Goal: Task Accomplishment & Management: Manage account settings

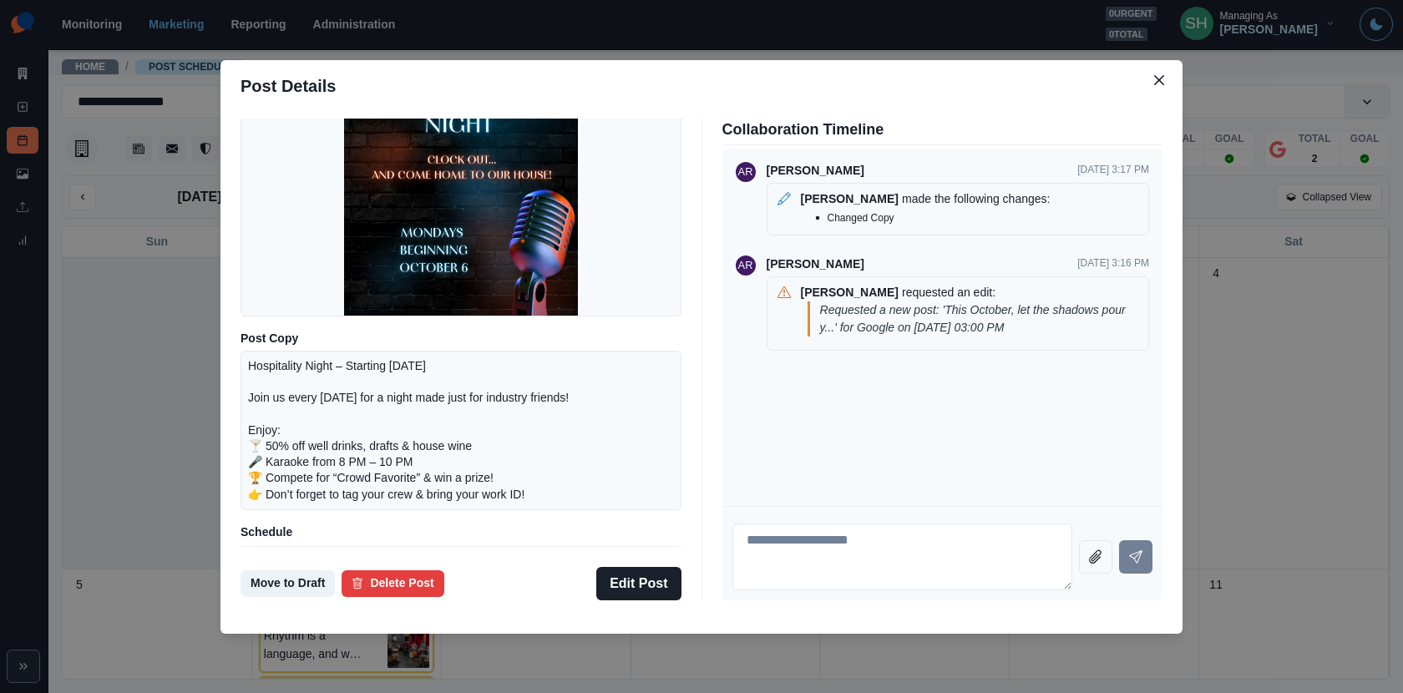
scroll to position [175, 0]
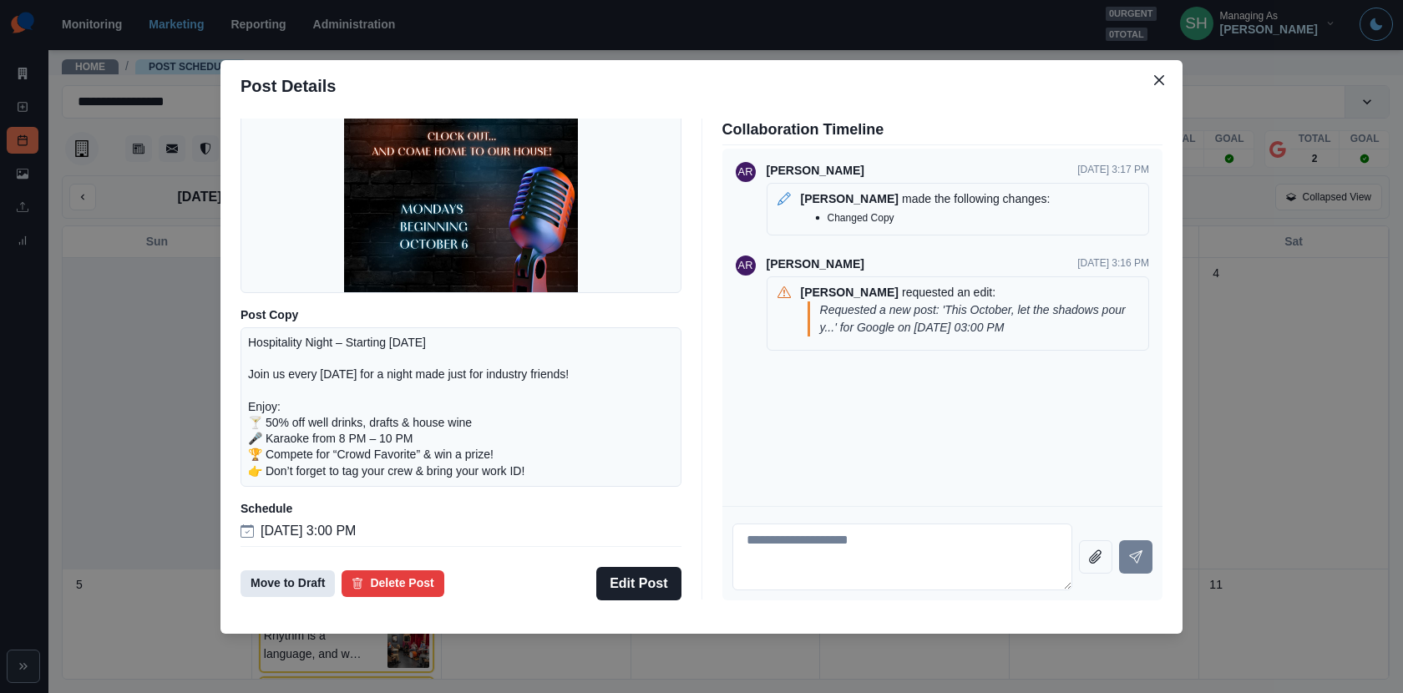
click at [291, 581] on button "Move to Draft" at bounding box center [288, 584] width 94 height 27
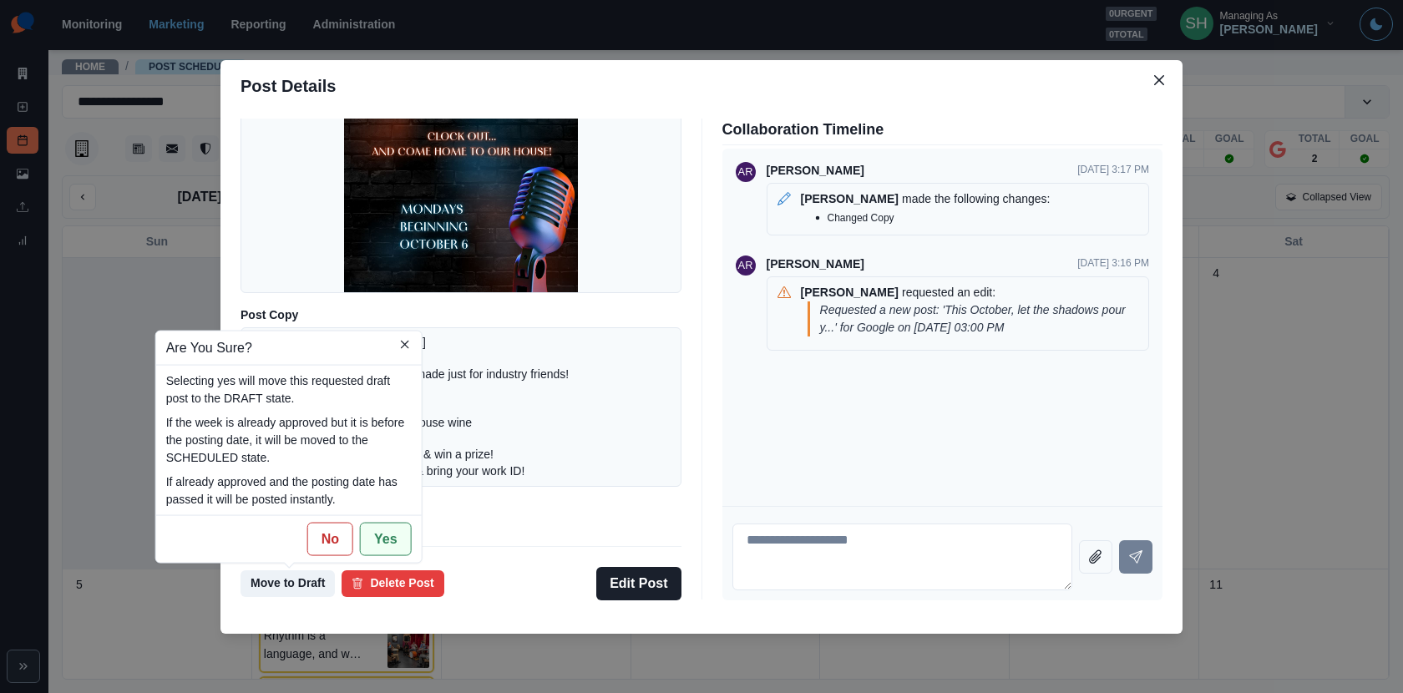
click at [386, 545] on button "Yes" at bounding box center [386, 538] width 52 height 33
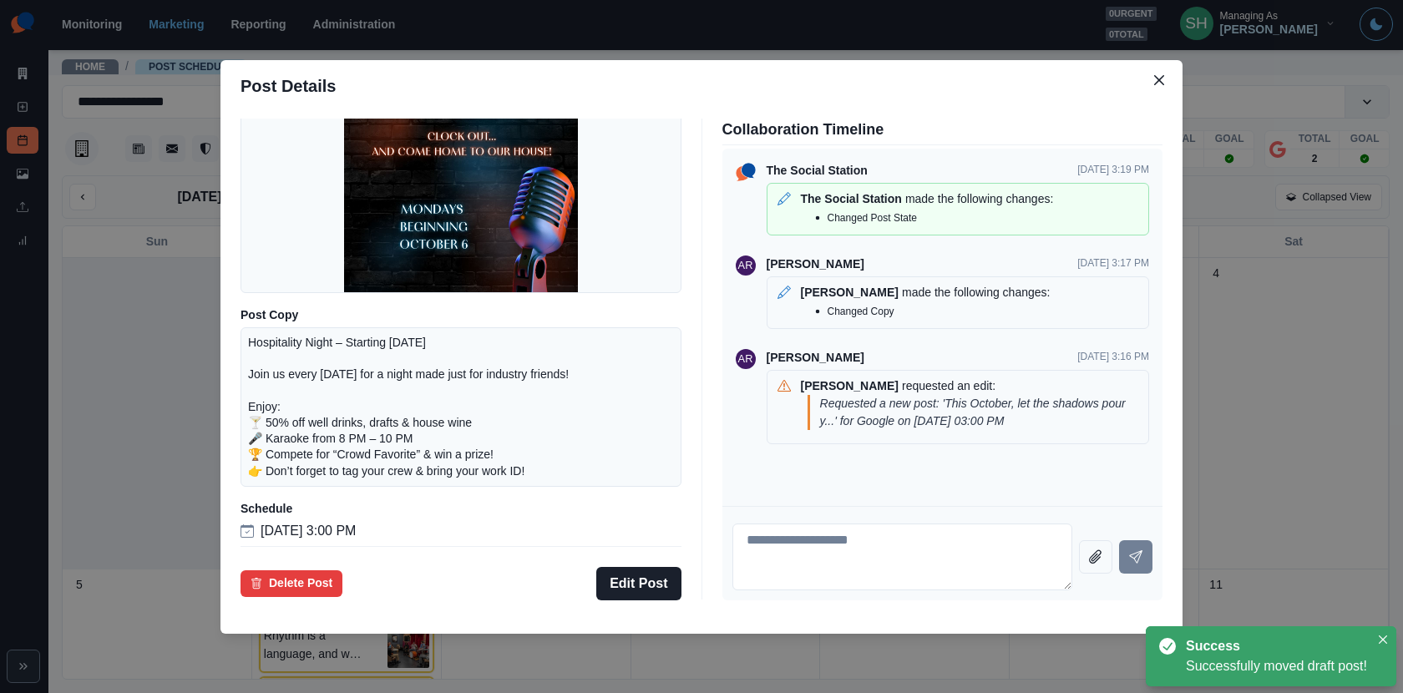
click at [1159, 97] on header "Post Details" at bounding box center [702, 86] width 962 height 52
click at [1156, 80] on icon "Close" at bounding box center [1159, 80] width 10 height 10
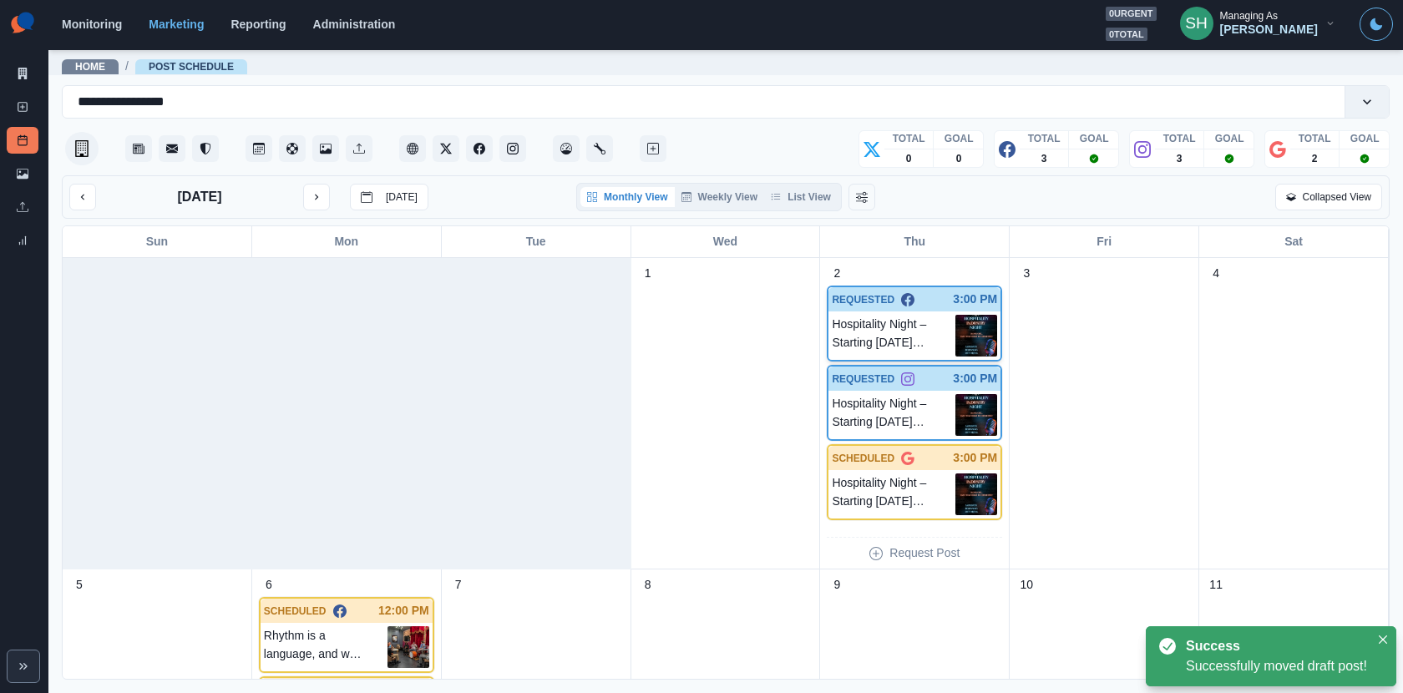
click at [925, 343] on p "Hospitality Night – Starting [DATE] Join us every [DATE] for a night made just …" at bounding box center [894, 336] width 124 height 42
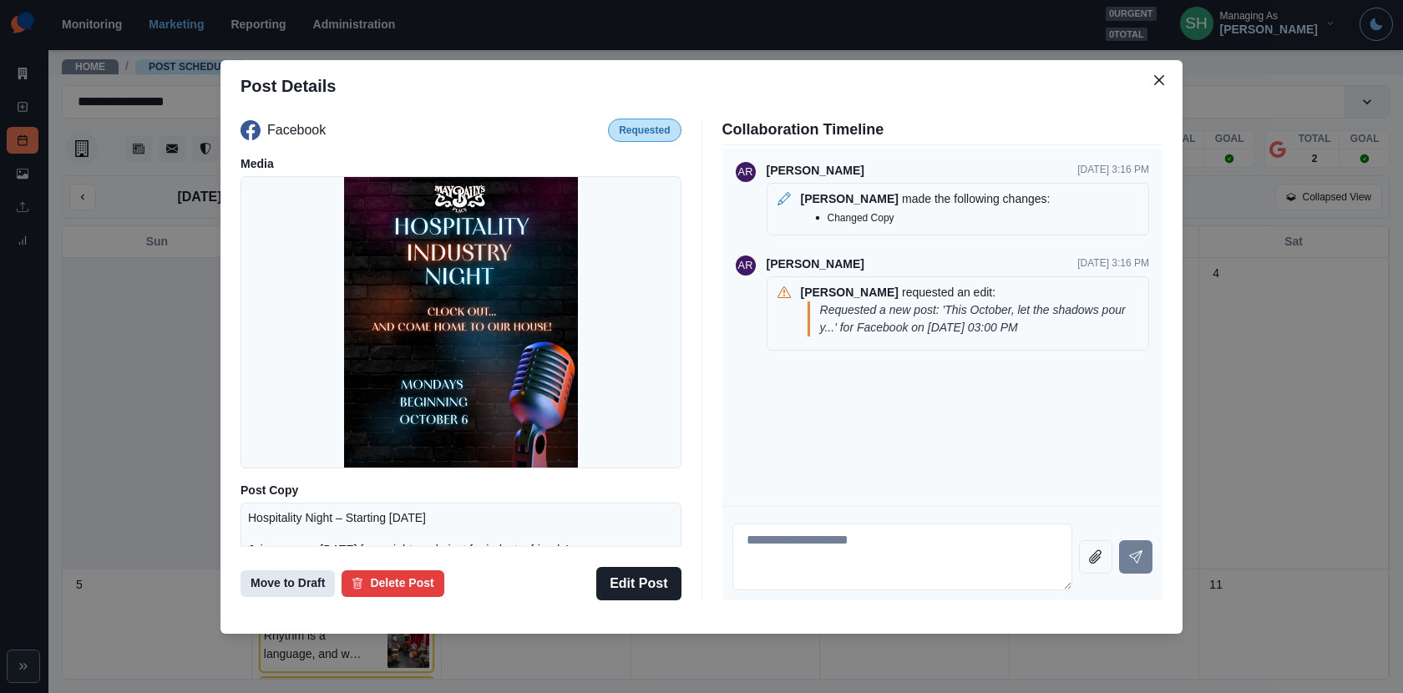
click at [287, 585] on button "Move to Draft" at bounding box center [288, 584] width 94 height 27
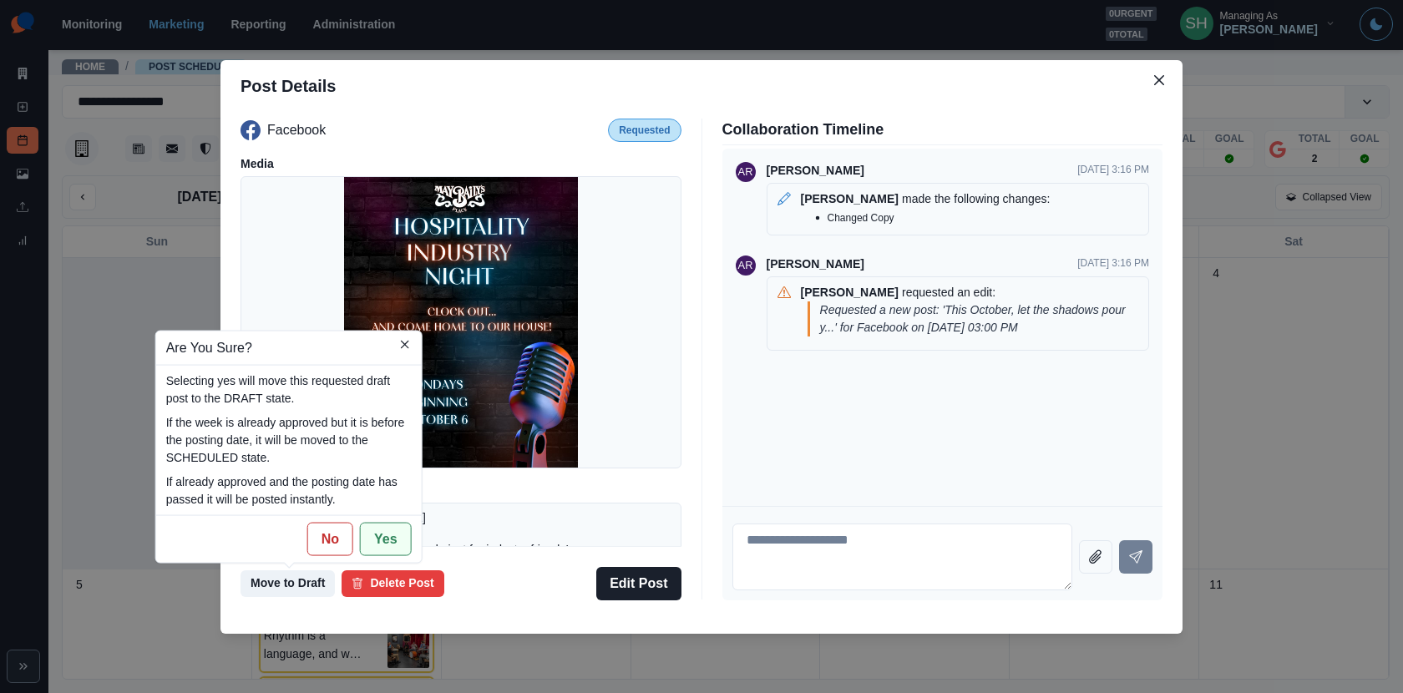
click at [381, 533] on button "Yes" at bounding box center [386, 538] width 52 height 33
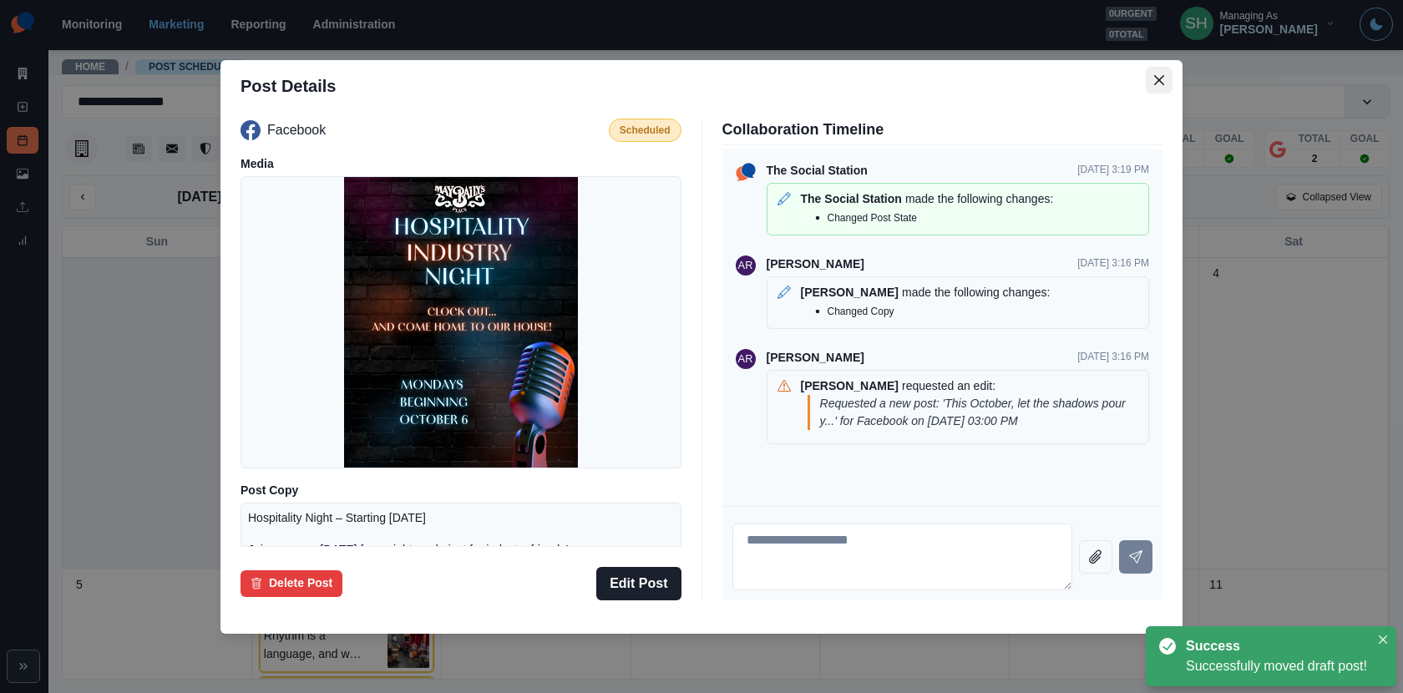
click at [1166, 79] on button "Close" at bounding box center [1159, 80] width 27 height 27
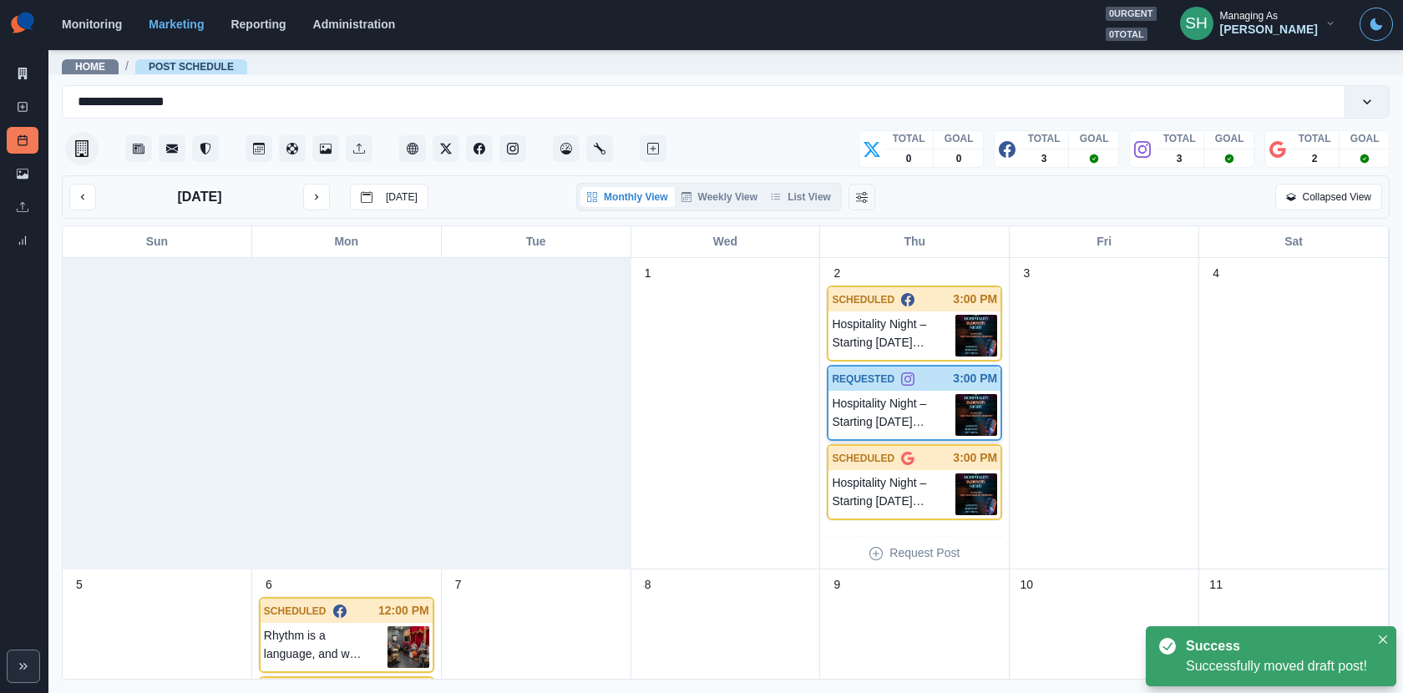
click at [911, 391] on div "Hospitality Night – Starting [DATE] Join us every [DATE] for a night made just …" at bounding box center [915, 415] width 172 height 48
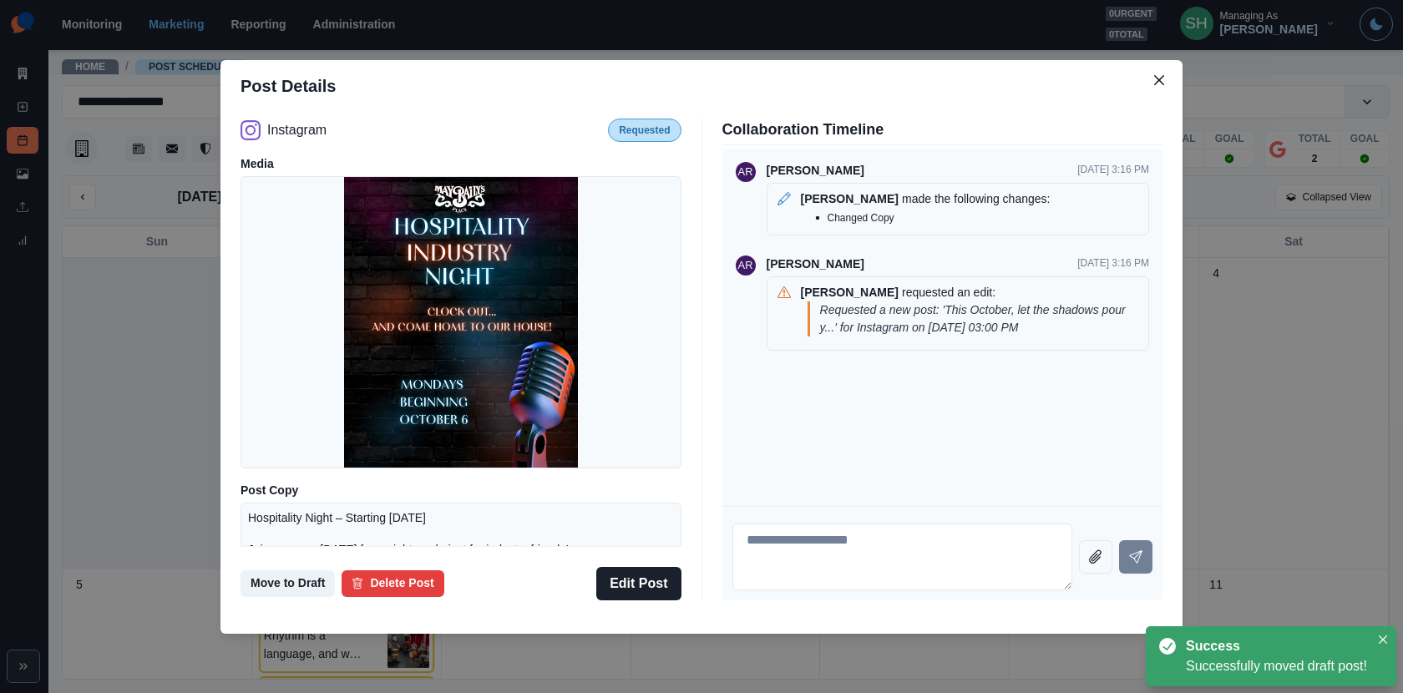
click at [266, 599] on div "Move to Draft Are You Sure? Selecting yes will move this requested draft post t…" at bounding box center [461, 583] width 441 height 33
click at [257, 581] on button "Move to Draft" at bounding box center [288, 584] width 94 height 27
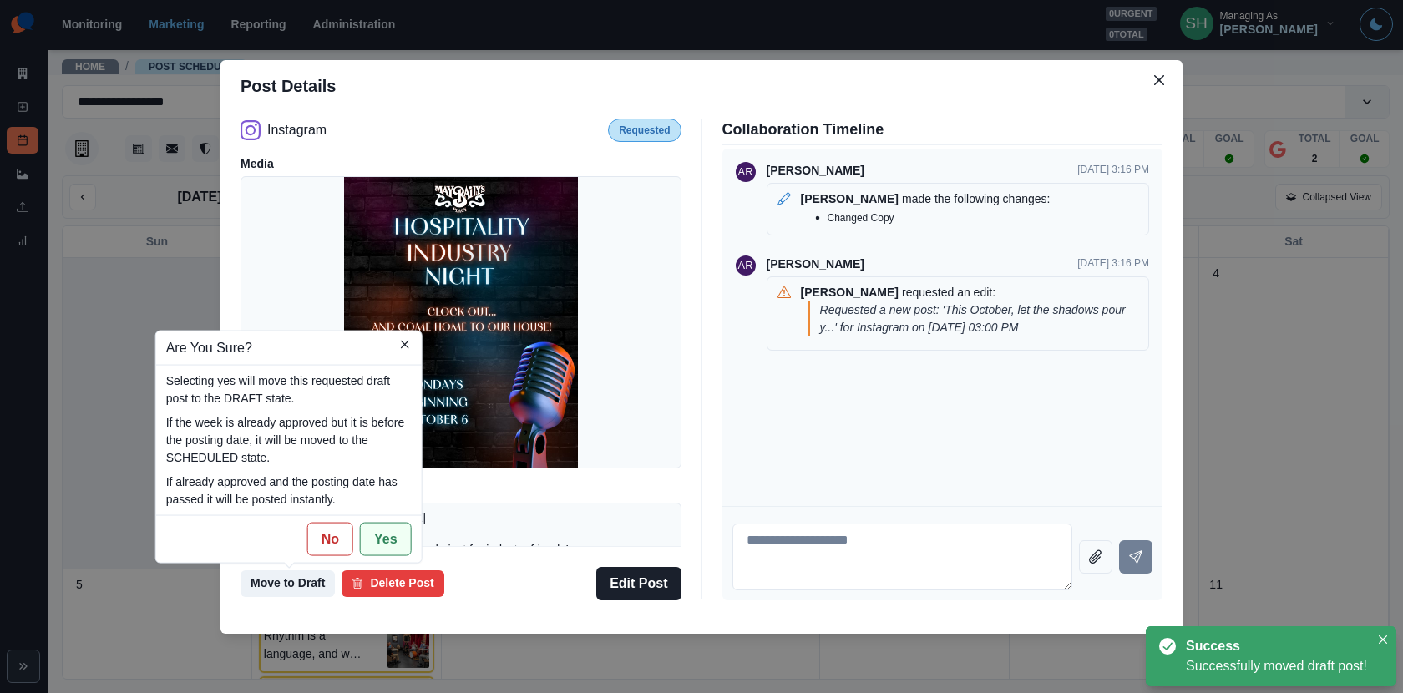
click at [383, 537] on button "Yes" at bounding box center [386, 538] width 52 height 33
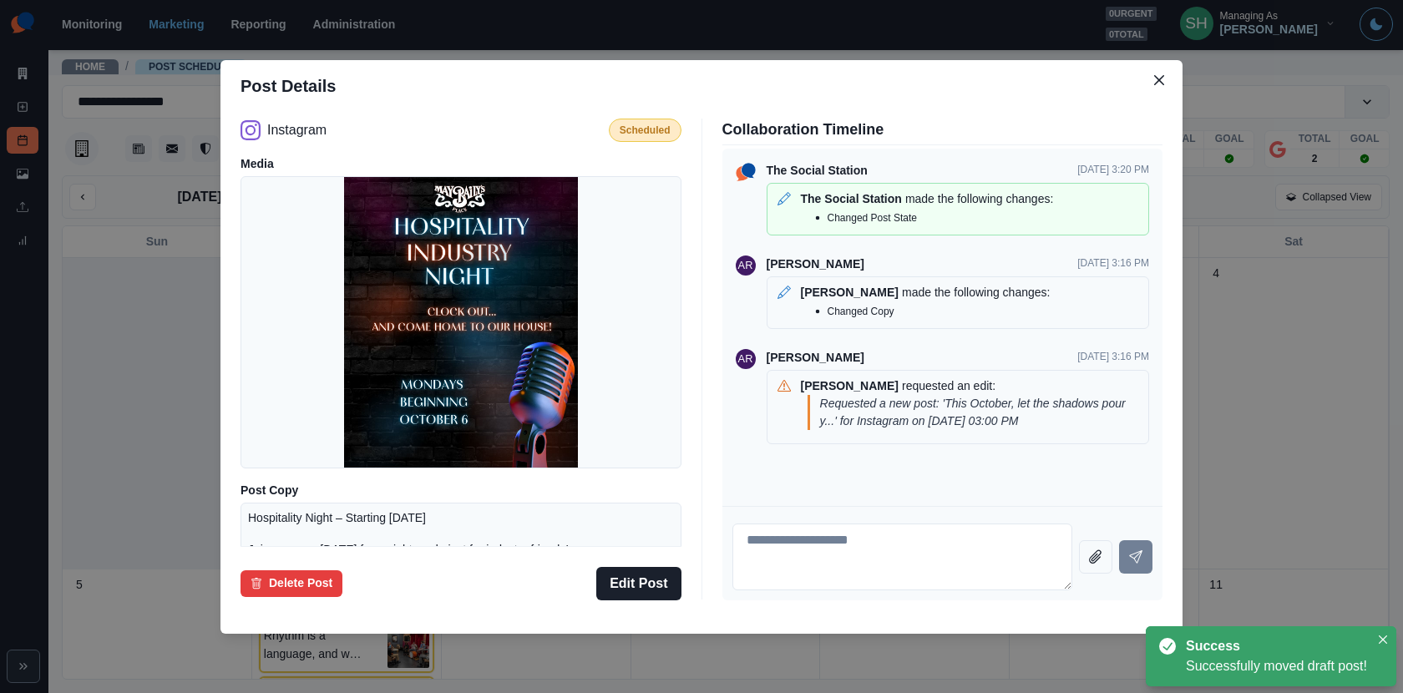
click at [1271, 340] on div "Post Details Instagram Scheduled Media Post Copy Hospitality Night – Starting […" at bounding box center [701, 346] width 1403 height 693
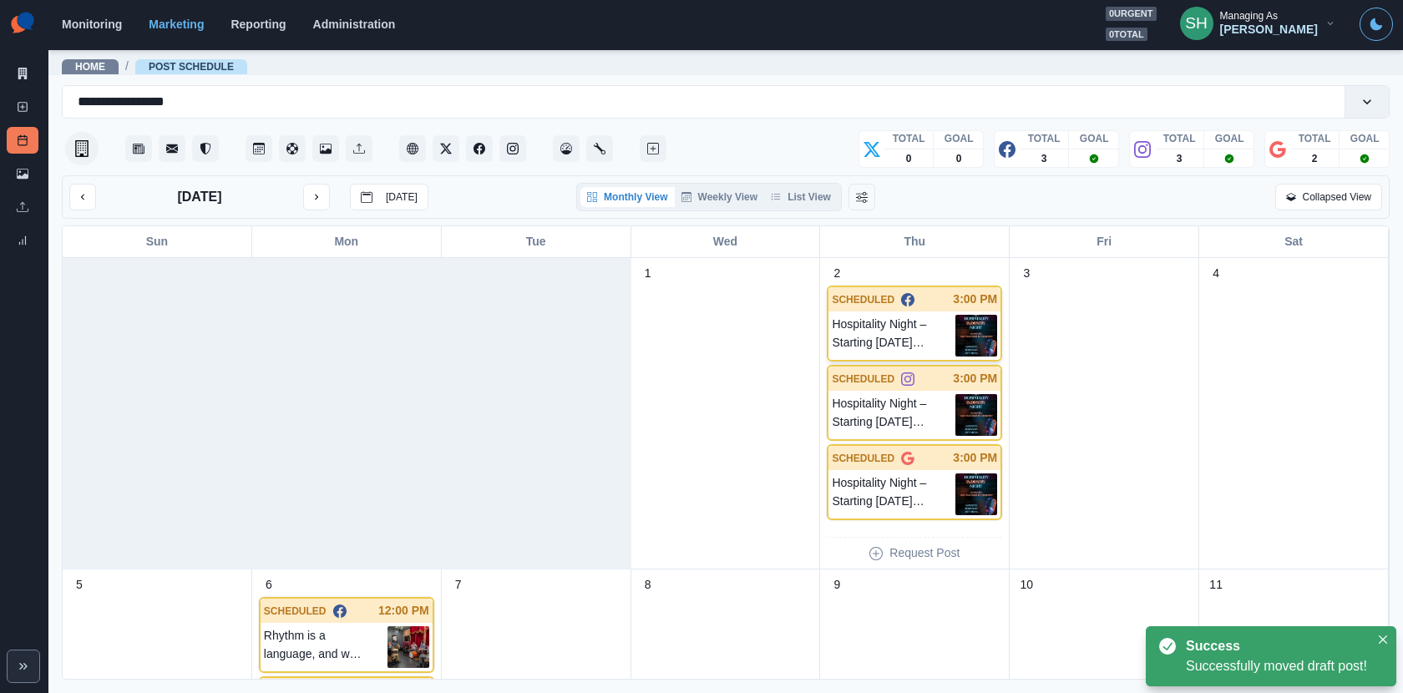
click at [987, 319] on img at bounding box center [977, 336] width 42 height 42
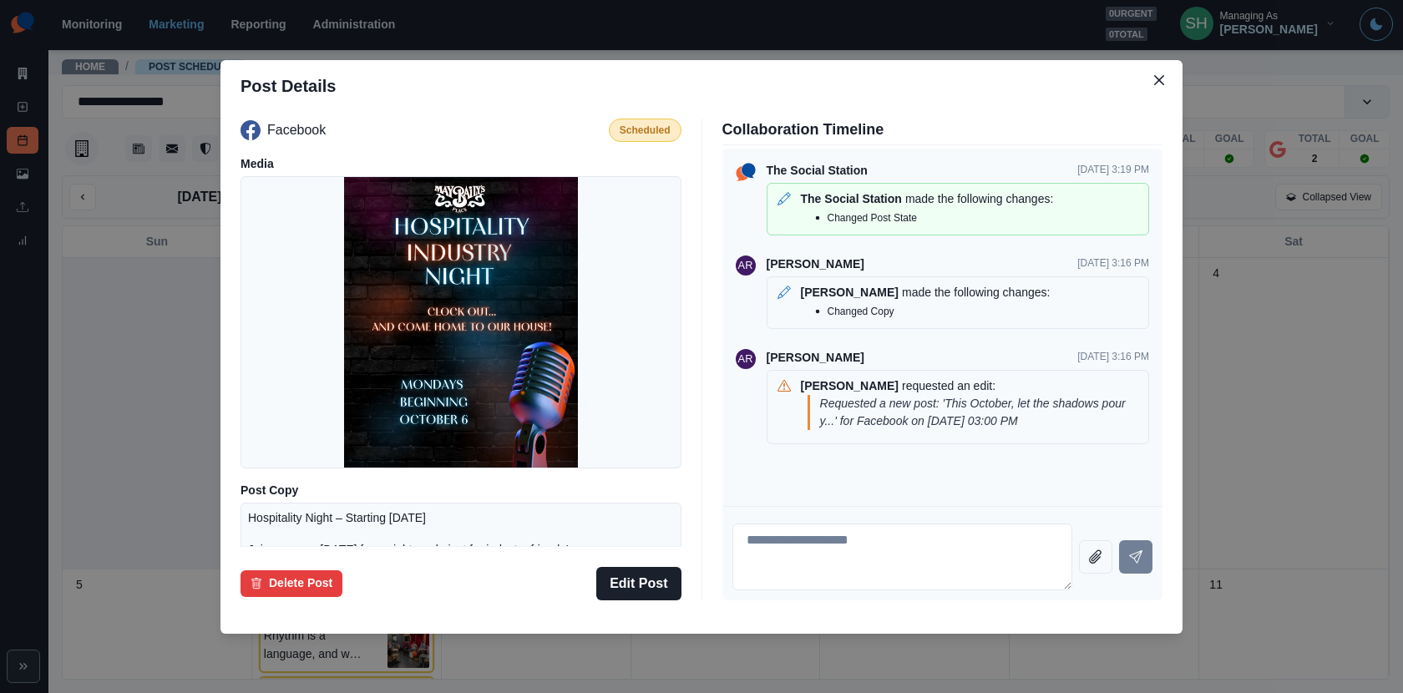
click at [1209, 307] on div "Post Details Facebook Scheduled Media Post Copy Hospitality Night – Starting [D…" at bounding box center [701, 346] width 1403 height 693
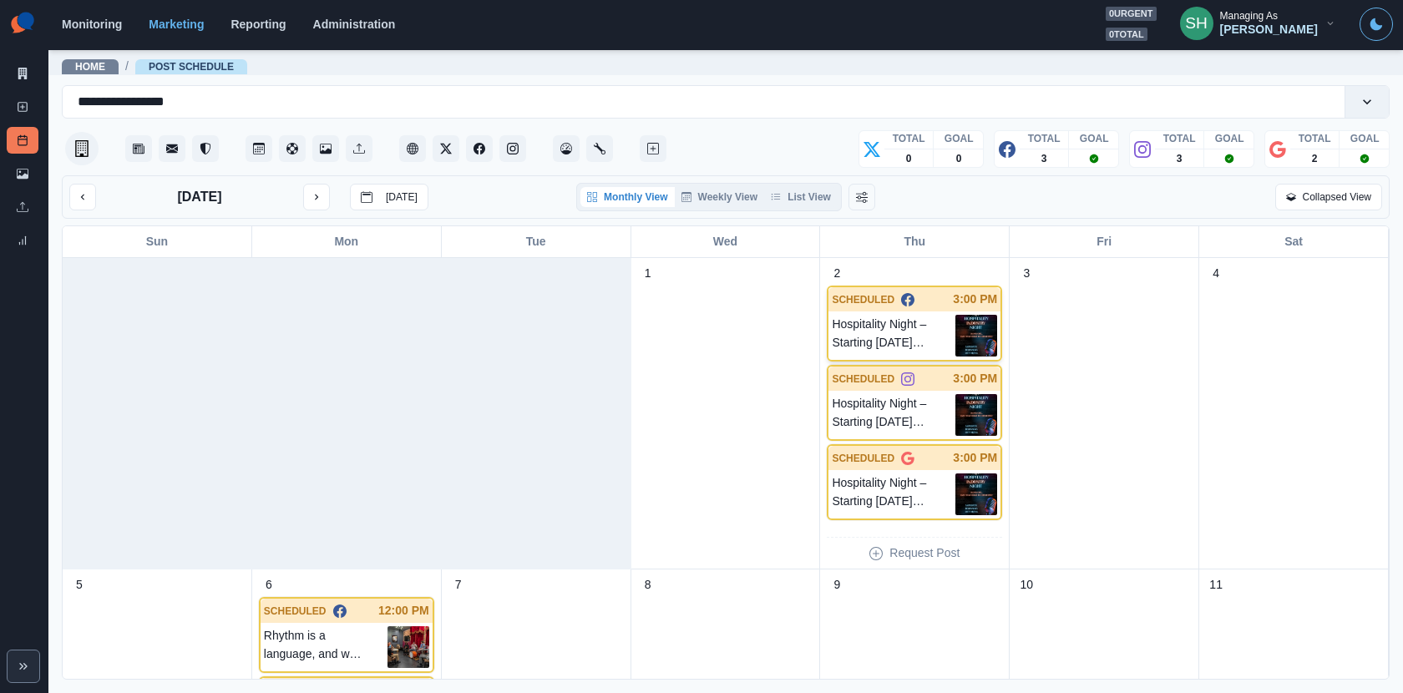
click at [951, 354] on div "Hospitality Night – Starting [DATE] Join us every [DATE] for a night made just …" at bounding box center [915, 336] width 172 height 48
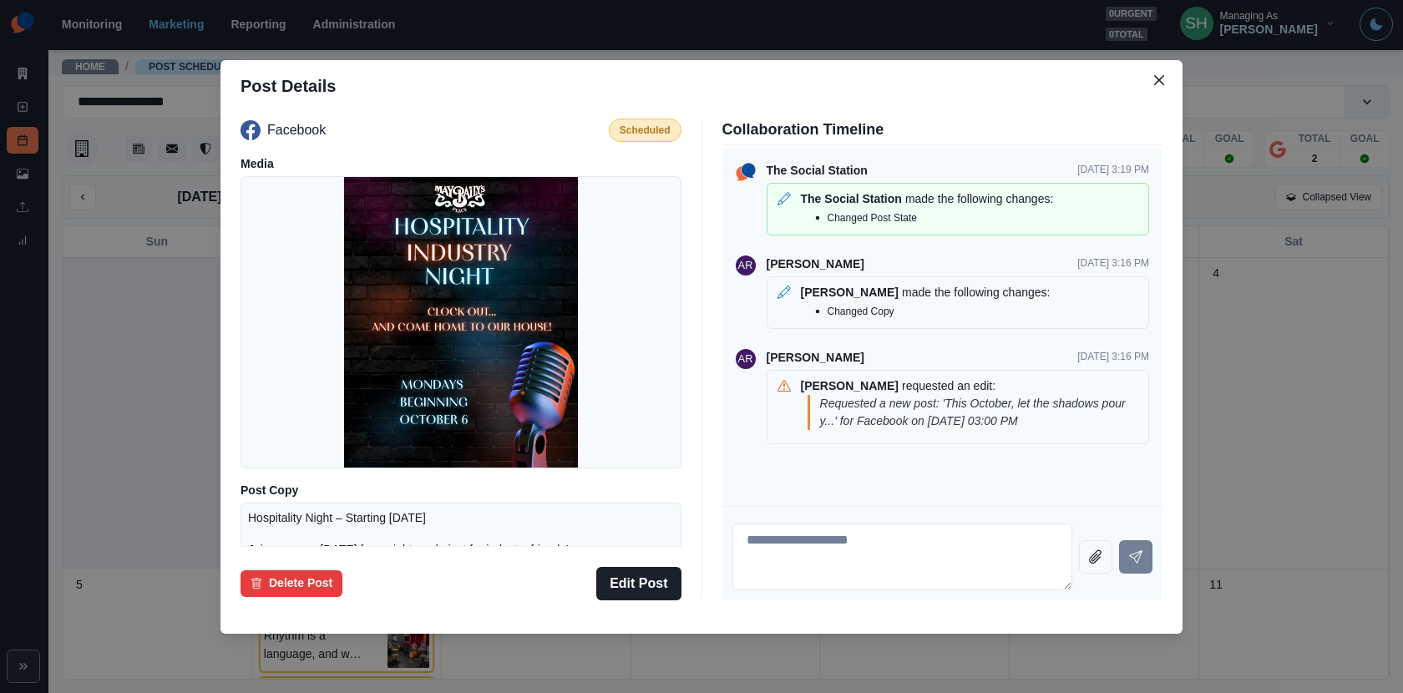
click at [1168, 341] on div "Facebook Scheduled Media Post Copy Hospitality Night – Starting [DATE] Join us …" at bounding box center [702, 359] width 962 height 495
click at [1227, 356] on div "Post Details Facebook Scheduled Media Post Copy Hospitality Night – Starting [D…" at bounding box center [701, 346] width 1403 height 693
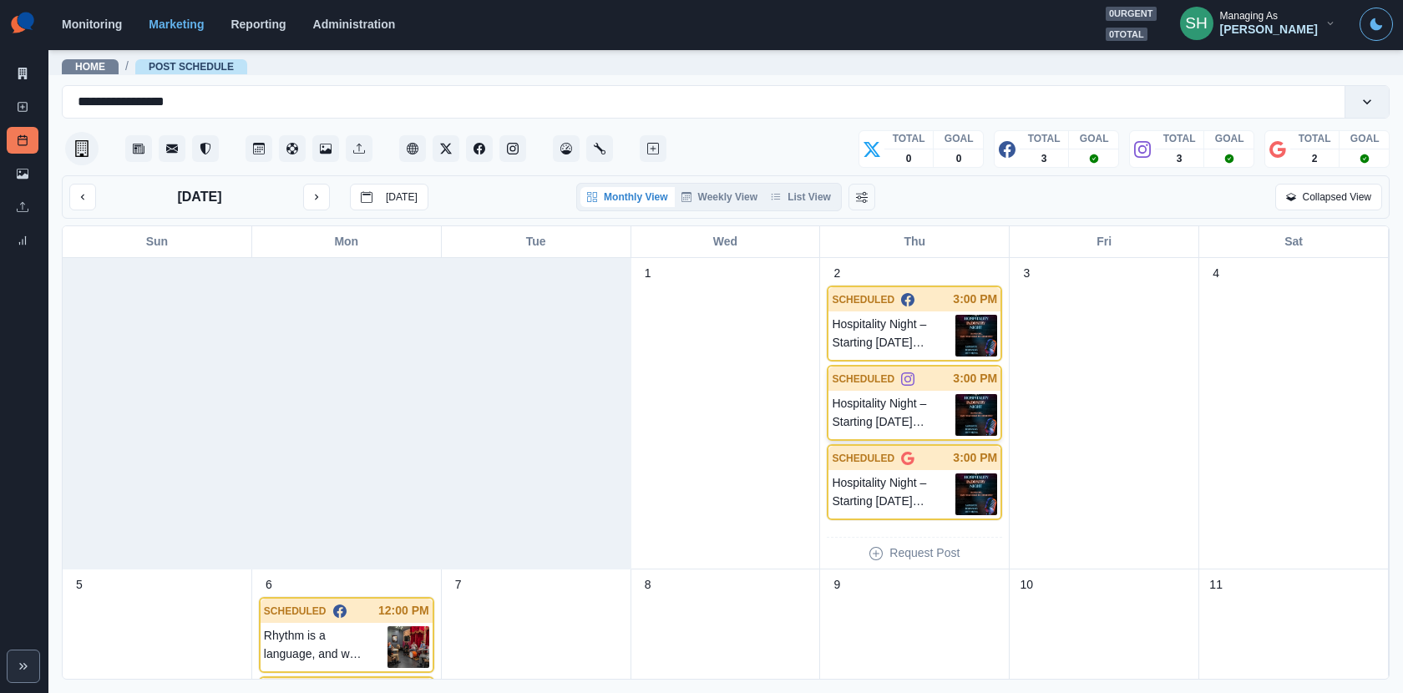
click at [950, 408] on p "Hospitality Night – Starting [DATE] Join us every [DATE] for a night made just …" at bounding box center [894, 415] width 124 height 42
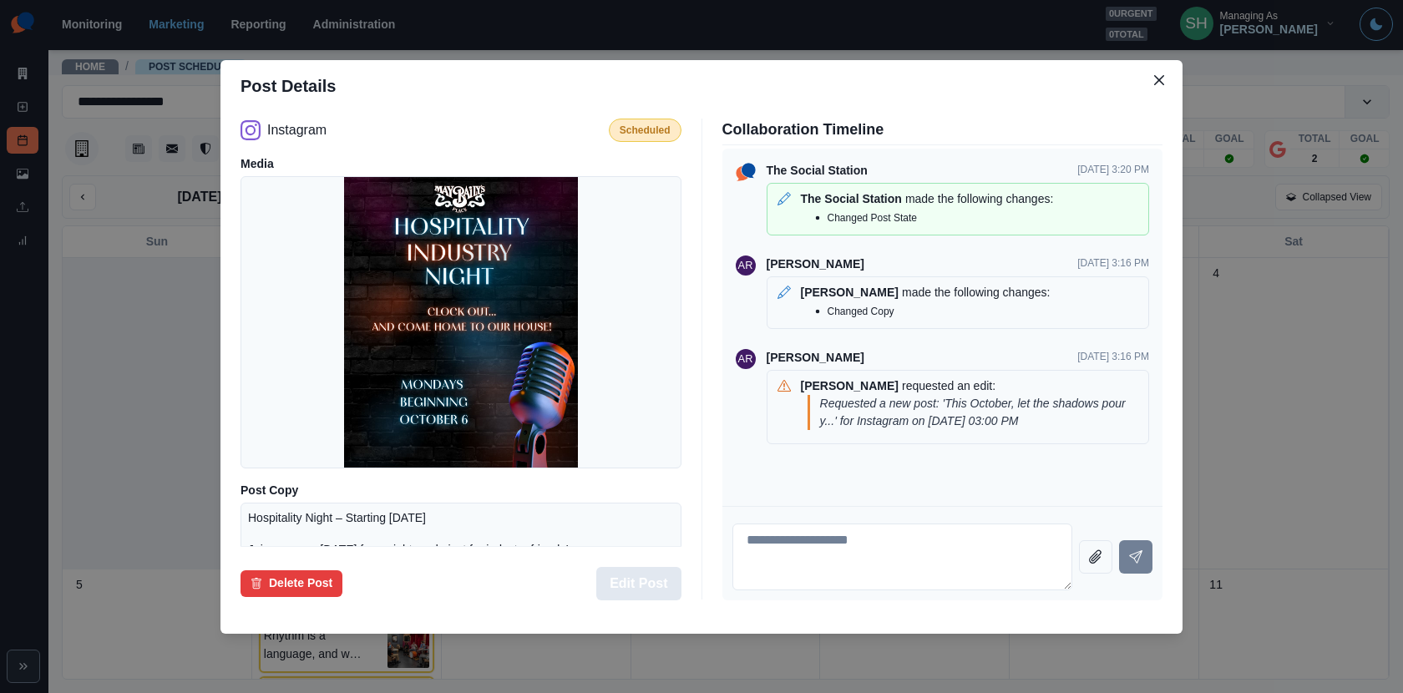
click at [614, 573] on button "Edit Post" at bounding box center [638, 583] width 84 height 33
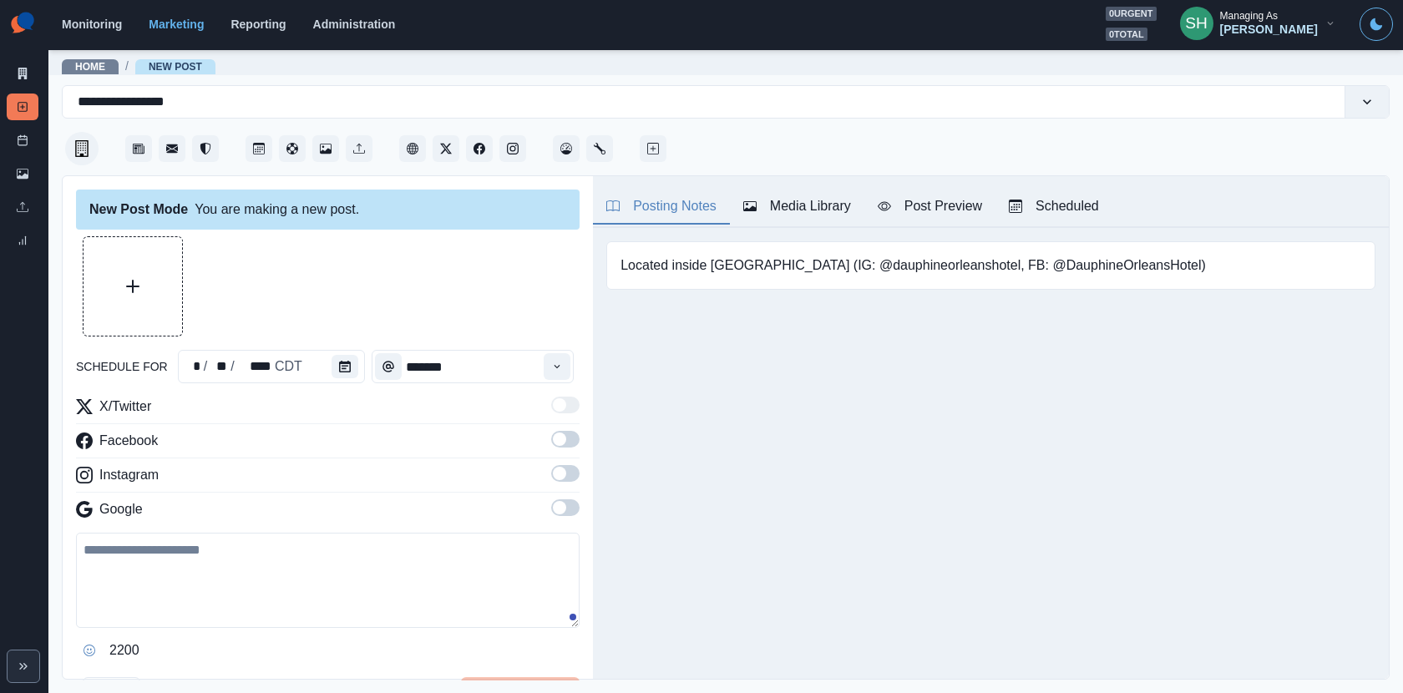
type textarea "**********"
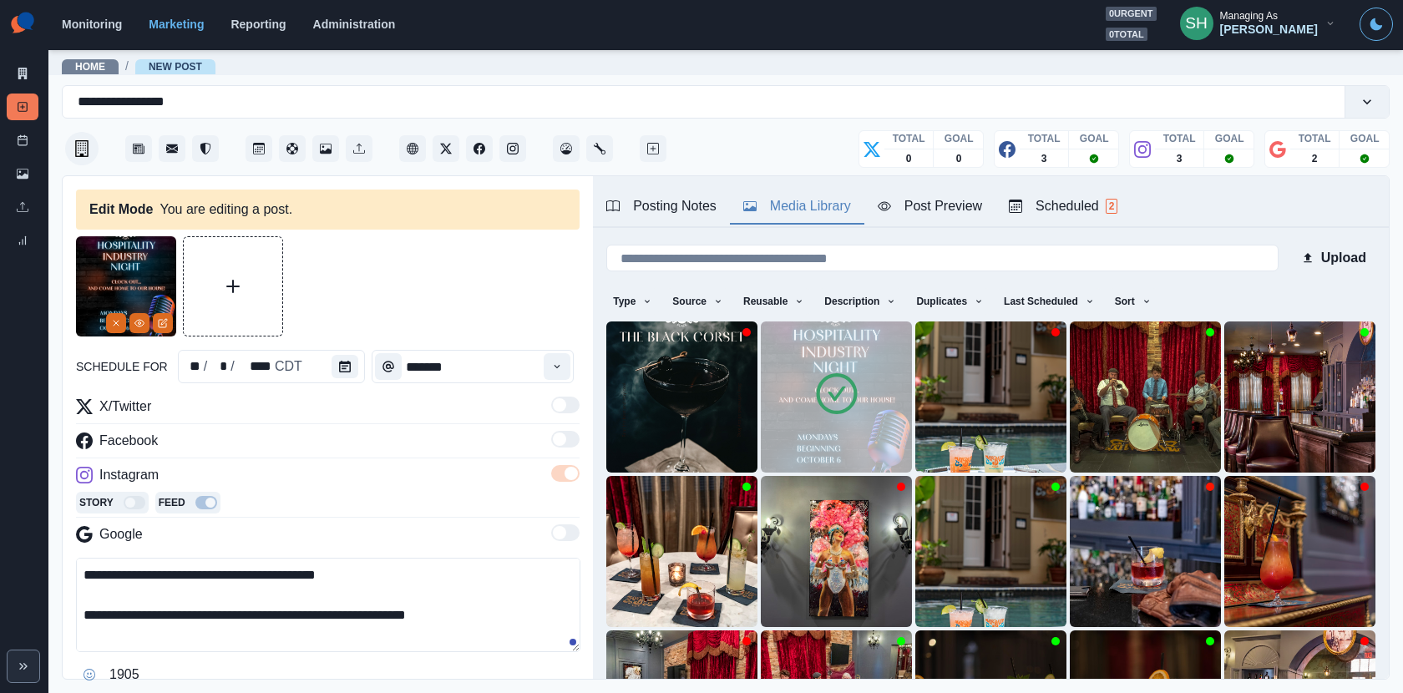
click at [803, 214] on div "Media Library" at bounding box center [797, 206] width 108 height 20
click at [850, 378] on icon at bounding box center [837, 394] width 47 height 47
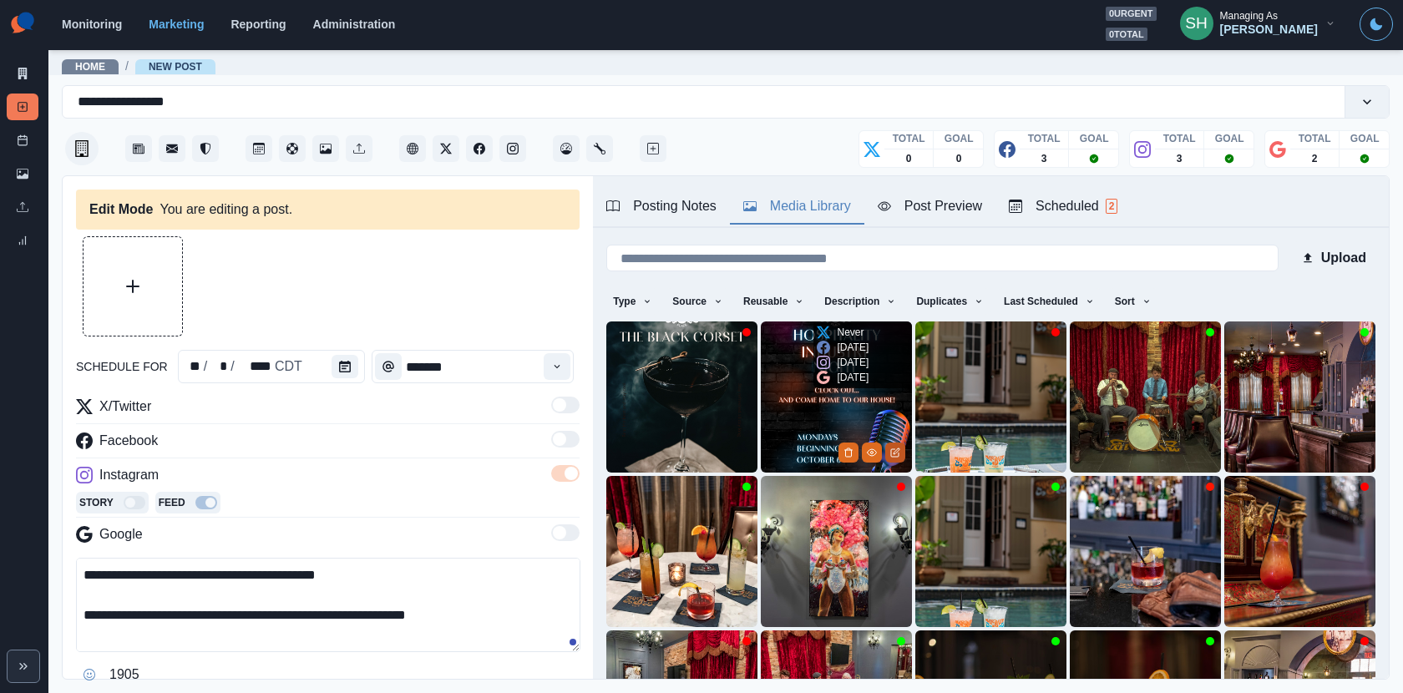
click at [894, 453] on icon "Edit Media" at bounding box center [897, 452] width 6 height 6
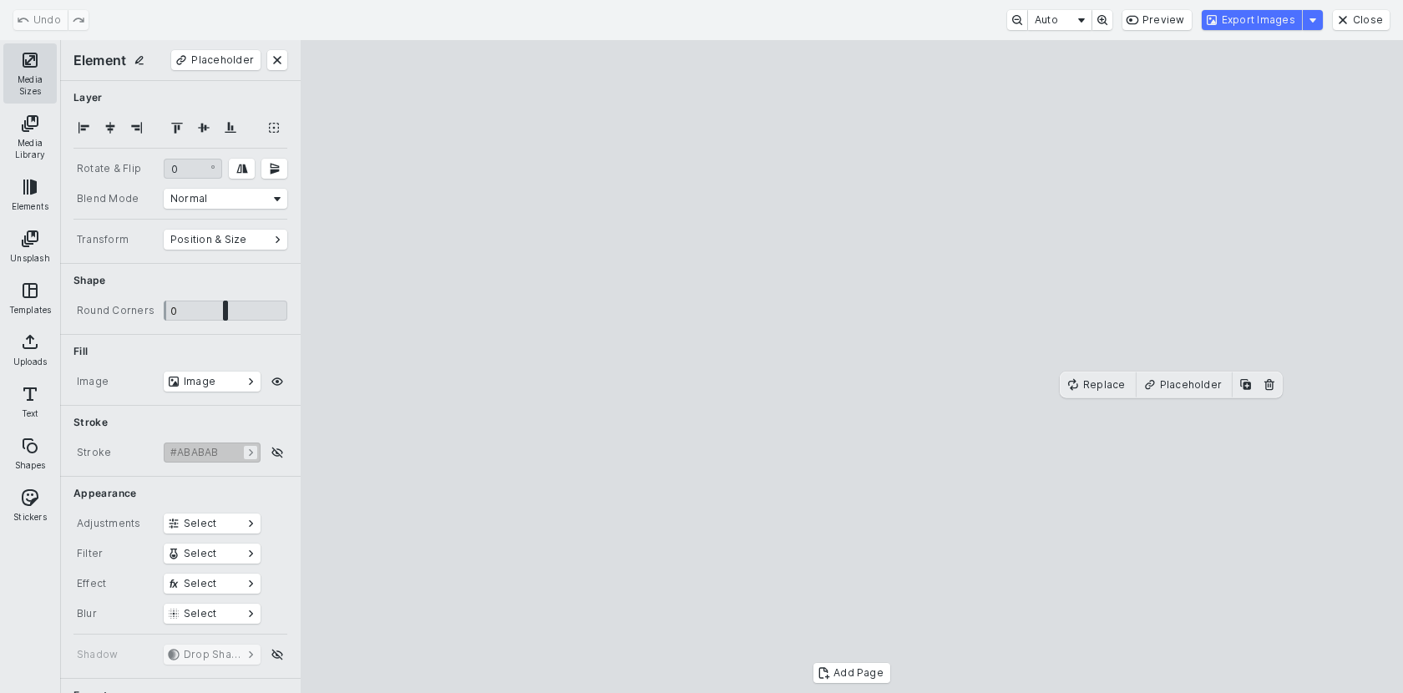
click at [21, 58] on button "Media Sizes" at bounding box center [29, 73] width 53 height 60
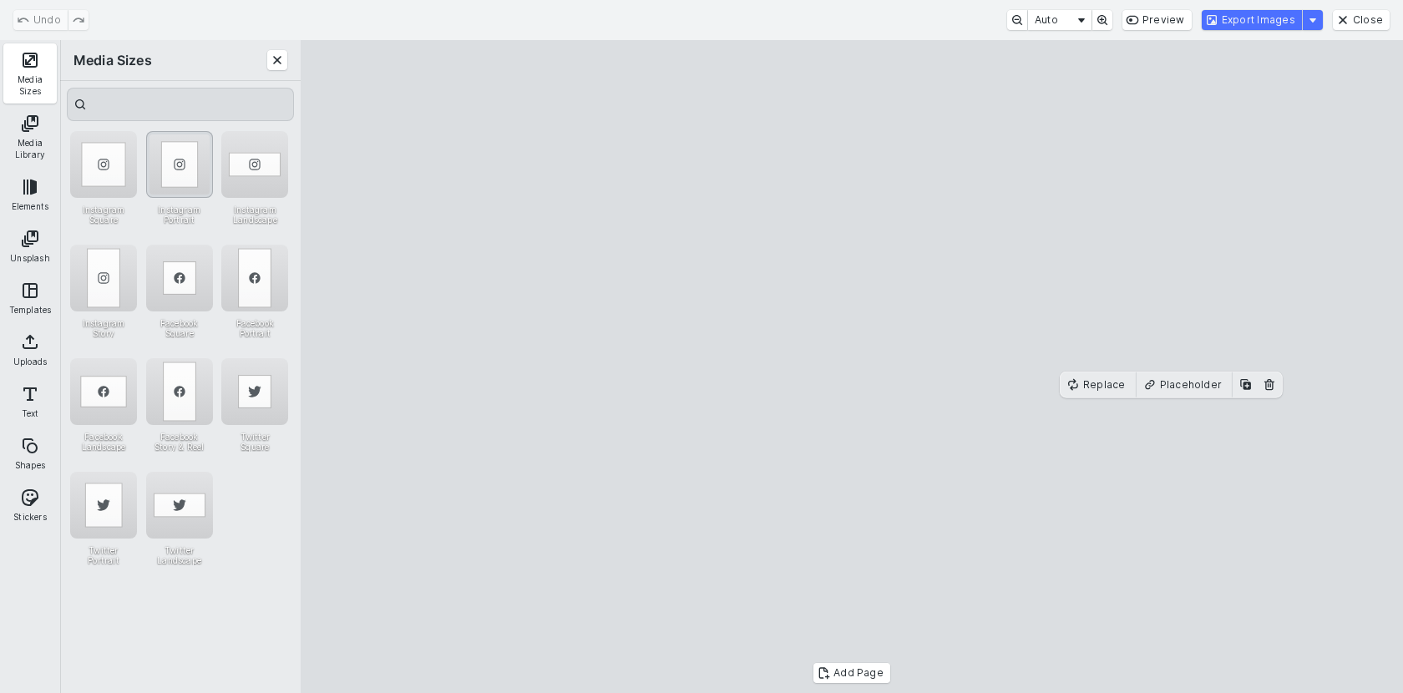
click at [158, 165] on div "Instagram Portrait" at bounding box center [179, 164] width 67 height 67
click at [190, 172] on div "Instagram Portrait" at bounding box center [179, 164] width 67 height 67
click at [1255, 20] on button "Export Images" at bounding box center [1252, 20] width 100 height 20
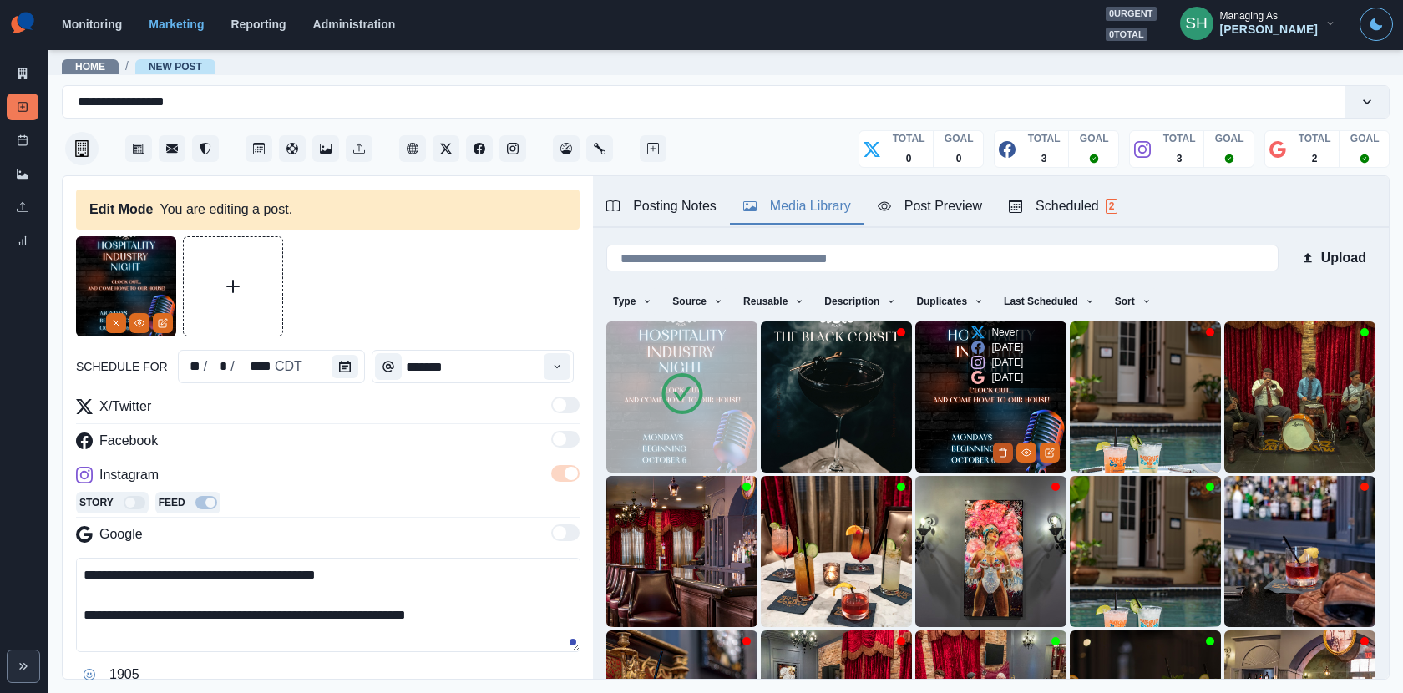
click at [997, 451] on button "Delete Media" at bounding box center [1003, 453] width 20 height 20
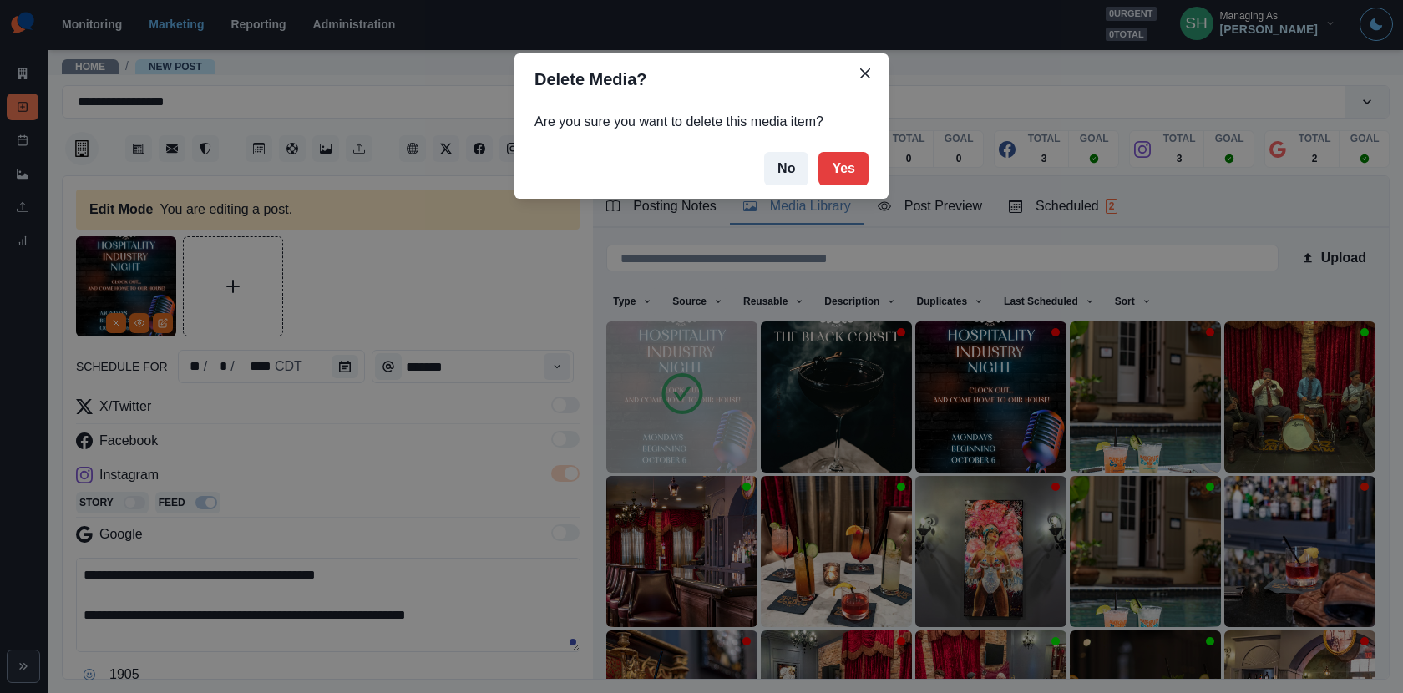
click at [914, 375] on div "Delete Media? Are you sure you want to delete this media item? No Yes" at bounding box center [701, 346] width 1403 height 693
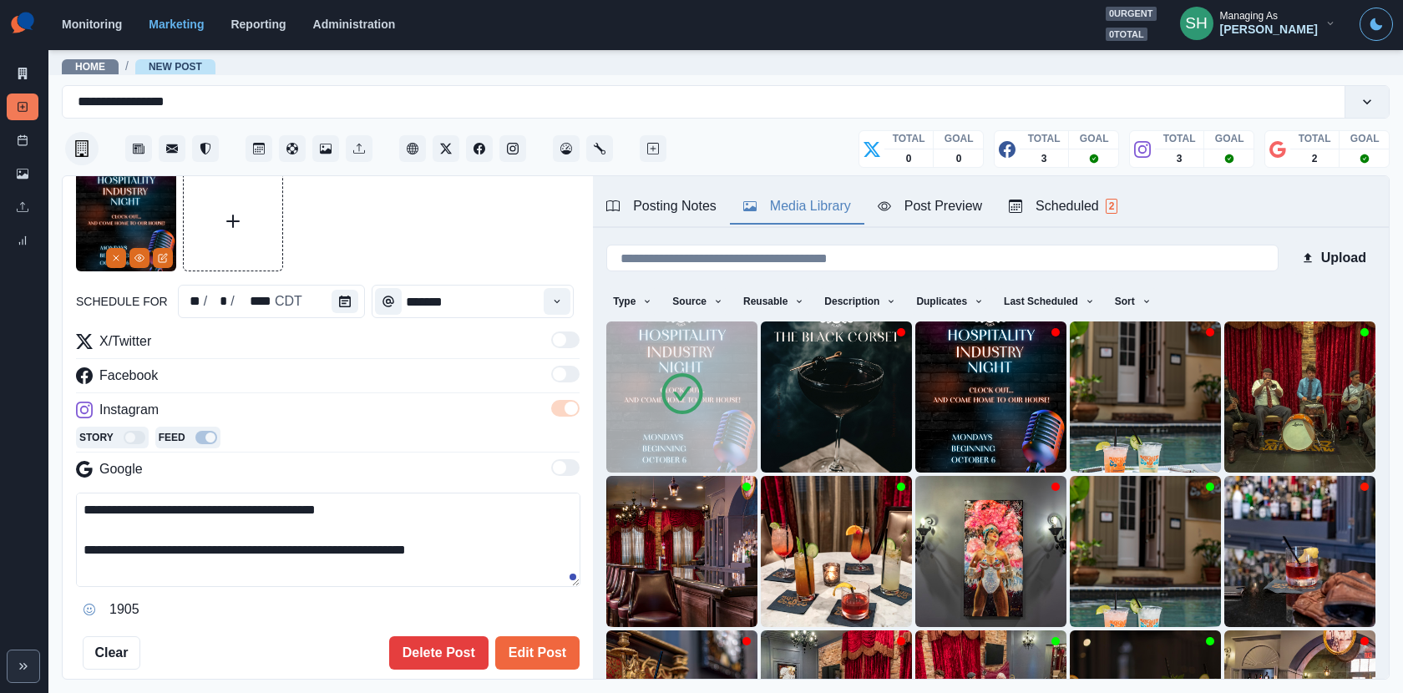
scroll to position [131, 0]
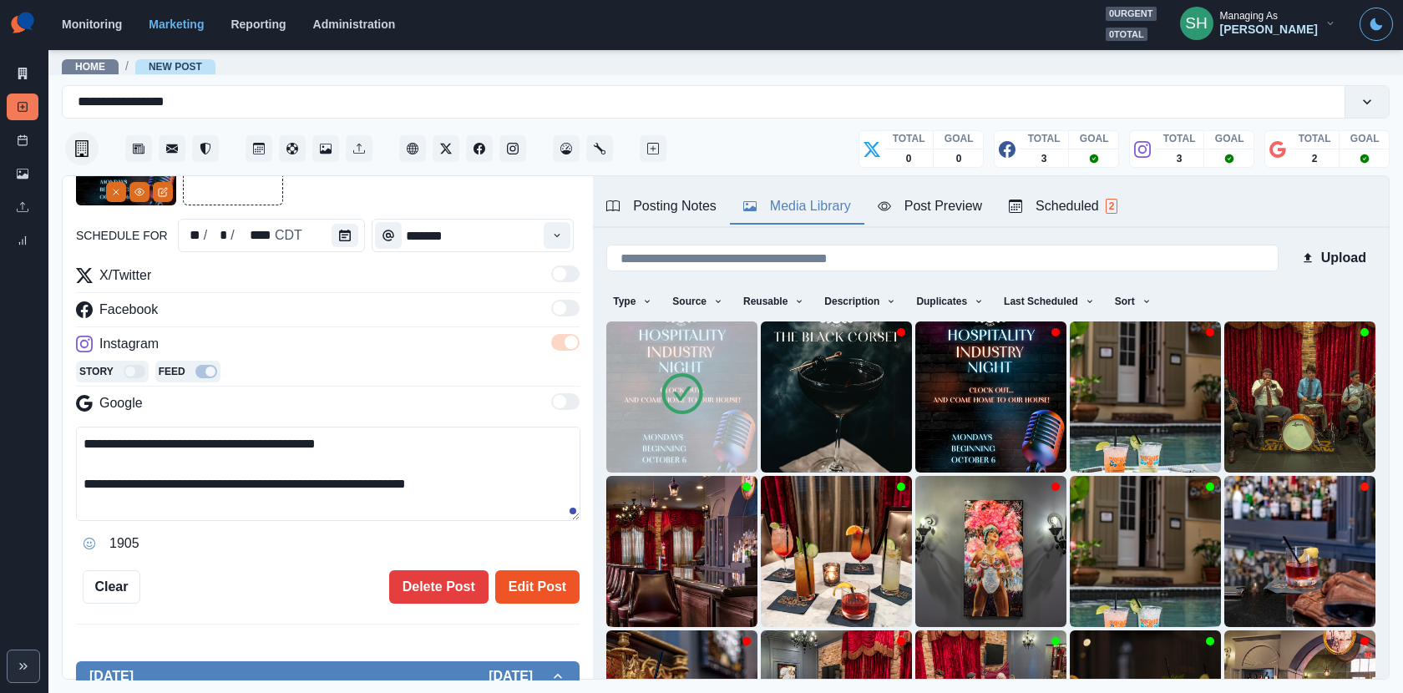
click at [549, 571] on button "Edit Post" at bounding box center [537, 587] width 84 height 33
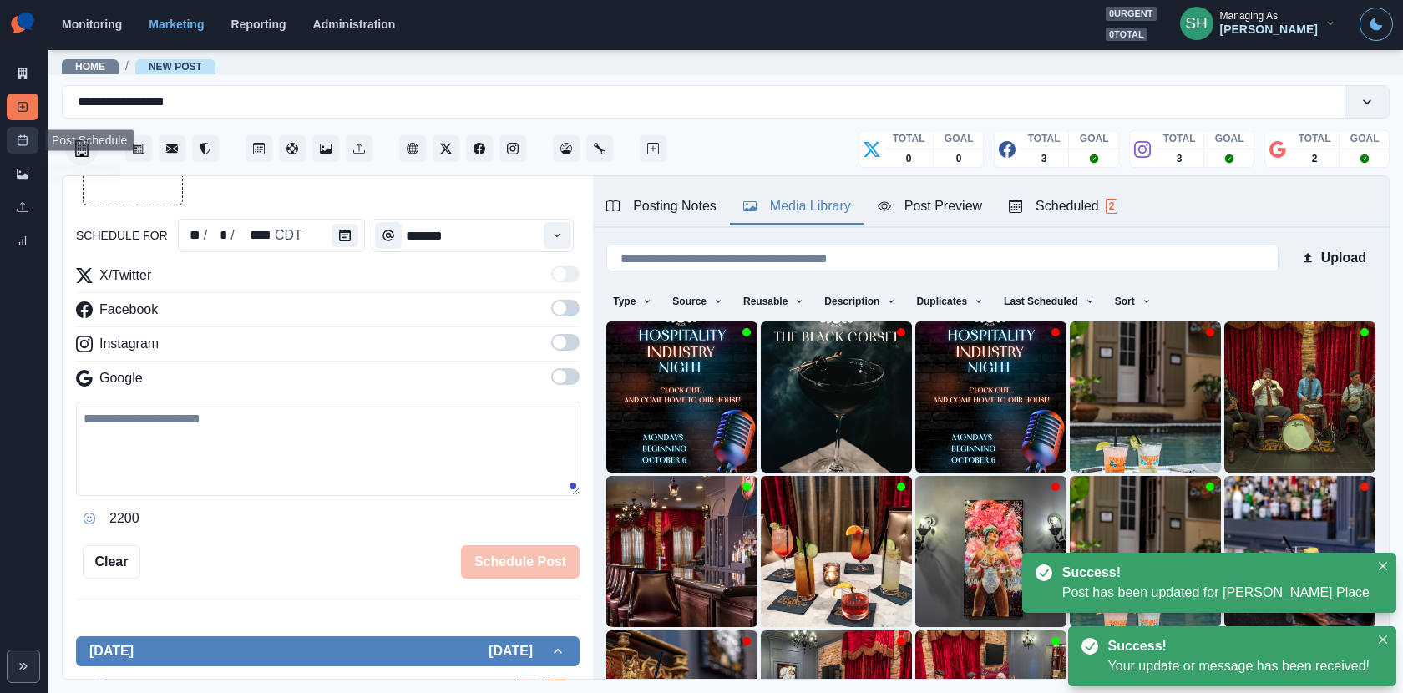
click at [7, 144] on link "Post Schedule" at bounding box center [23, 140] width 32 height 27
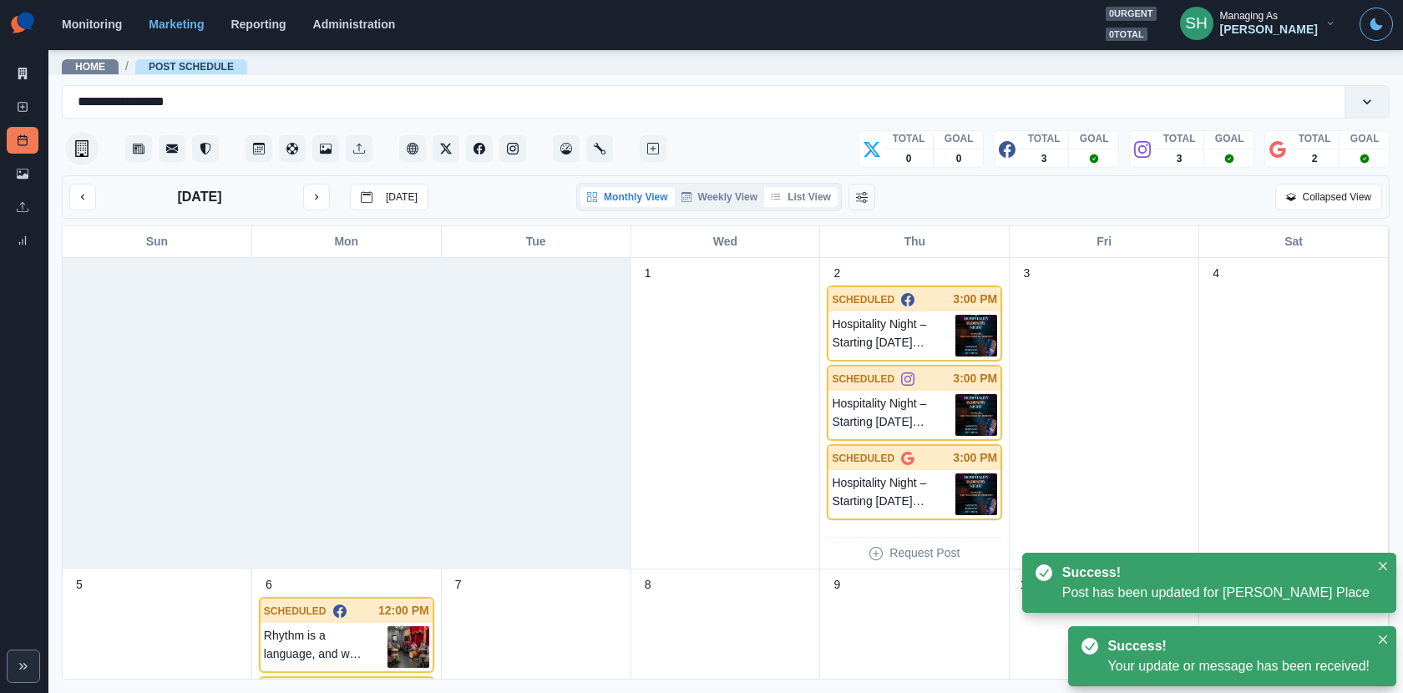
click at [812, 197] on button "List View" at bounding box center [801, 197] width 74 height 20
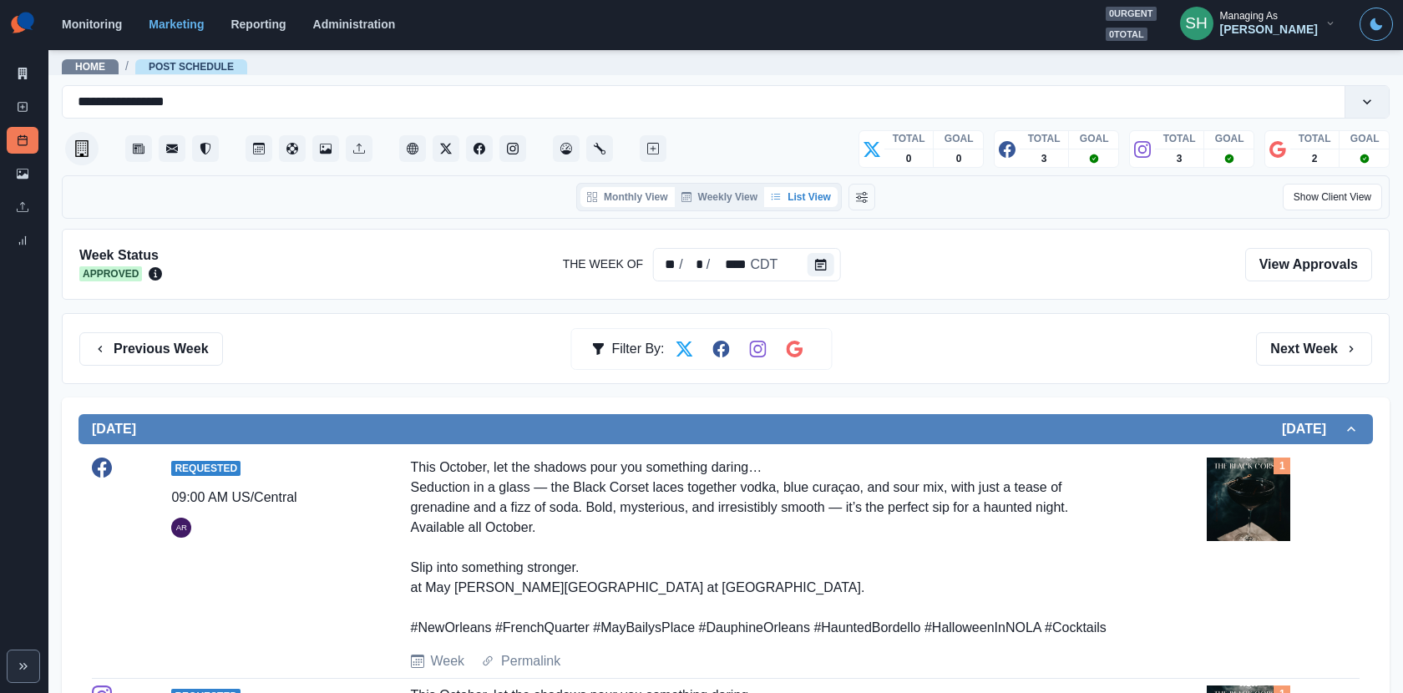
click at [624, 203] on button "Monthly View" at bounding box center [628, 197] width 94 height 20
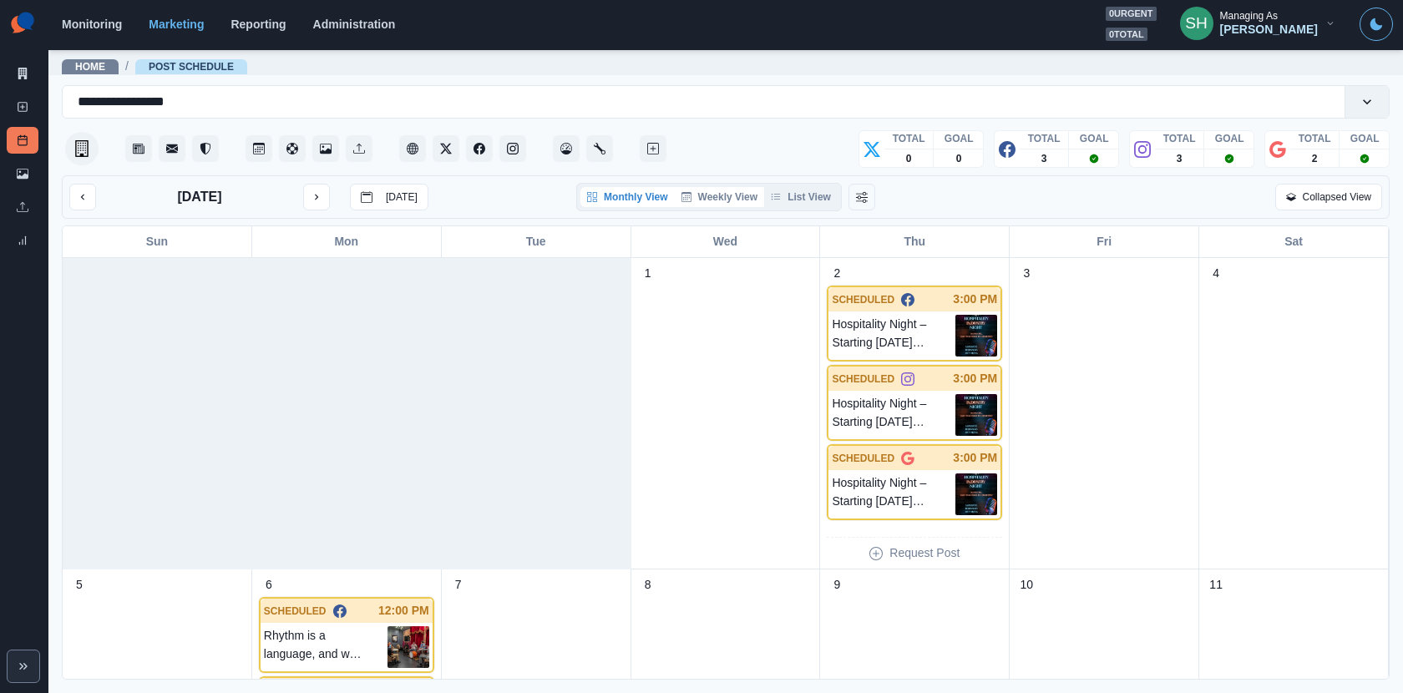
click at [713, 194] on button "Weekly View" at bounding box center [720, 197] width 90 height 20
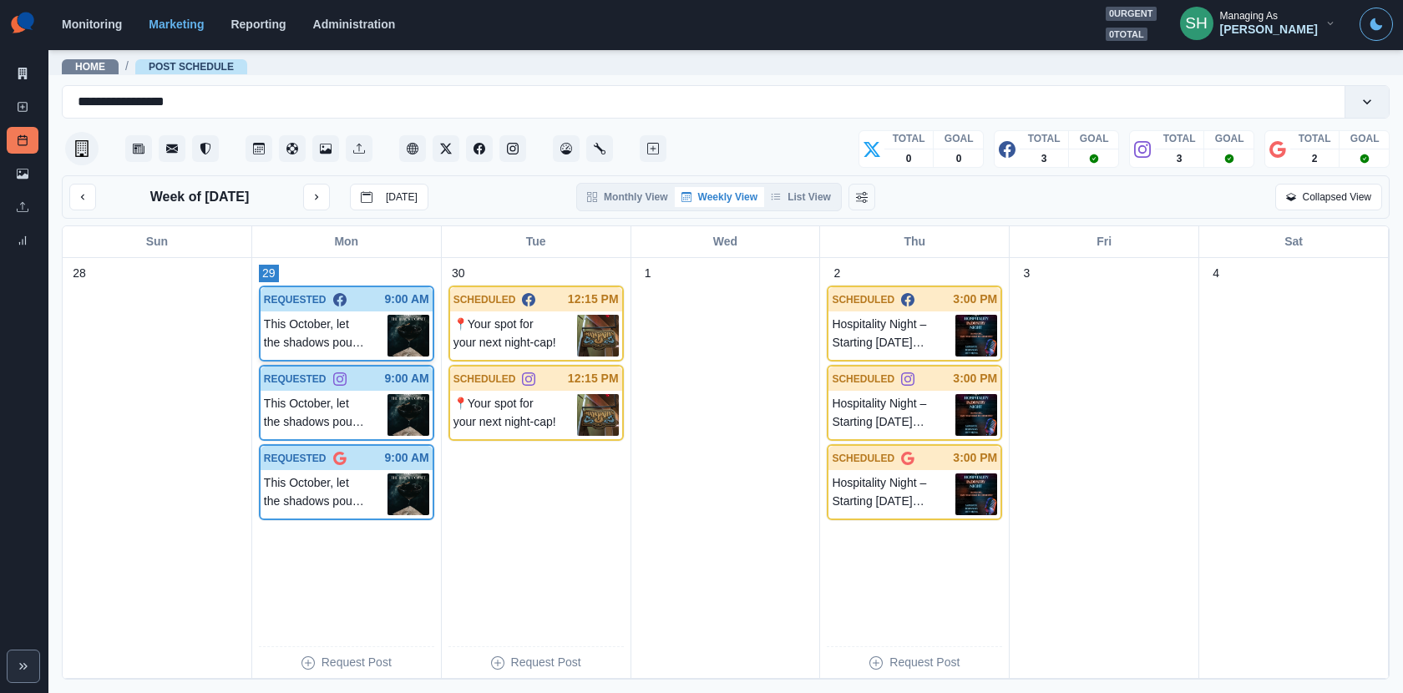
click at [312, 301] on p "REQUESTED" at bounding box center [295, 299] width 63 height 15
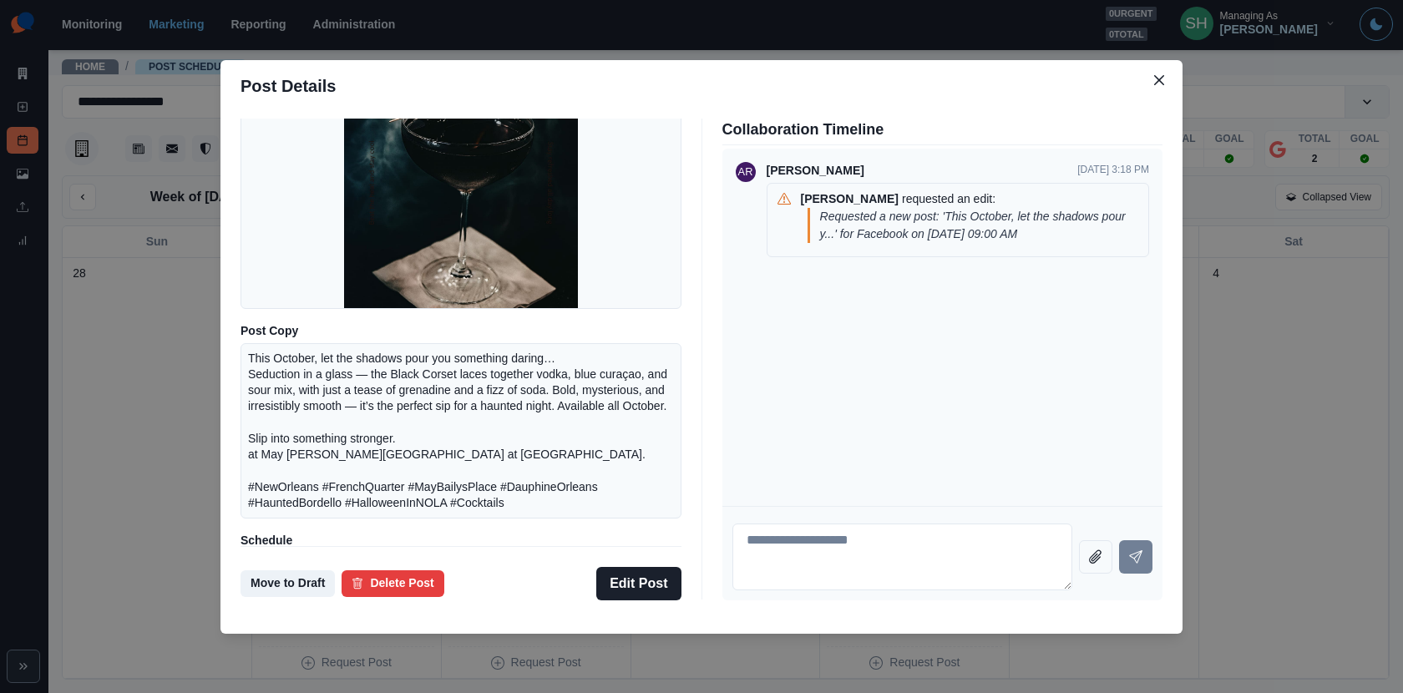
scroll to position [160, 0]
click at [165, 413] on div "Post Details Facebook Requested Media Post Copy This October, let the shadows p…" at bounding box center [701, 346] width 1403 height 693
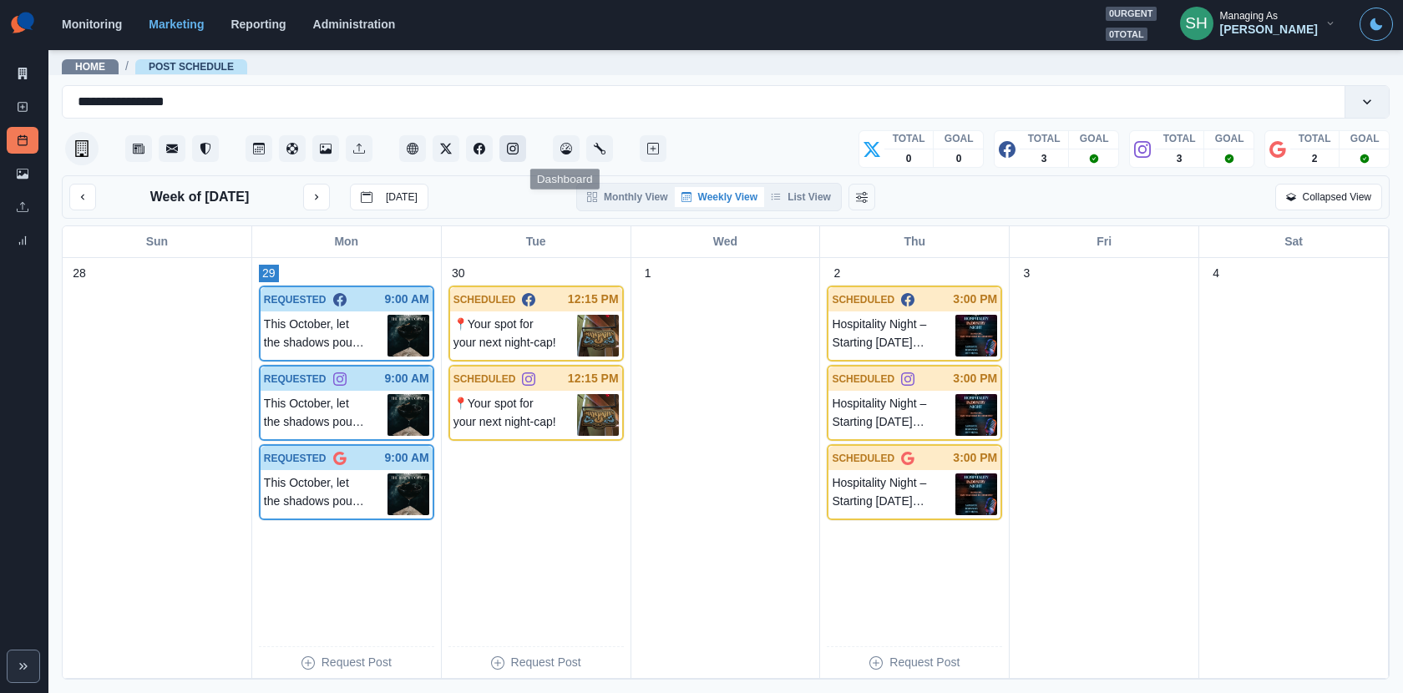
click at [509, 150] on icon "Instagram" at bounding box center [513, 149] width 12 height 12
click at [393, 291] on p "9:00 AM" at bounding box center [407, 300] width 44 height 18
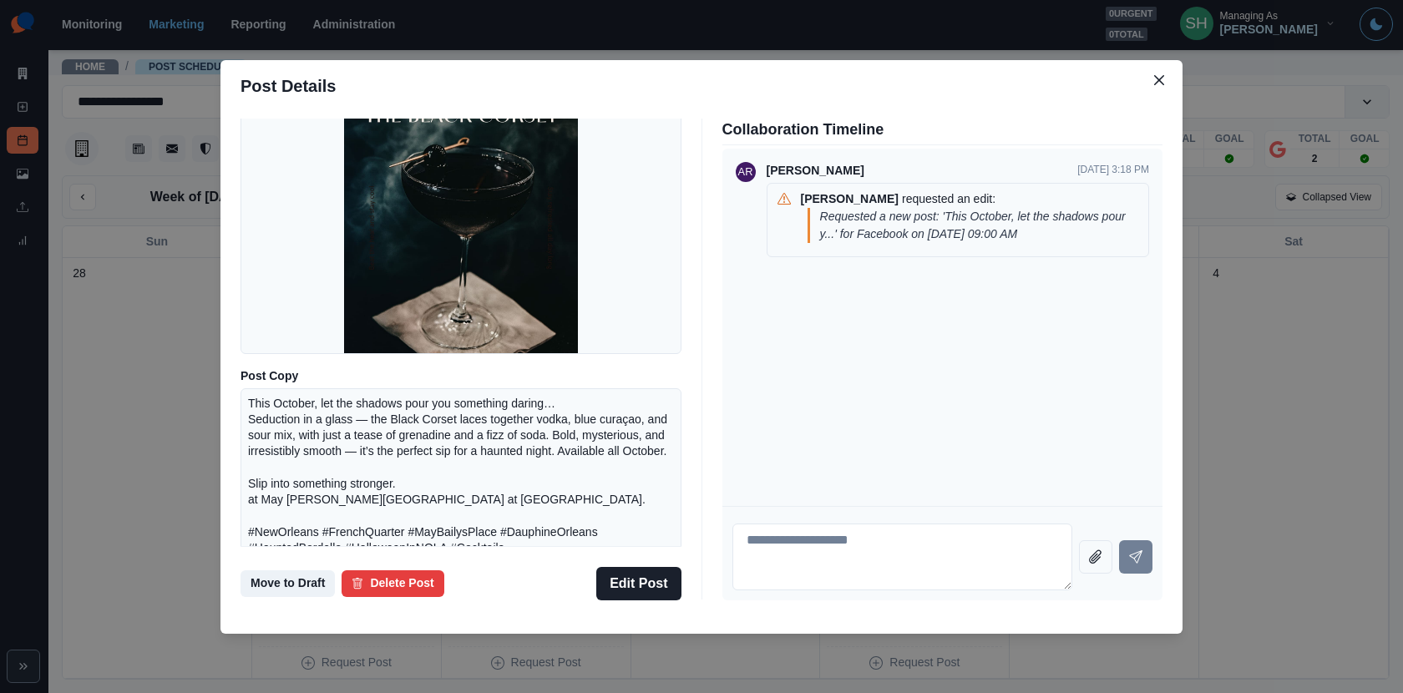
scroll to position [207, 0]
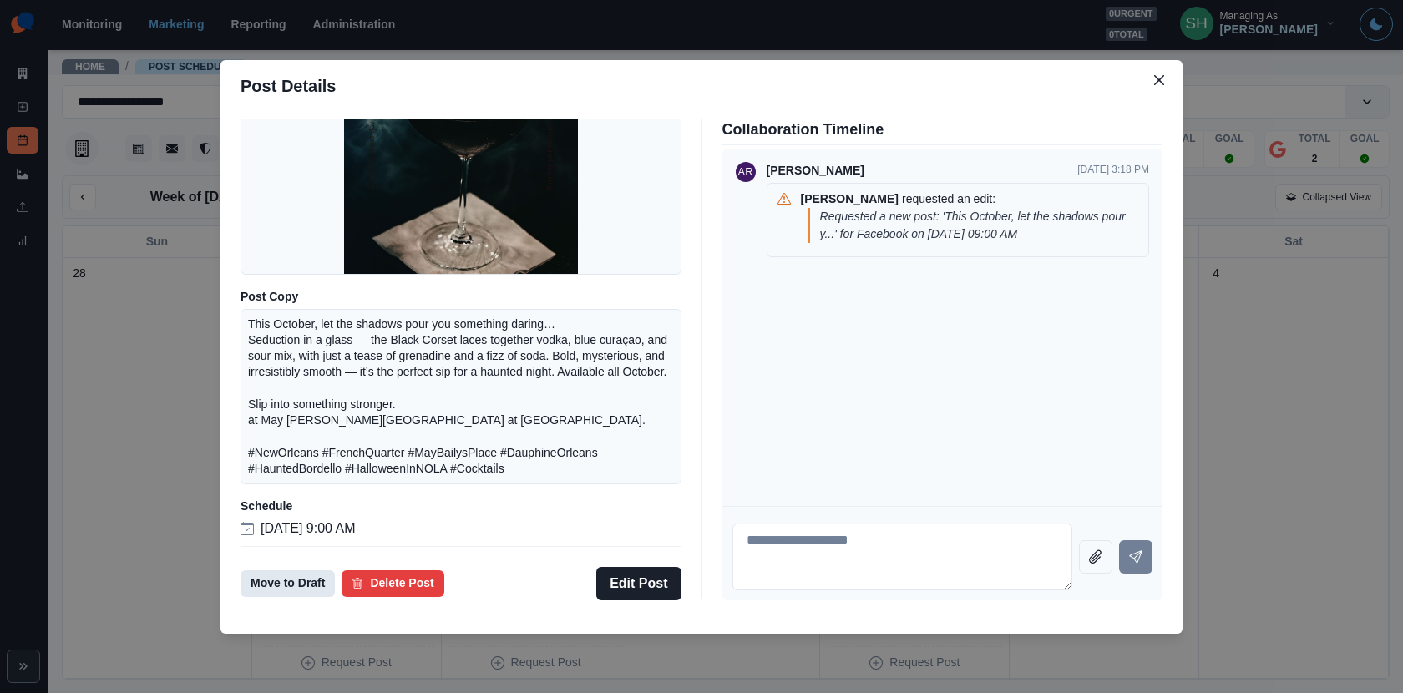
click at [301, 576] on button "Move to Draft" at bounding box center [288, 584] width 94 height 27
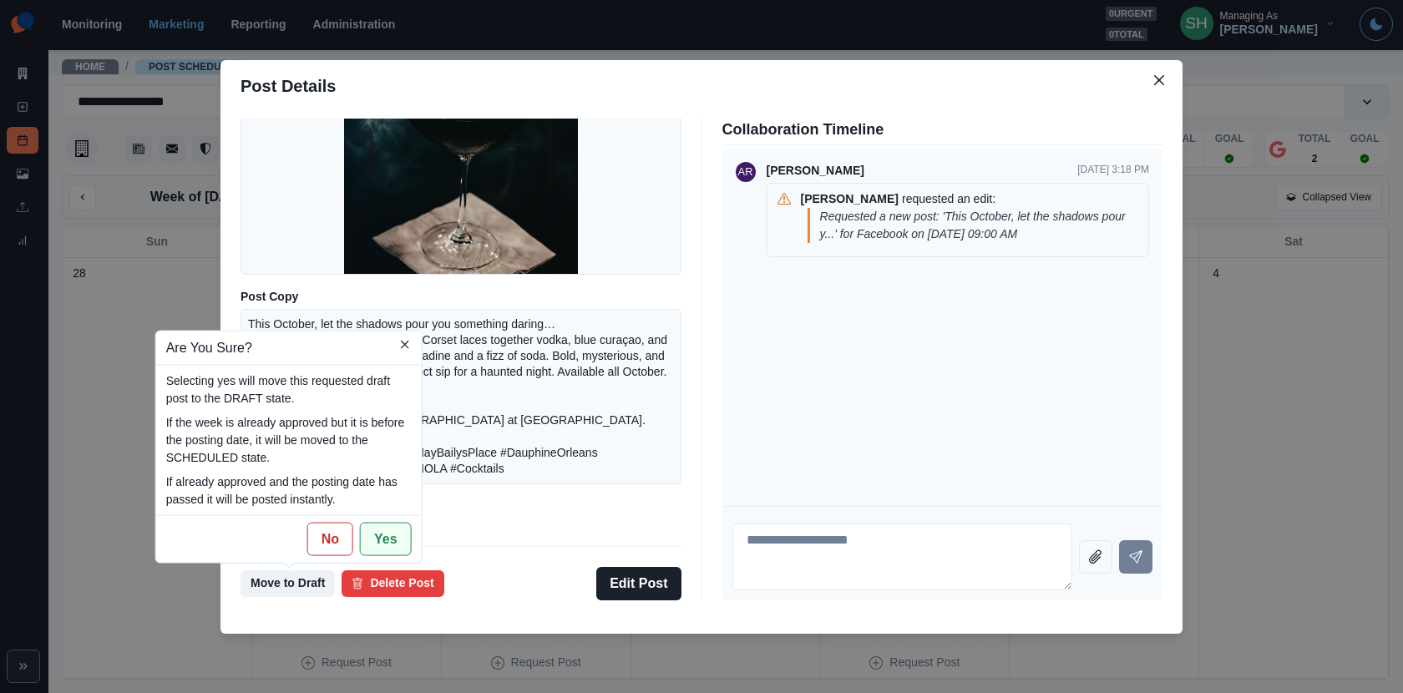
click at [373, 540] on button "Yes" at bounding box center [386, 538] width 52 height 33
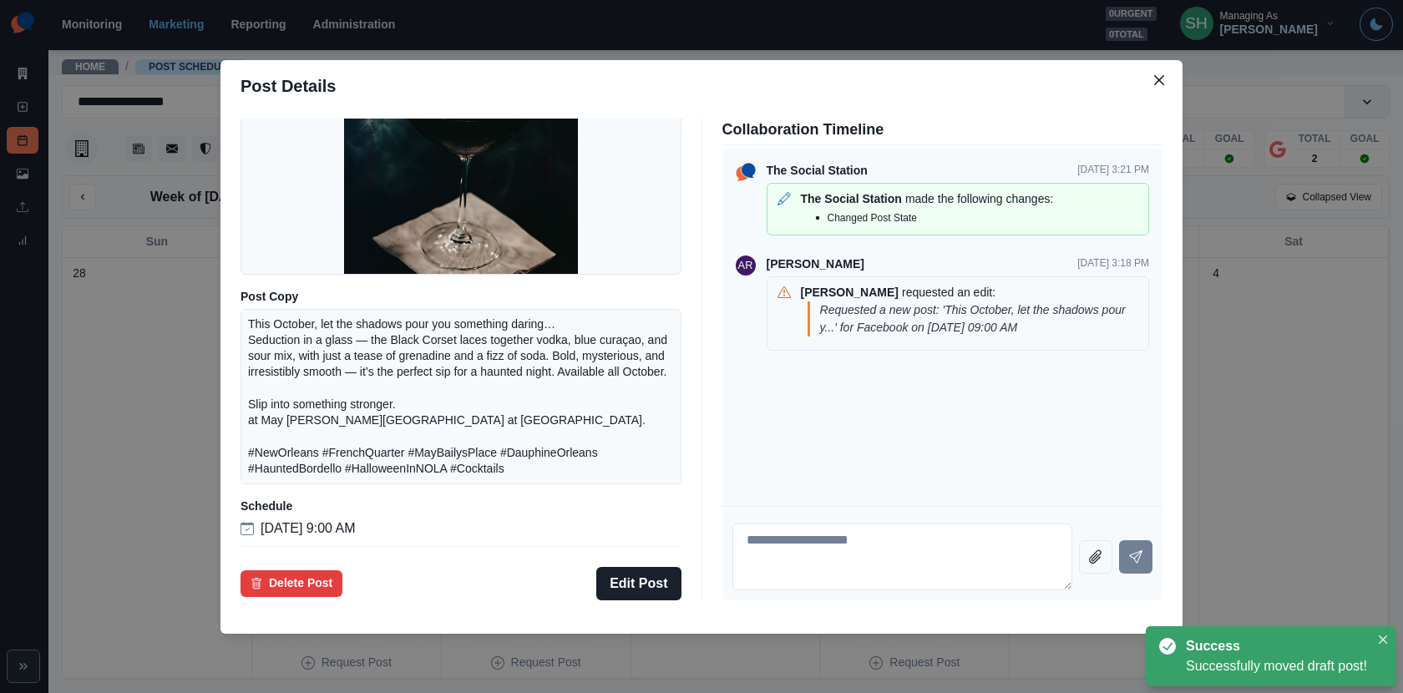
click at [117, 446] on div "Post Details Facebook Scheduled Media Post Copy This October, let the shadows p…" at bounding box center [701, 346] width 1403 height 693
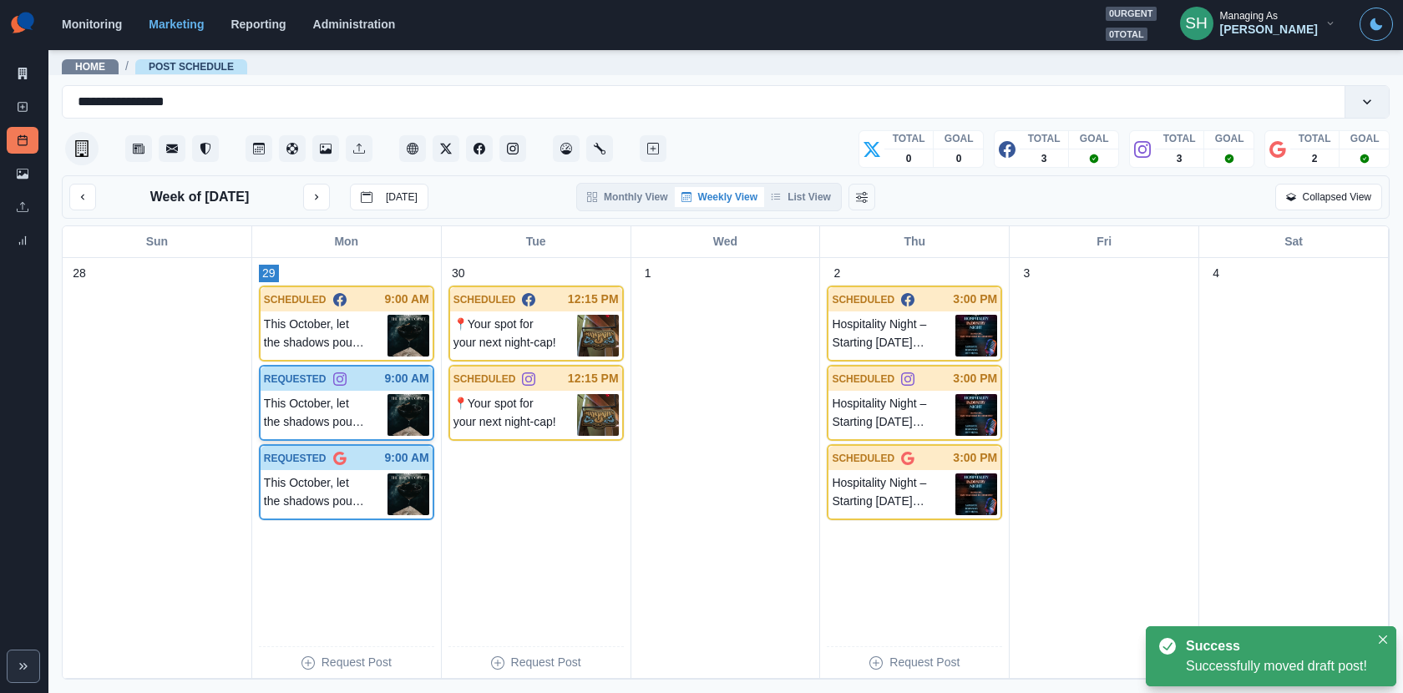
click at [404, 408] on img at bounding box center [409, 415] width 42 height 42
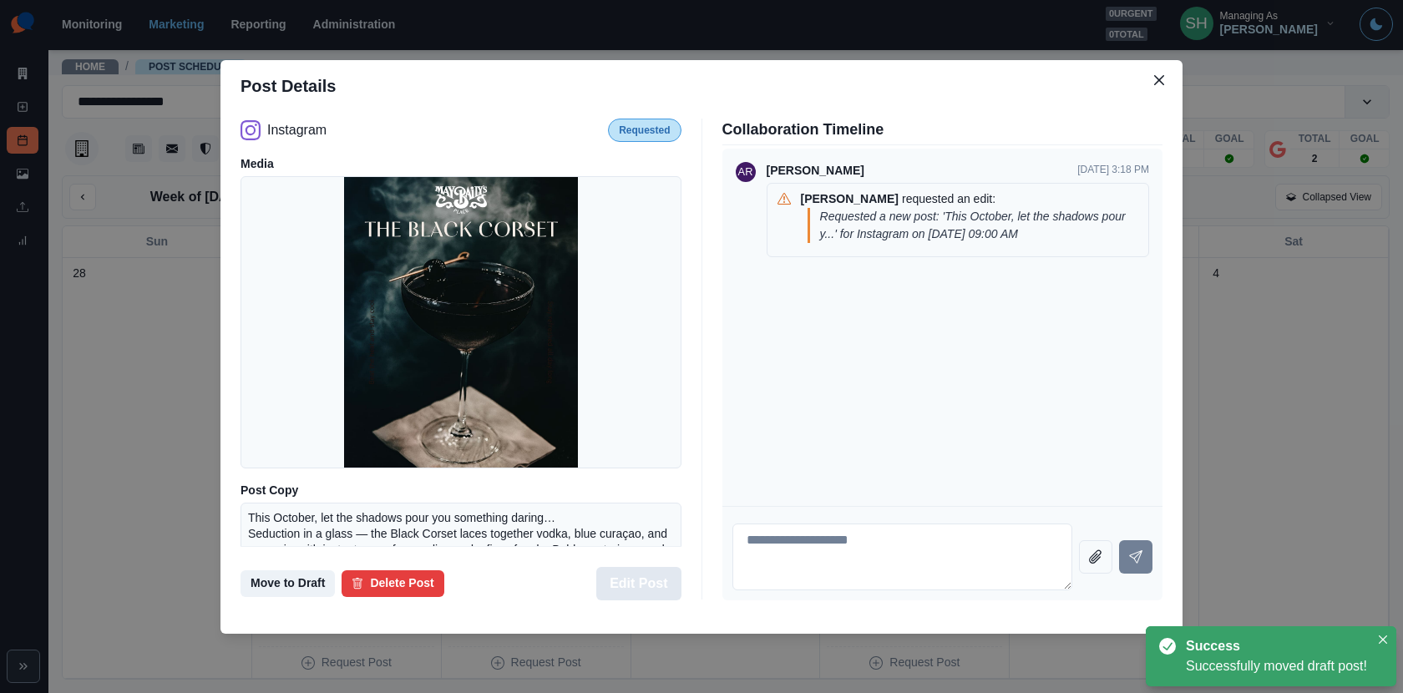
click at [617, 573] on button "Edit Post" at bounding box center [638, 583] width 84 height 33
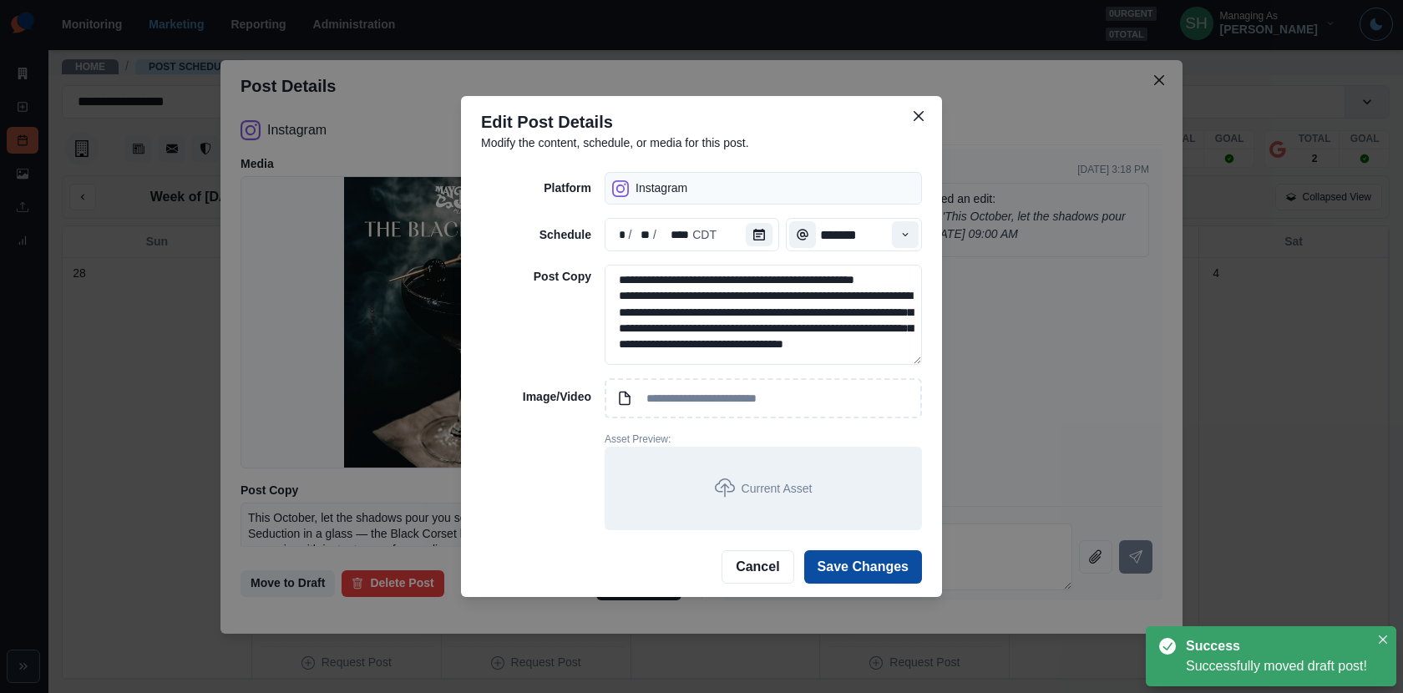
click at [408, 378] on div "**********" at bounding box center [701, 346] width 1403 height 693
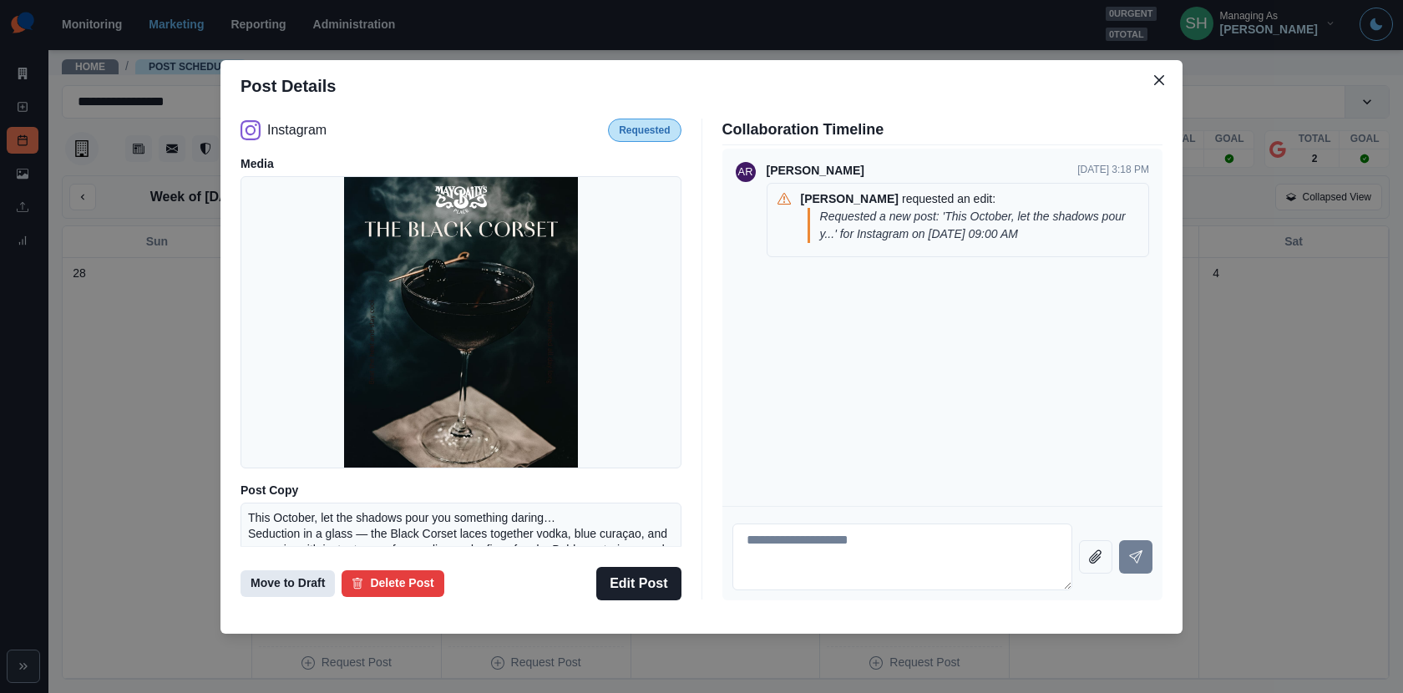
click at [284, 584] on button "Move to Draft" at bounding box center [288, 584] width 94 height 27
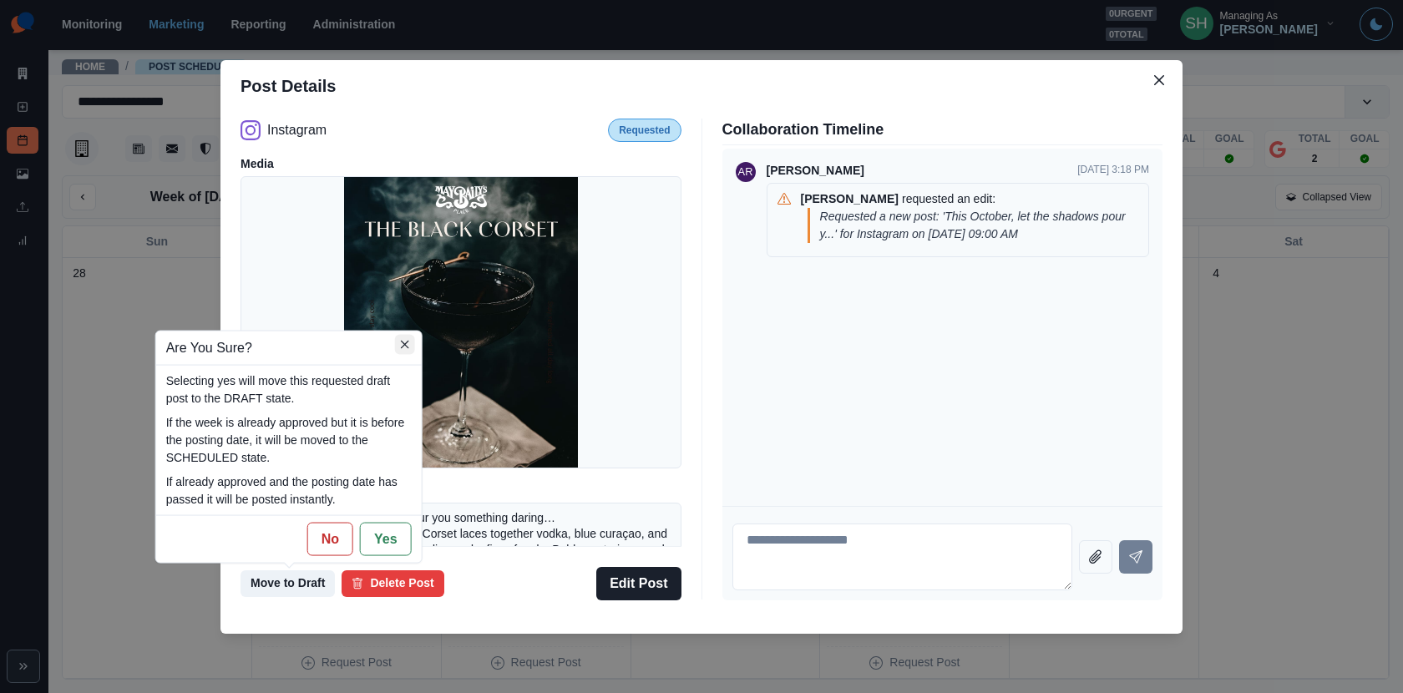
click at [399, 354] on button "Close" at bounding box center [405, 344] width 20 height 20
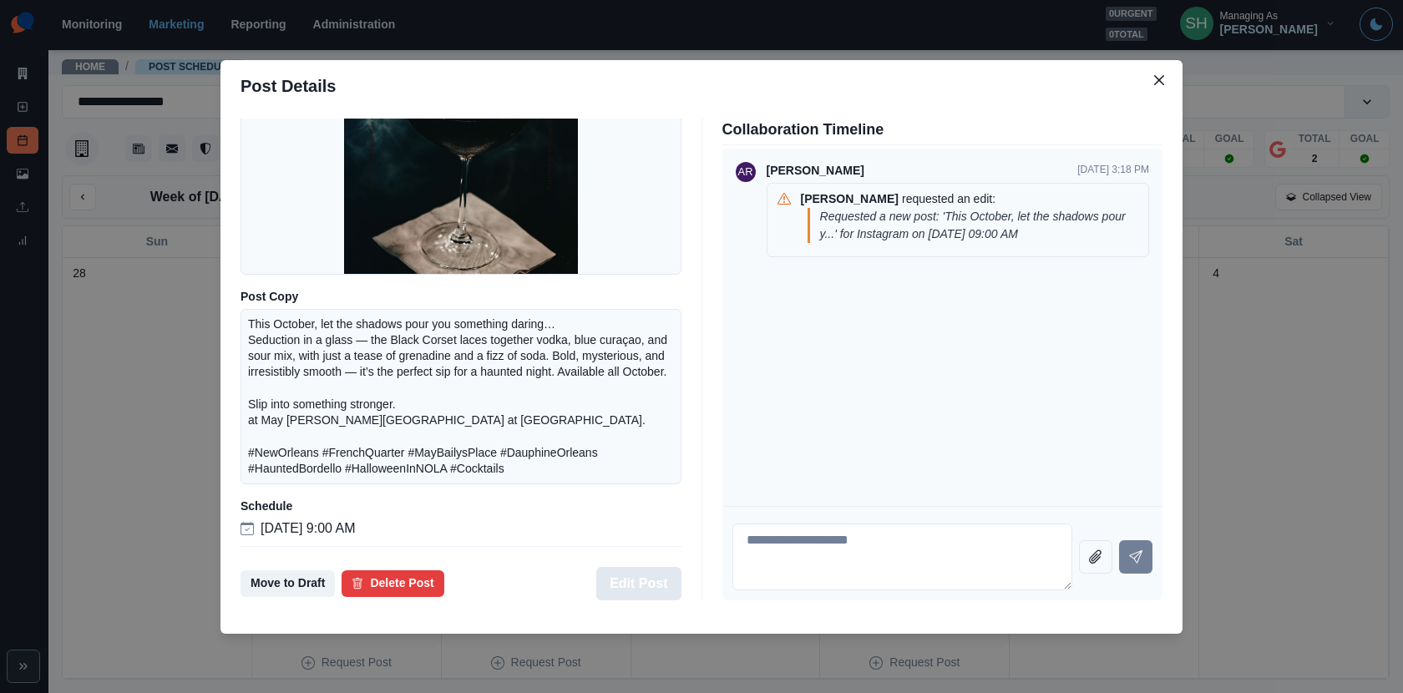
click at [624, 585] on button "Edit Post" at bounding box center [638, 583] width 84 height 33
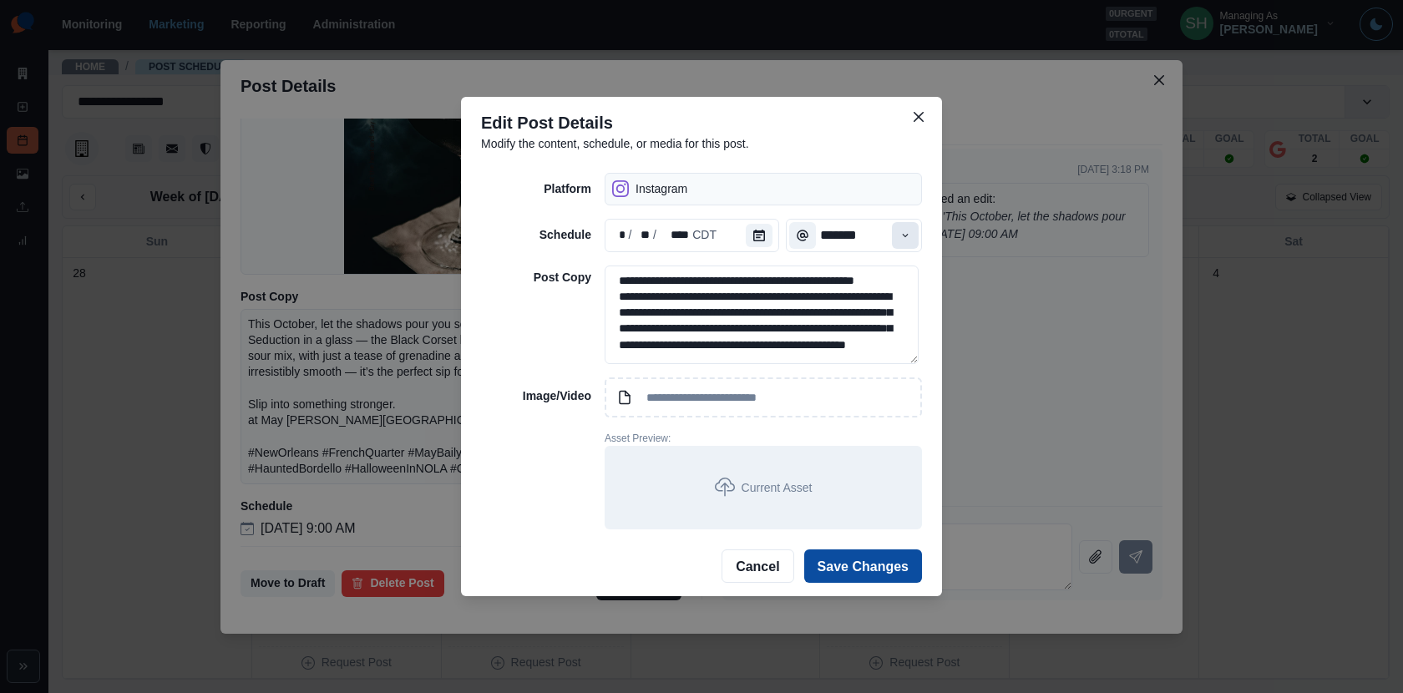
click at [910, 233] on icon "Time" at bounding box center [906, 236] width 12 height 12
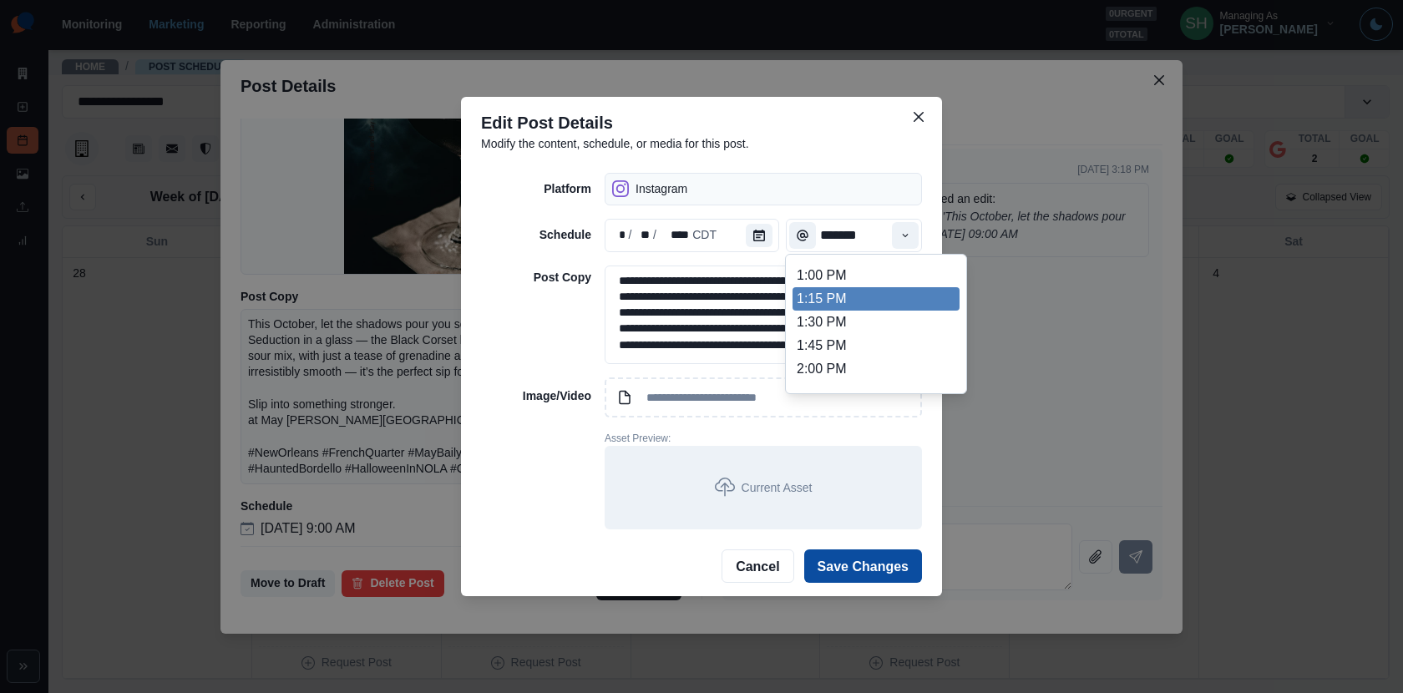
scroll to position [470, 0]
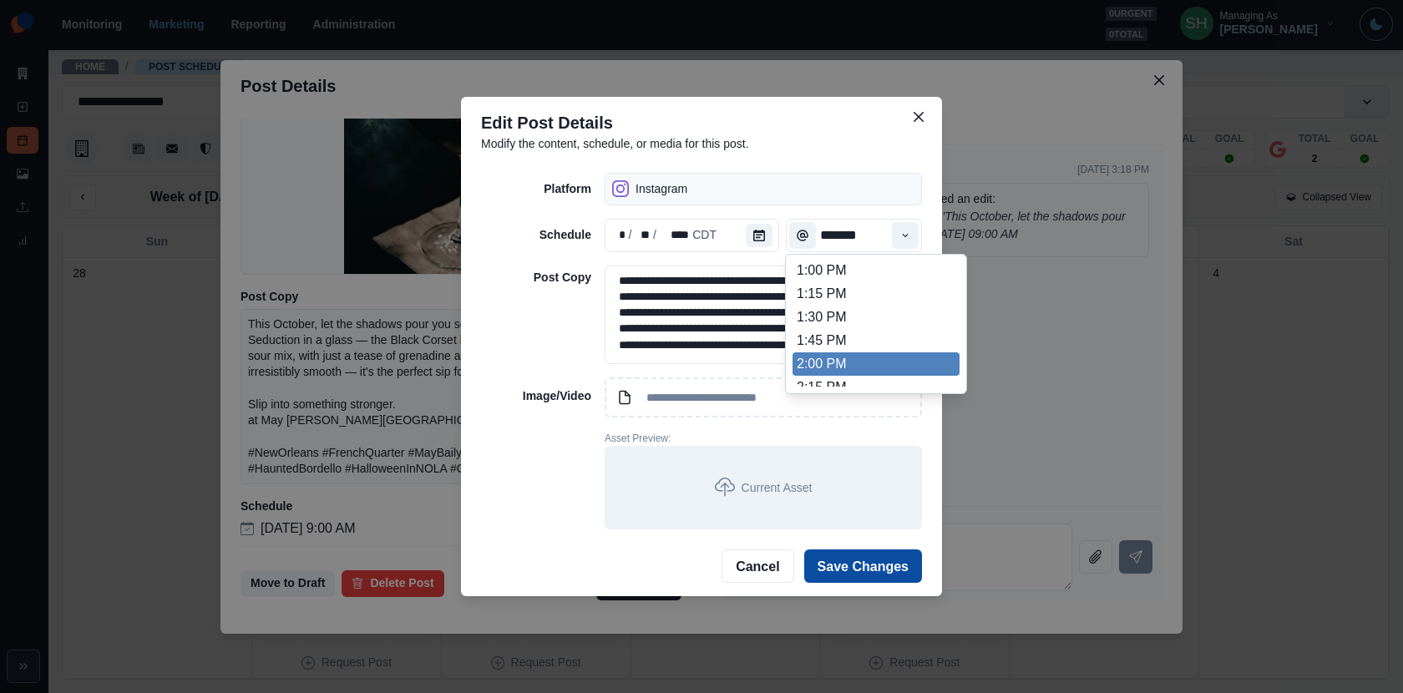
click at [834, 353] on li "2:00 PM" at bounding box center [876, 364] width 167 height 23
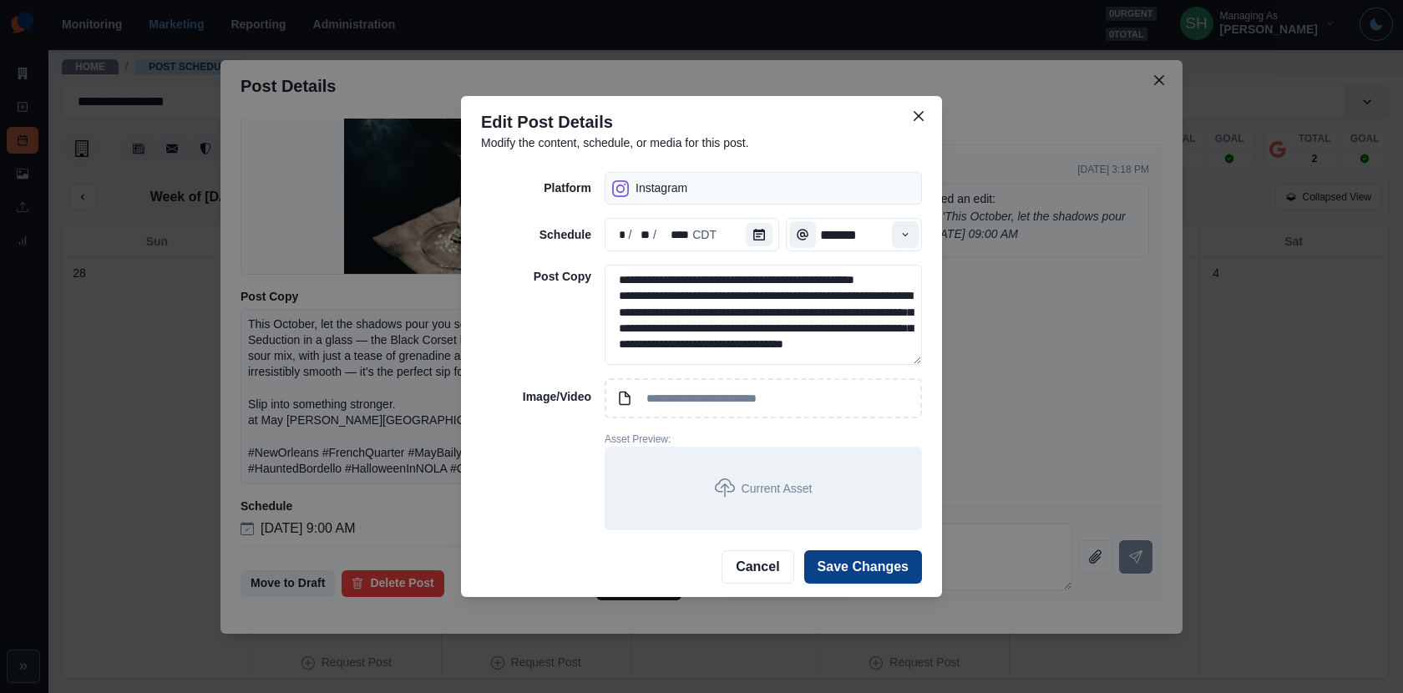
click at [850, 562] on button "Save Changes" at bounding box center [863, 566] width 118 height 33
type input "*******"
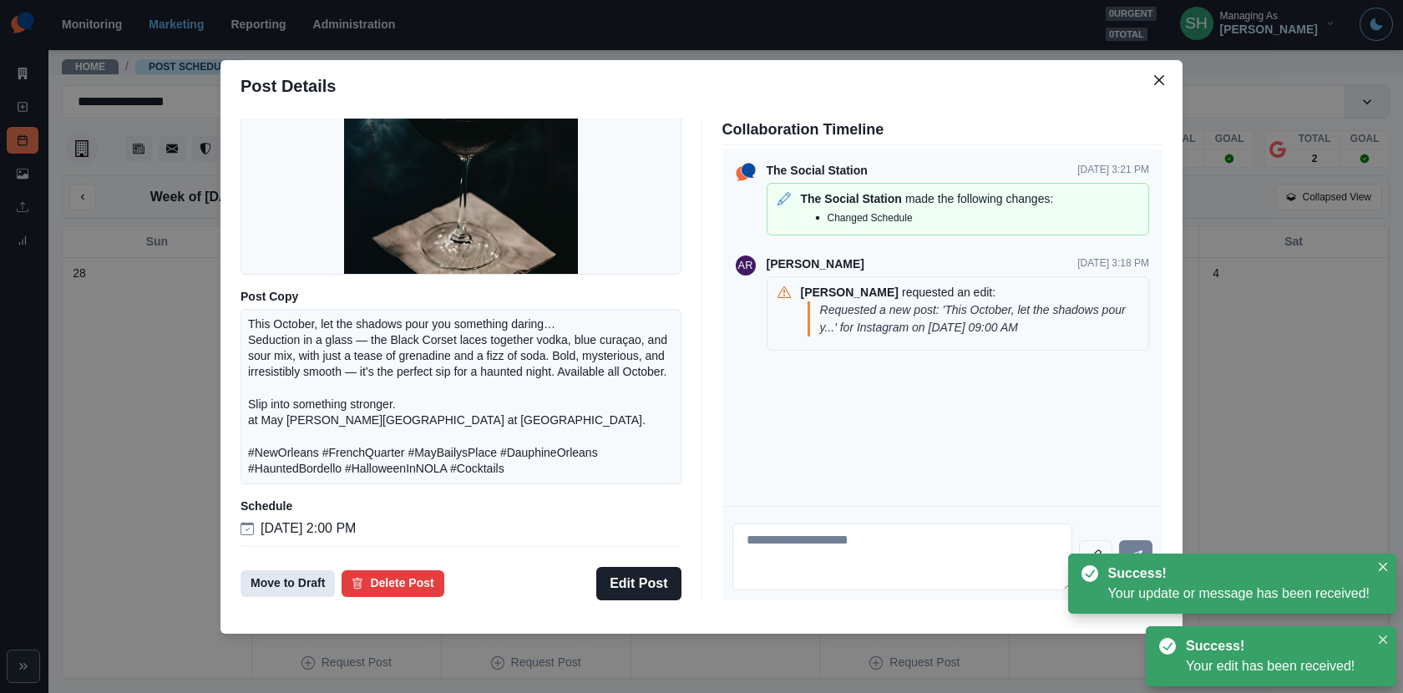
click at [284, 586] on button "Move to Draft" at bounding box center [288, 584] width 94 height 27
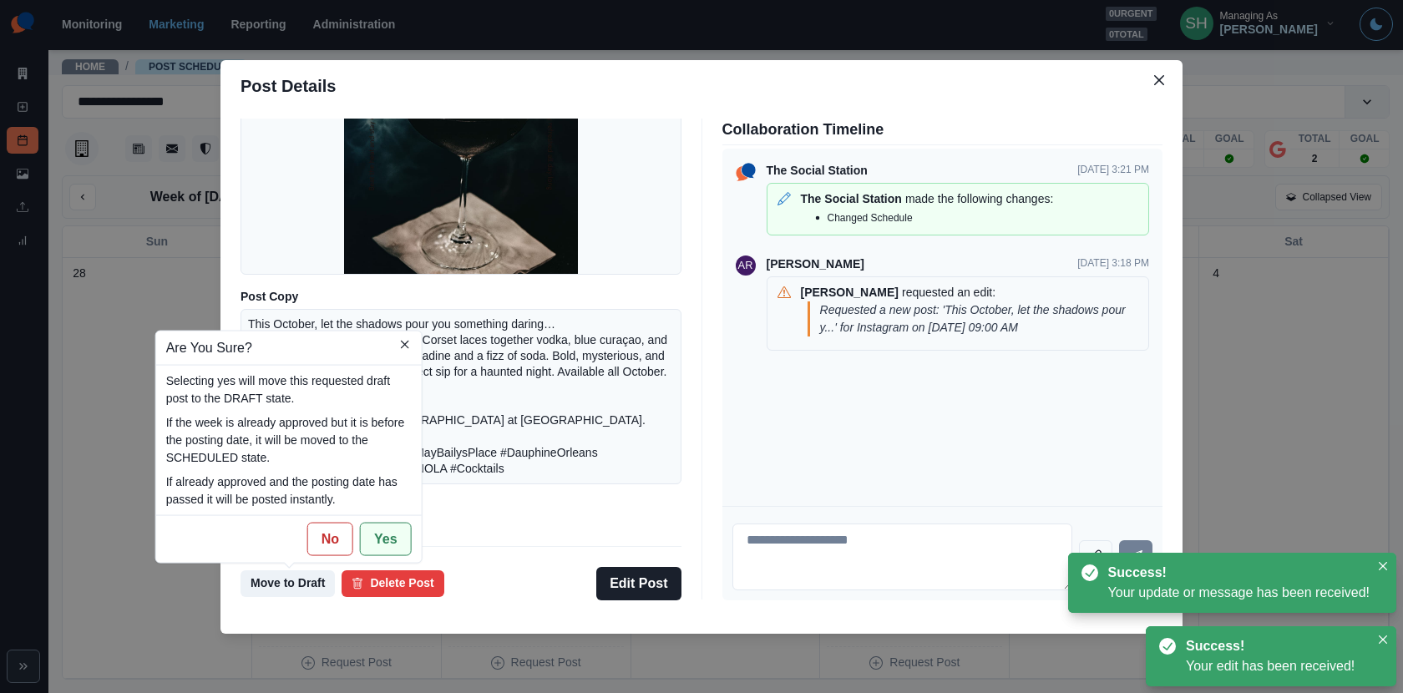
click at [382, 538] on button "Yes" at bounding box center [386, 538] width 52 height 33
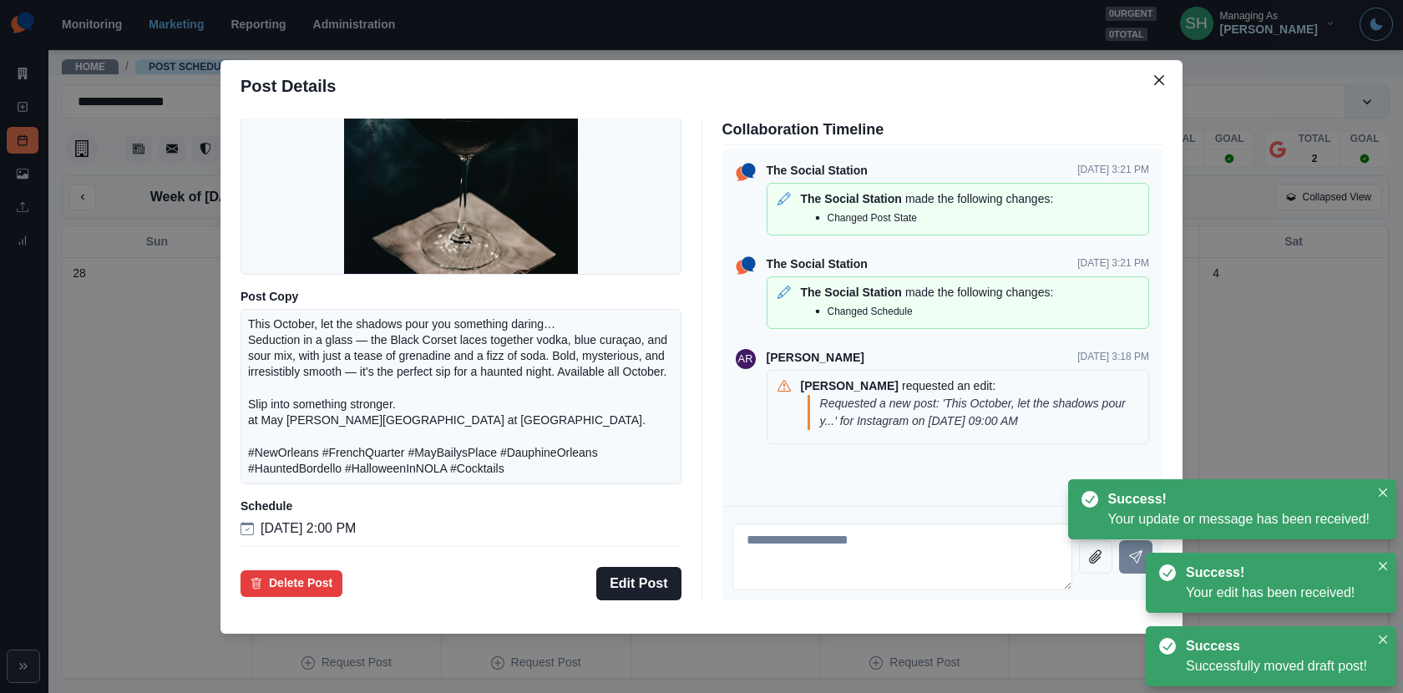
click at [239, 470] on div "Instagram Scheduled Media Post Copy This October, let the shadows pour you some…" at bounding box center [702, 359] width 962 height 495
click at [174, 454] on div "Post Details Instagram Scheduled Media Post Copy This October, let the shadows …" at bounding box center [701, 346] width 1403 height 693
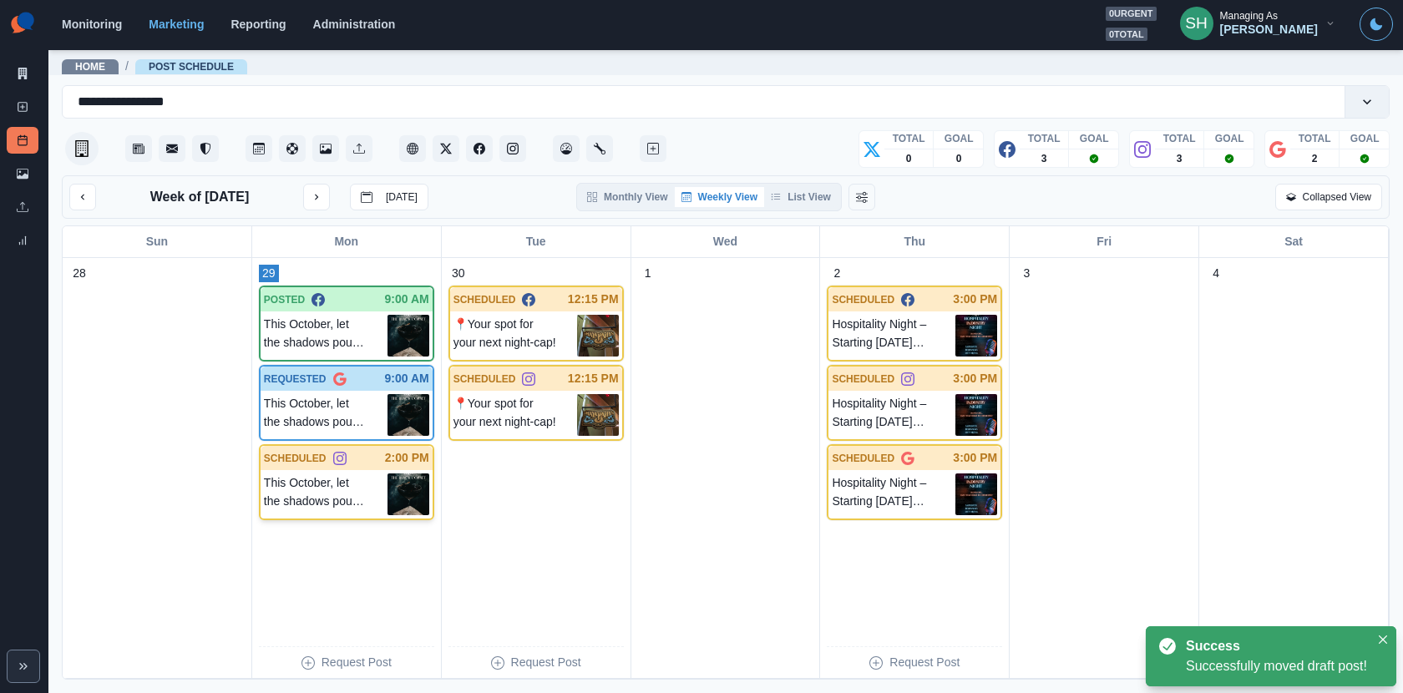
click at [388, 482] on img at bounding box center [409, 495] width 42 height 42
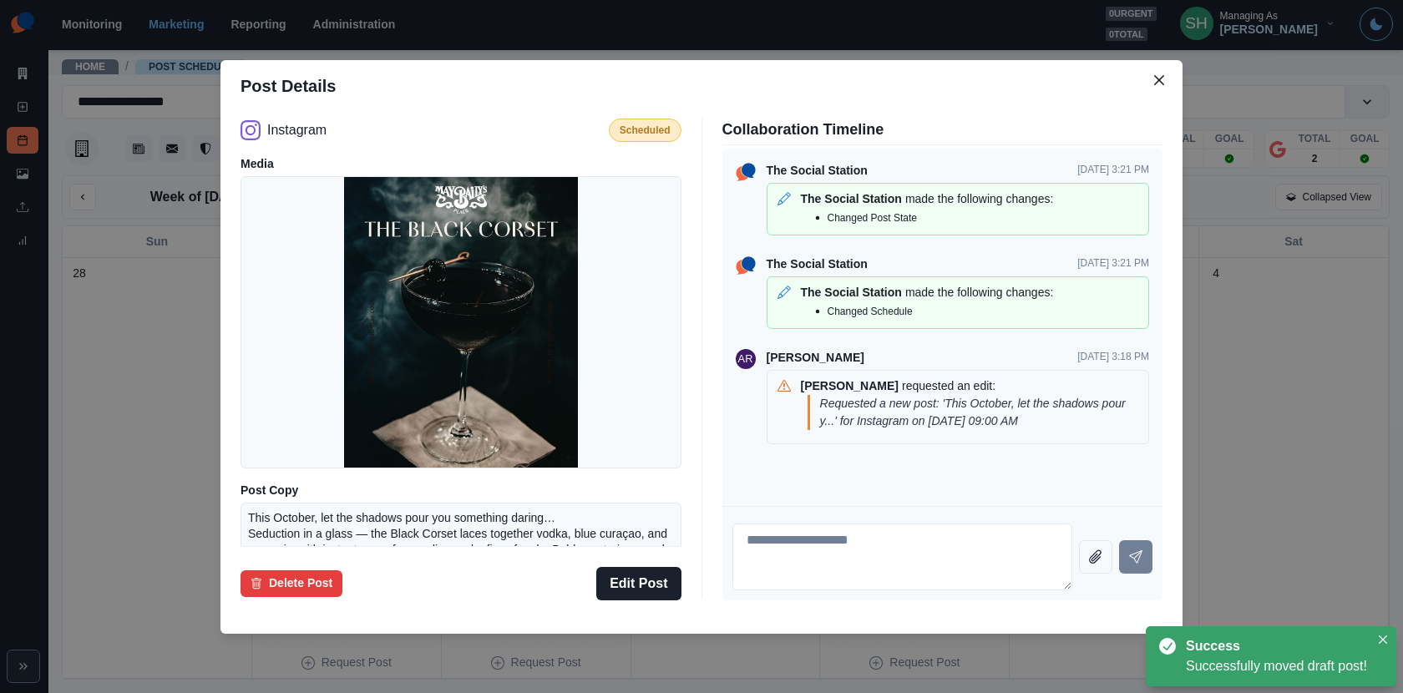
click at [113, 474] on div "Post Details Instagram Scheduled Media Post Copy This October, let the shadows …" at bounding box center [701, 346] width 1403 height 693
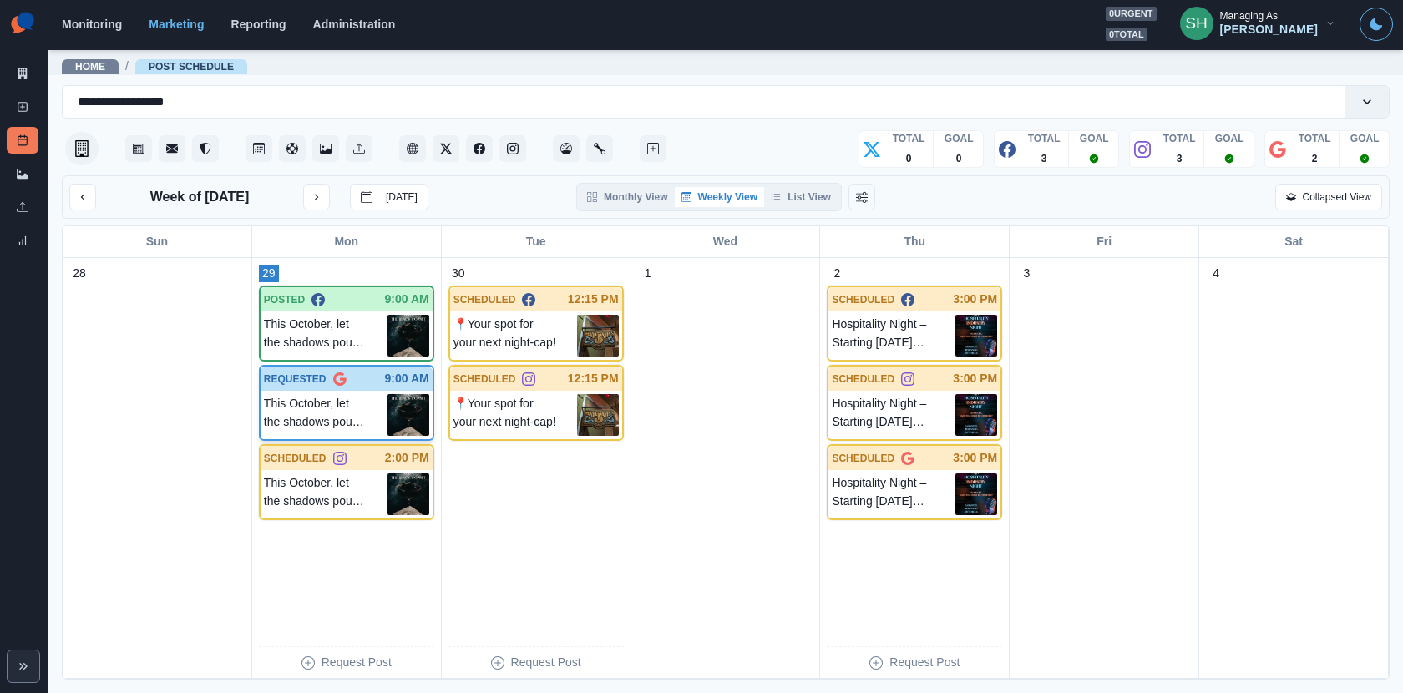
click at [375, 386] on div "REQUESTED 9:00 AM" at bounding box center [347, 379] width 172 height 24
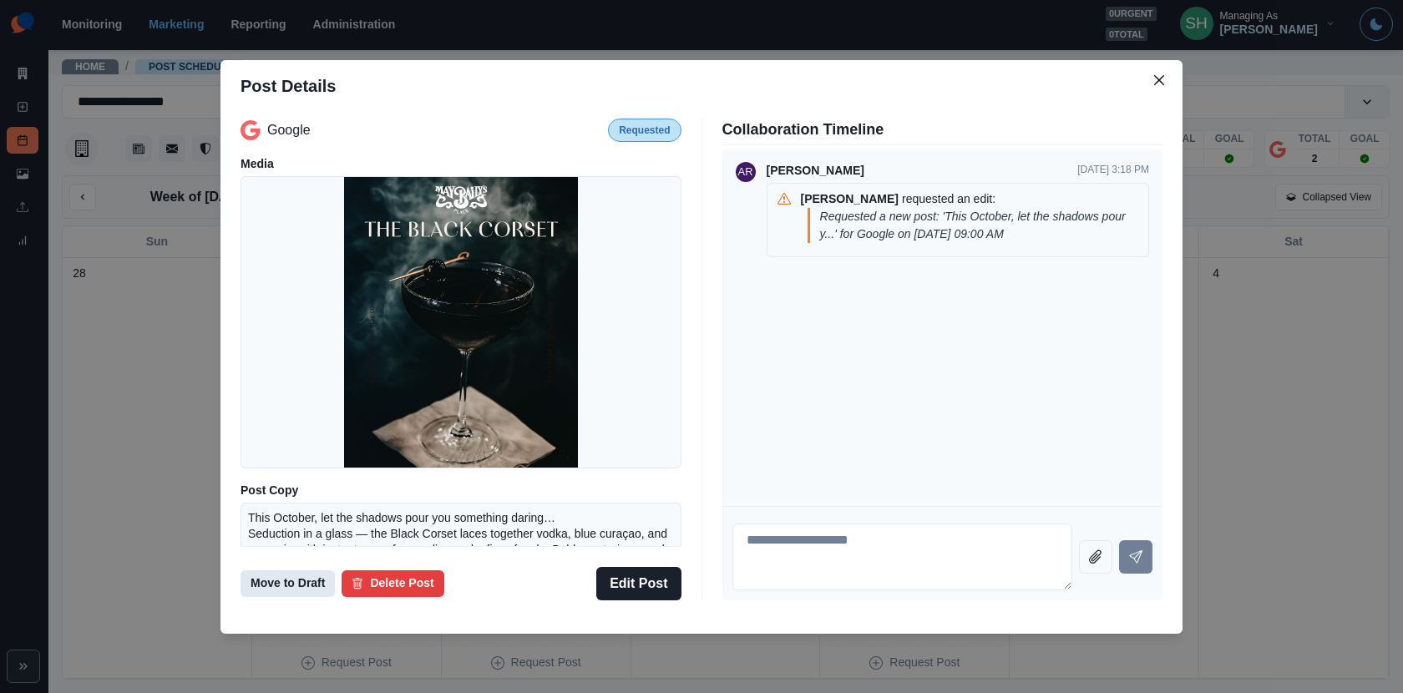
click at [292, 586] on button "Move to Draft" at bounding box center [288, 584] width 94 height 27
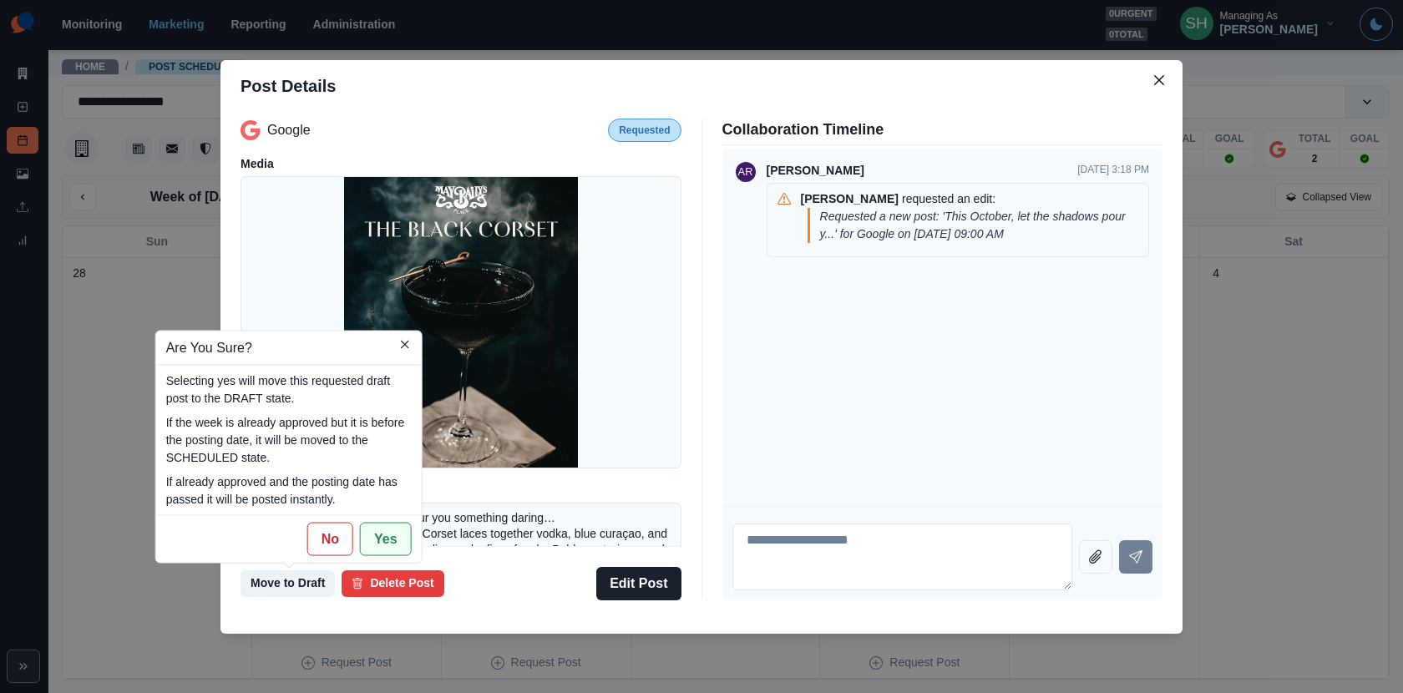
click at [390, 535] on button "Yes" at bounding box center [386, 538] width 52 height 33
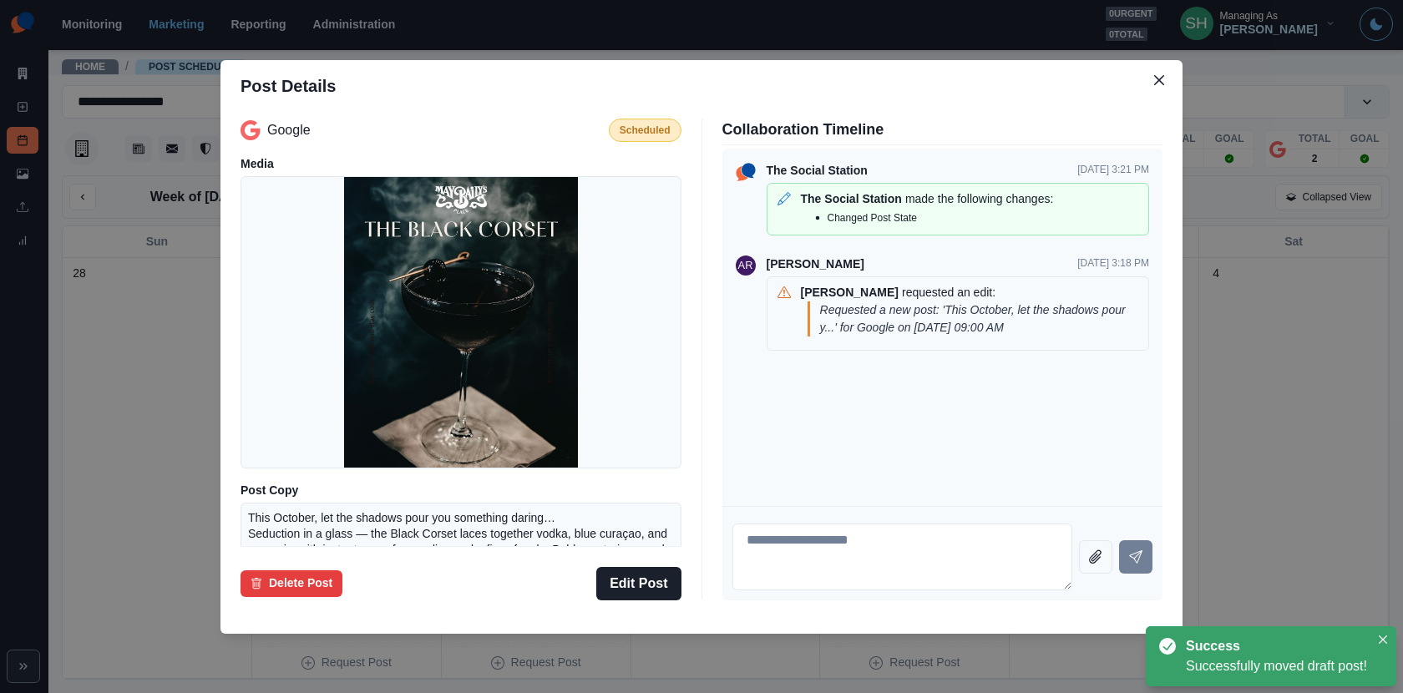
click at [190, 474] on div "Post Details Google Scheduled Media Post Copy This October, let the shadows pou…" at bounding box center [701, 346] width 1403 height 693
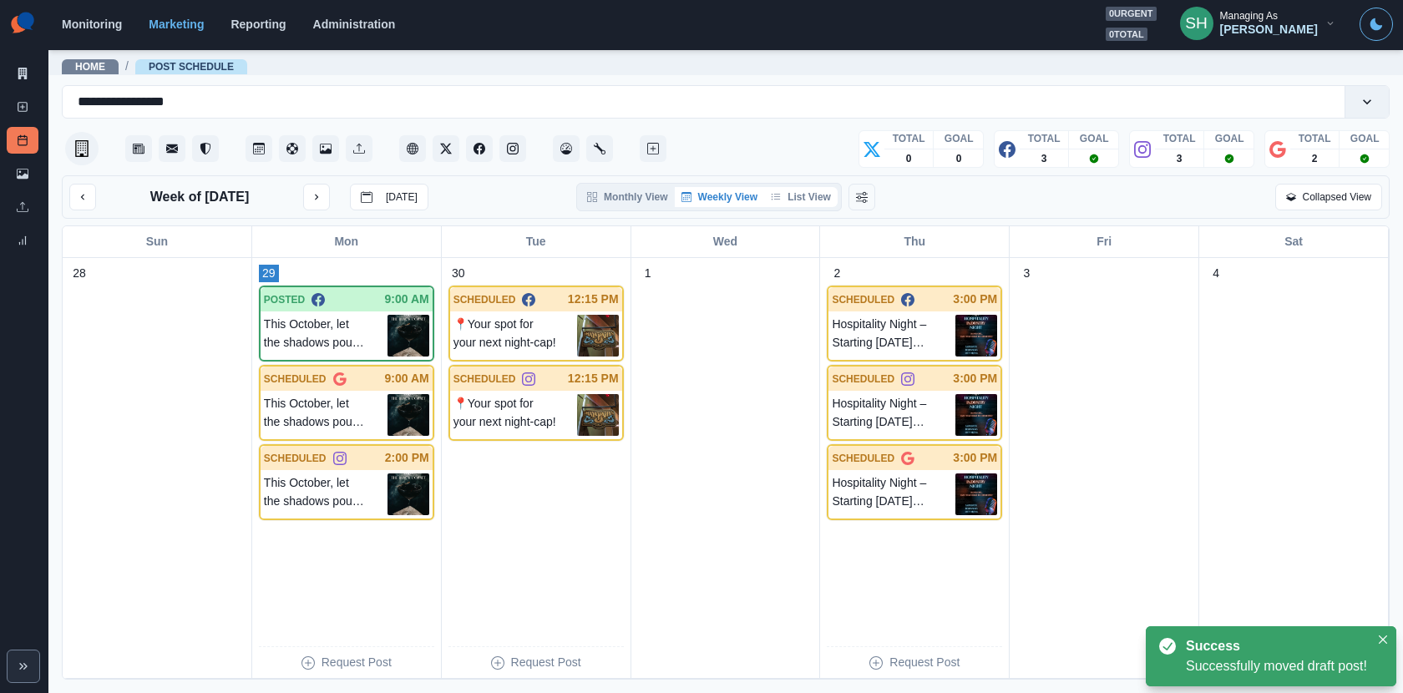
click at [809, 195] on button "List View" at bounding box center [801, 197] width 74 height 20
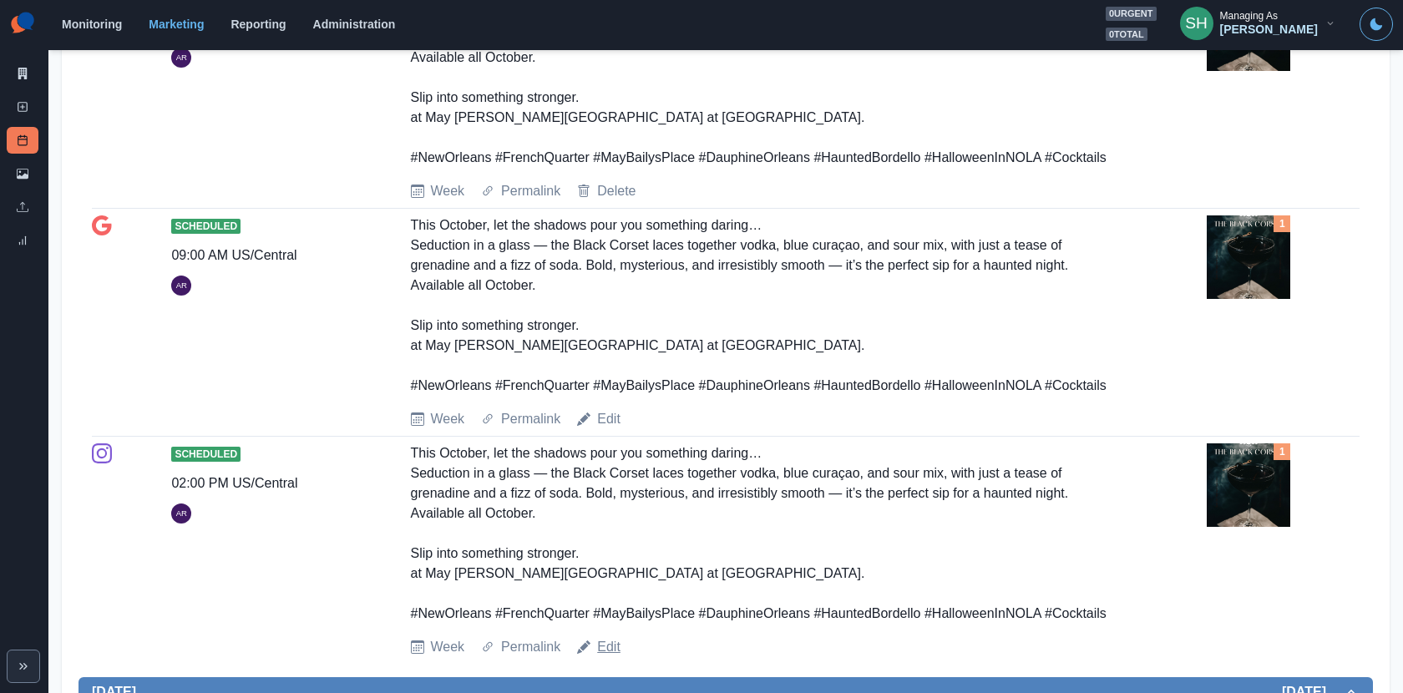
click at [612, 647] on link "Edit" at bounding box center [608, 647] width 23 height 20
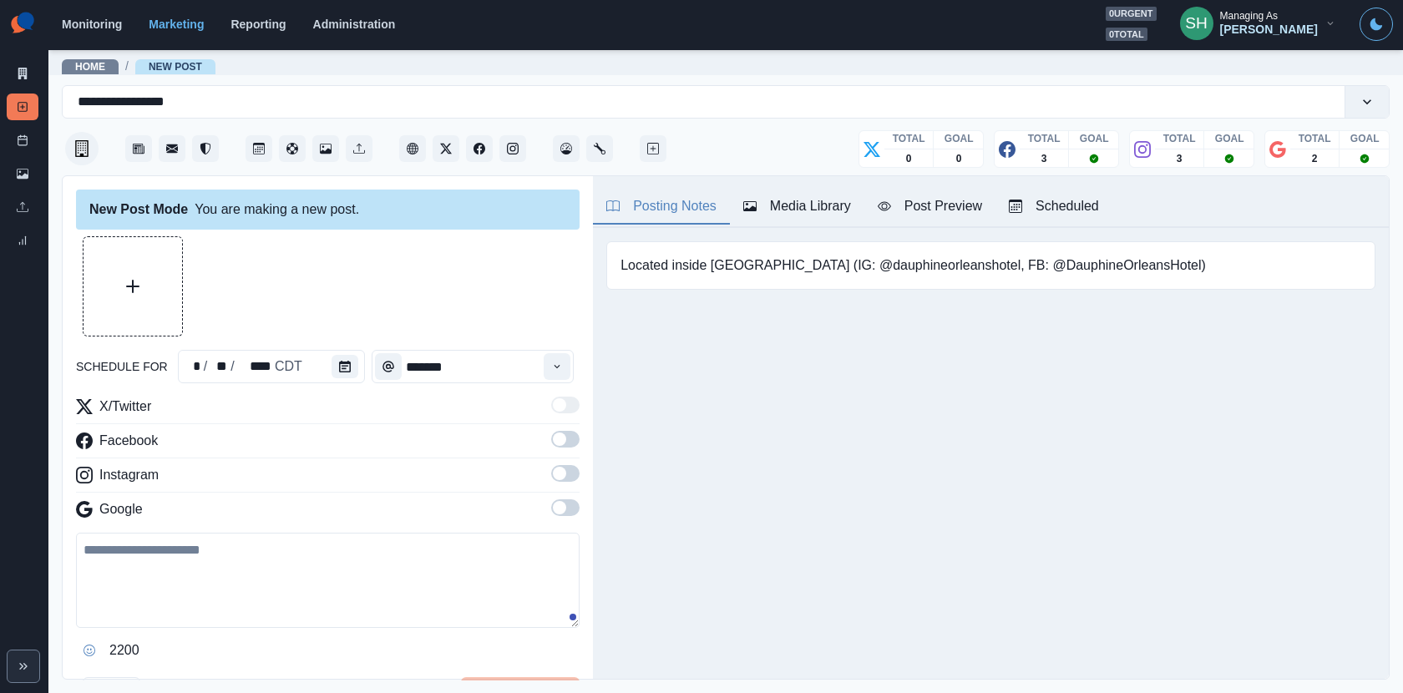
type input "*******"
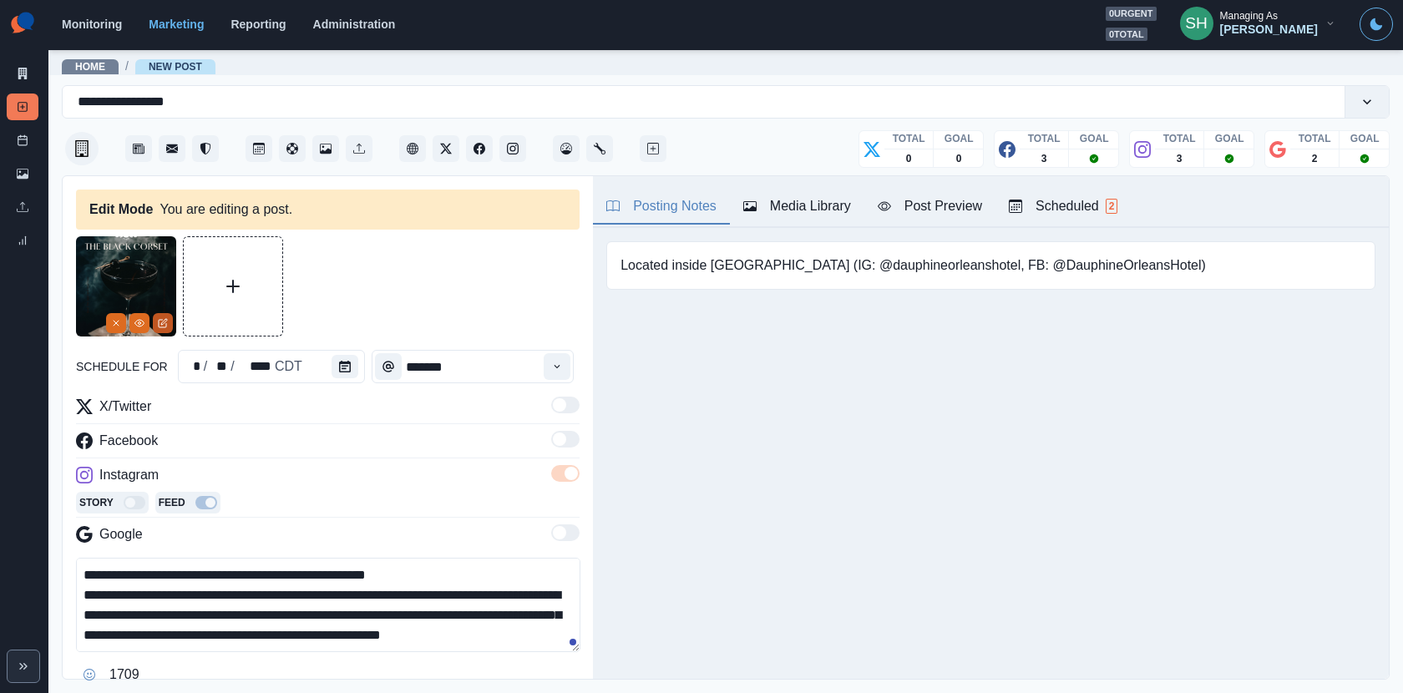
click at [159, 322] on icon "Edit Media" at bounding box center [163, 324] width 8 height 8
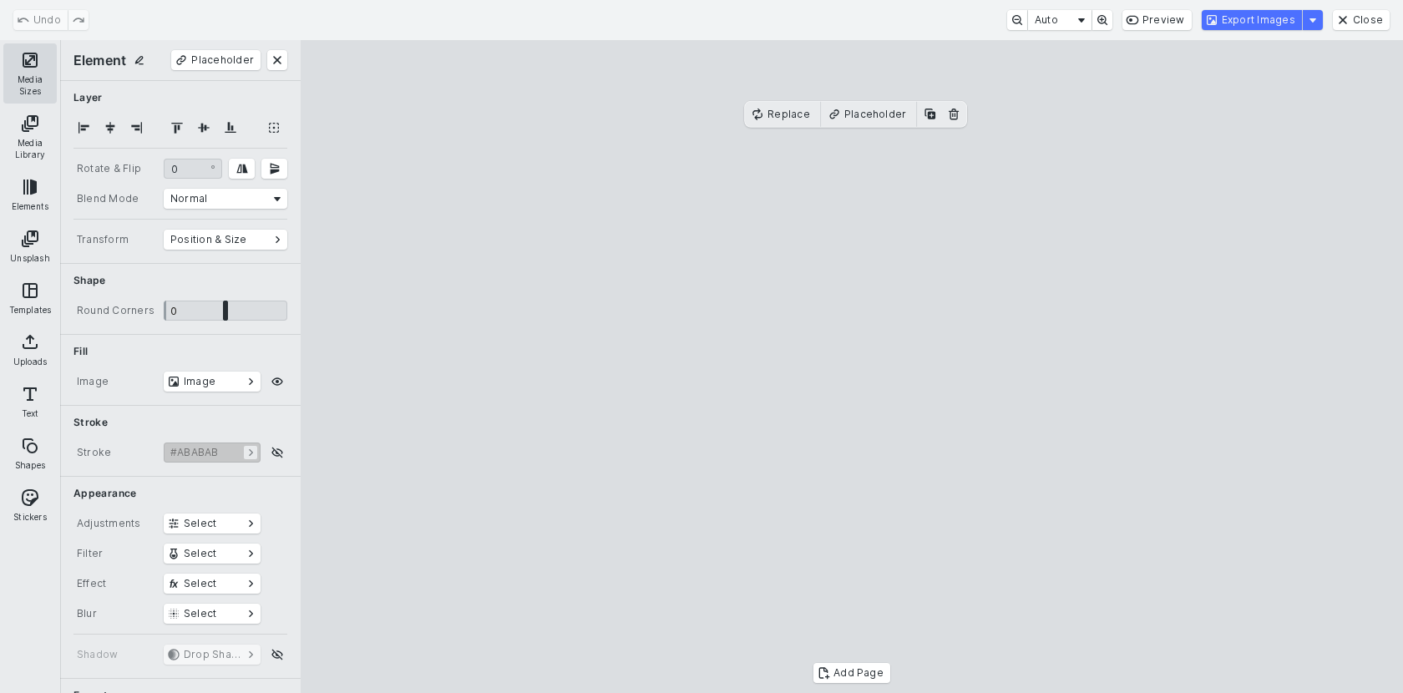
click at [22, 63] on button "Media Sizes" at bounding box center [29, 73] width 53 height 60
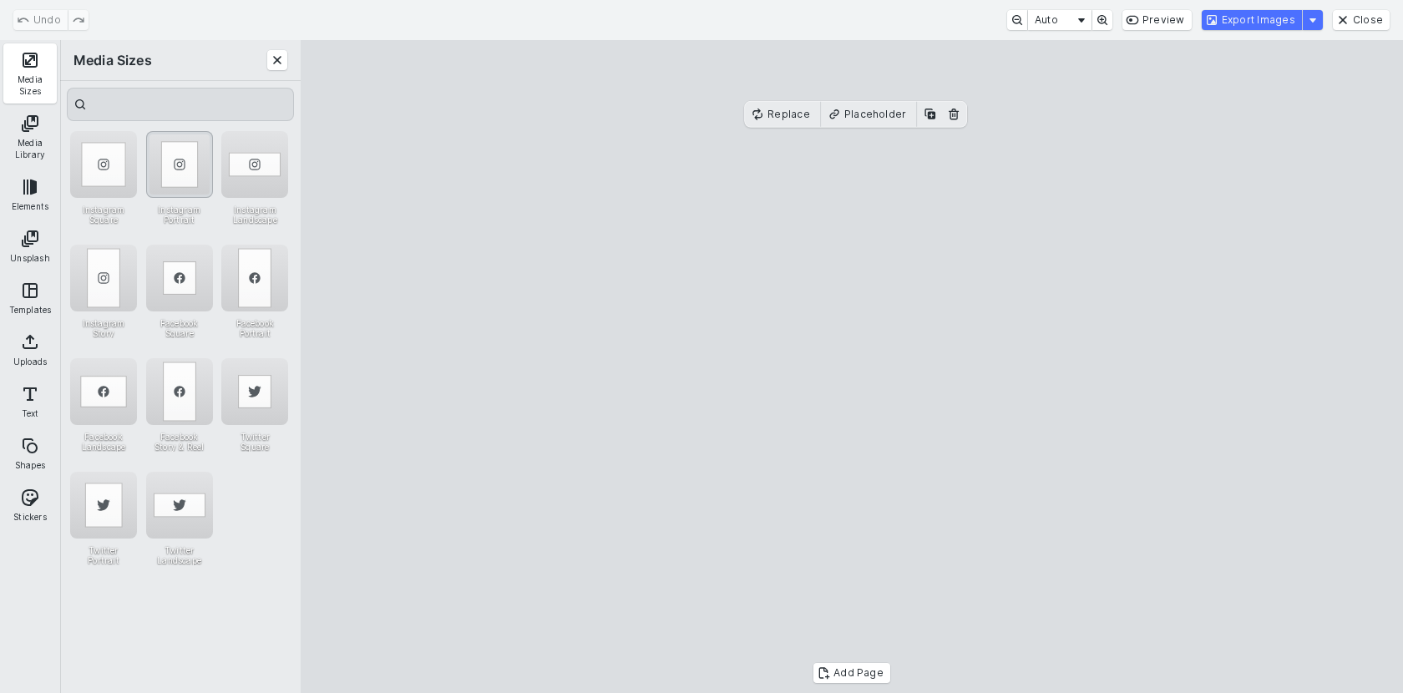
click at [192, 178] on div "Instagram Portrait" at bounding box center [179, 164] width 67 height 67
click at [1246, 28] on button "Export Images" at bounding box center [1252, 20] width 100 height 20
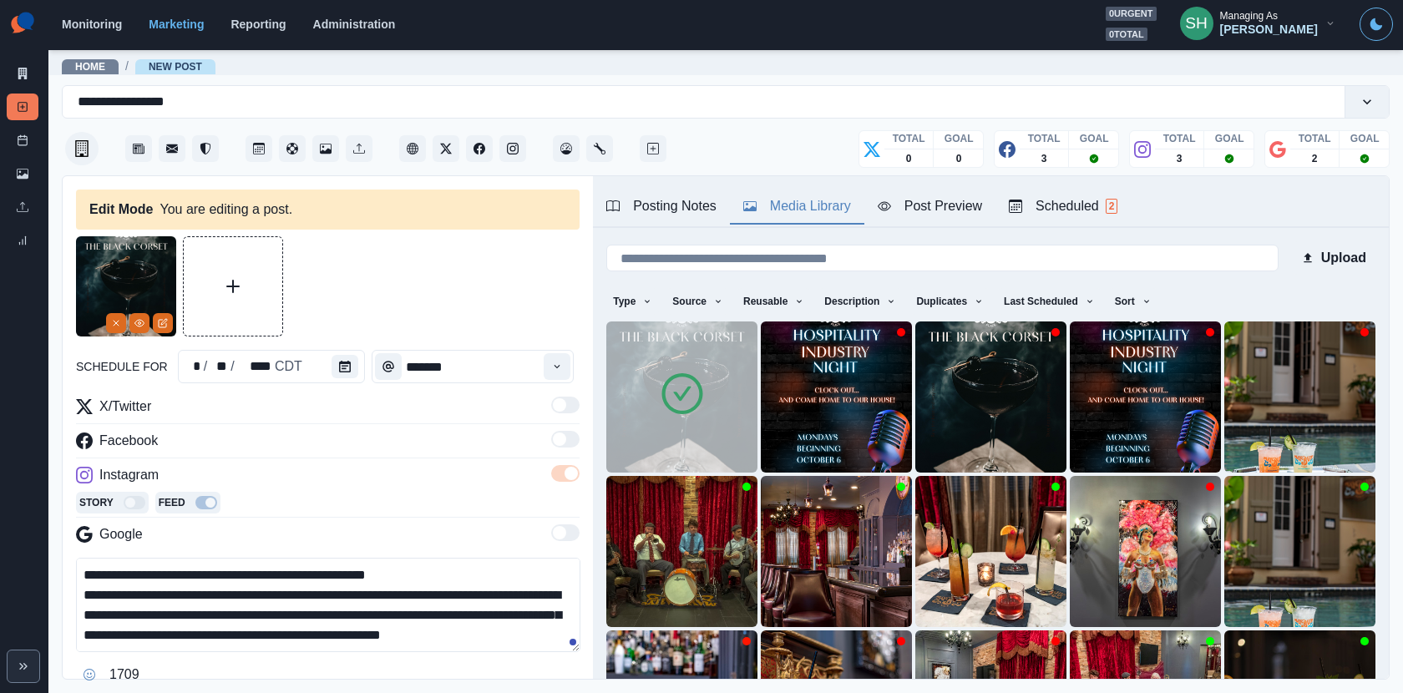
click at [800, 220] on button "Media Library" at bounding box center [797, 207] width 134 height 35
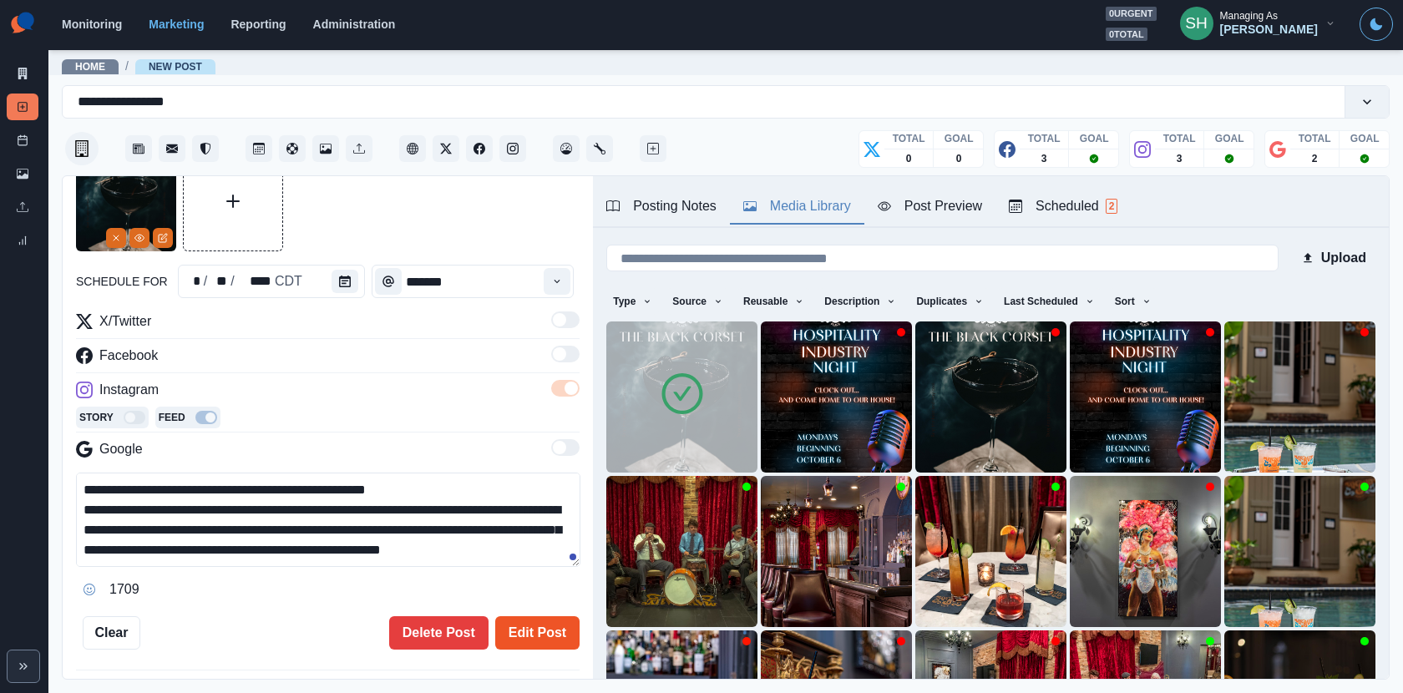
scroll to position [107, 0]
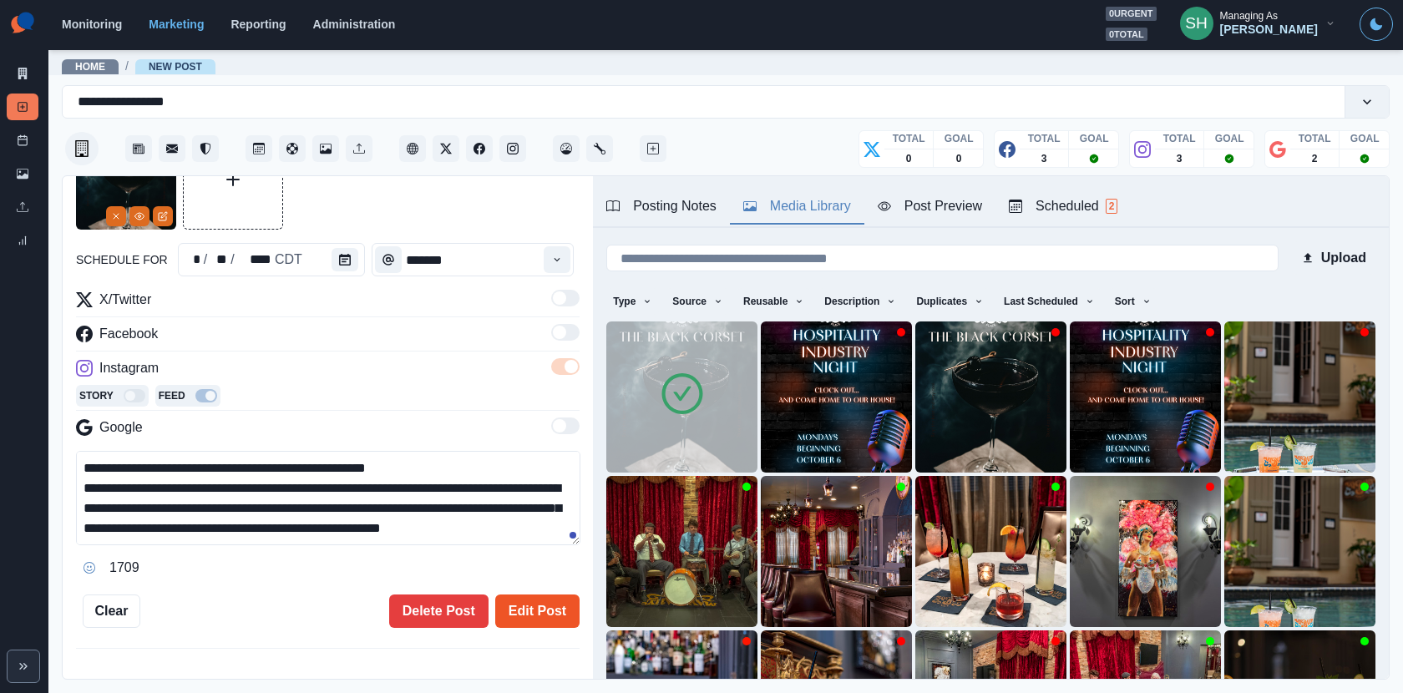
click at [543, 608] on button "Edit Post" at bounding box center [537, 611] width 84 height 33
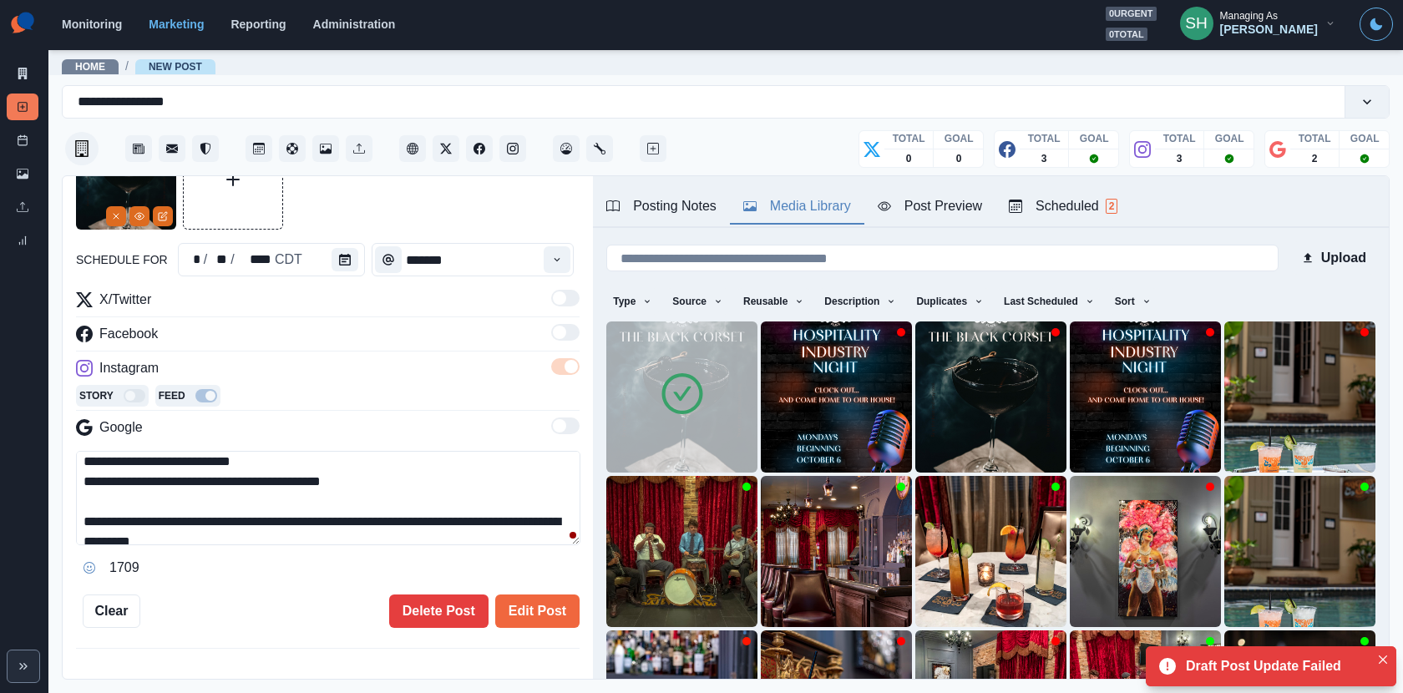
scroll to position [88, 0]
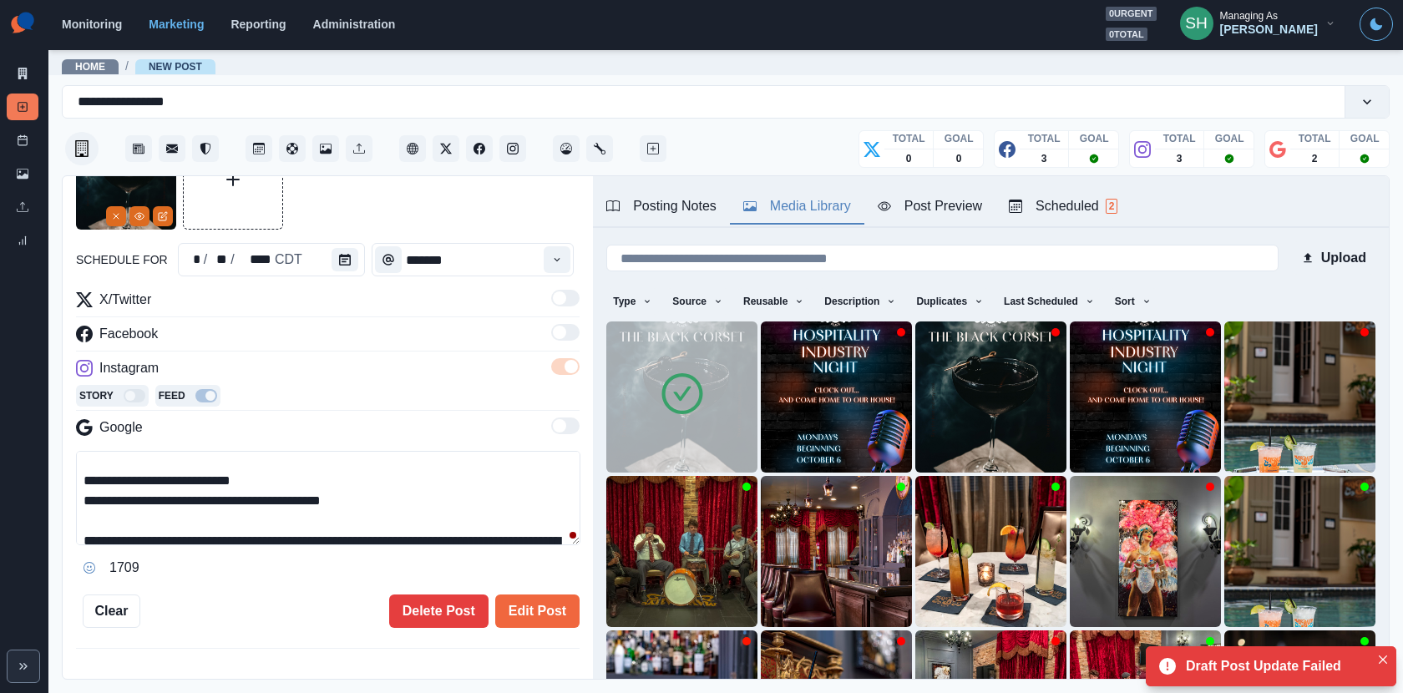
click at [74, 520] on div "**********" at bounding box center [328, 428] width 530 height 505
click at [80, 510] on textarea "**********" at bounding box center [328, 498] width 505 height 94
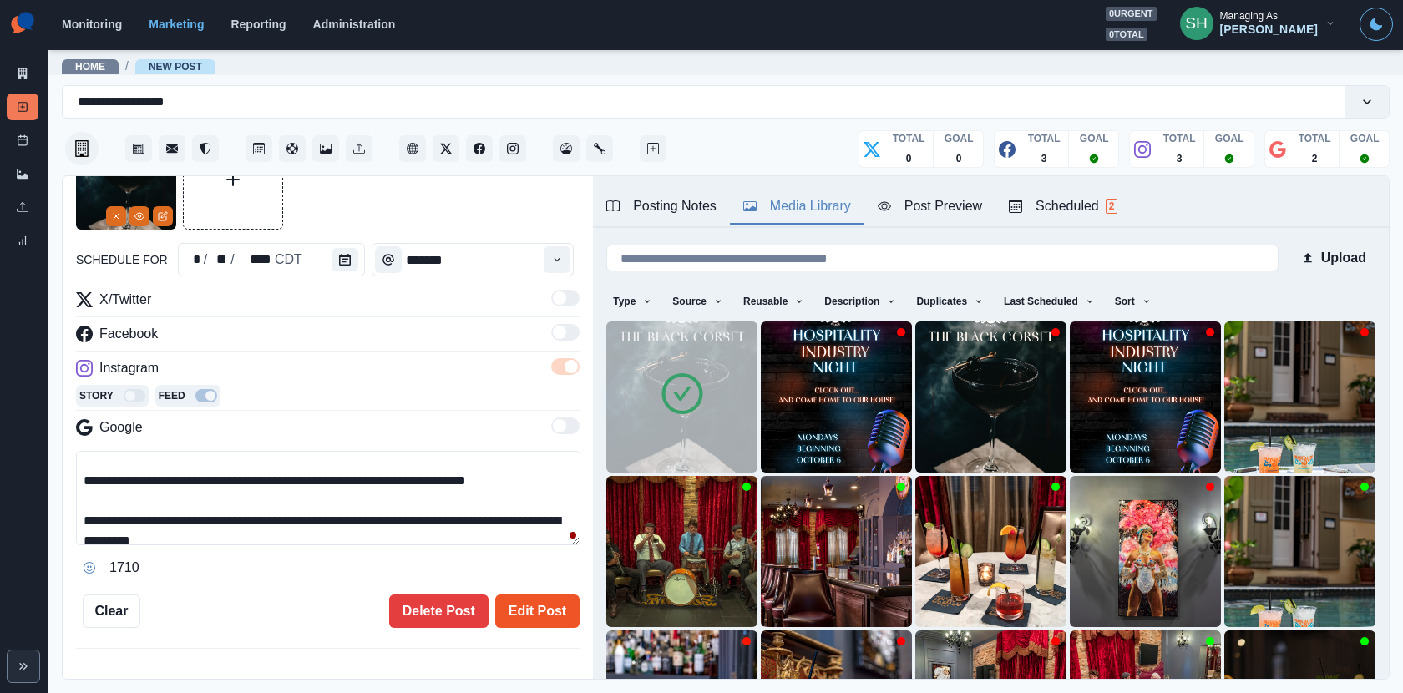
type textarea "**********"
click at [531, 614] on button "Edit Post" at bounding box center [537, 611] width 84 height 33
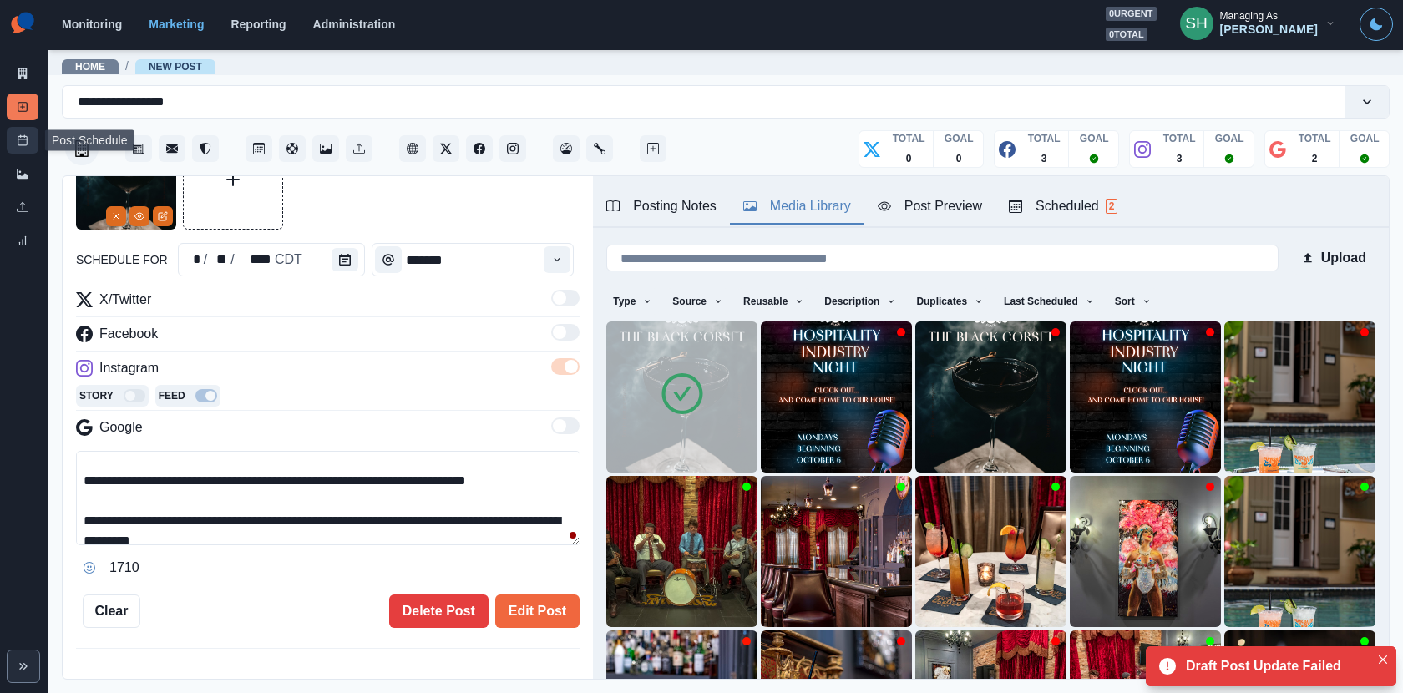
click at [11, 129] on link "Post Schedule" at bounding box center [23, 140] width 32 height 27
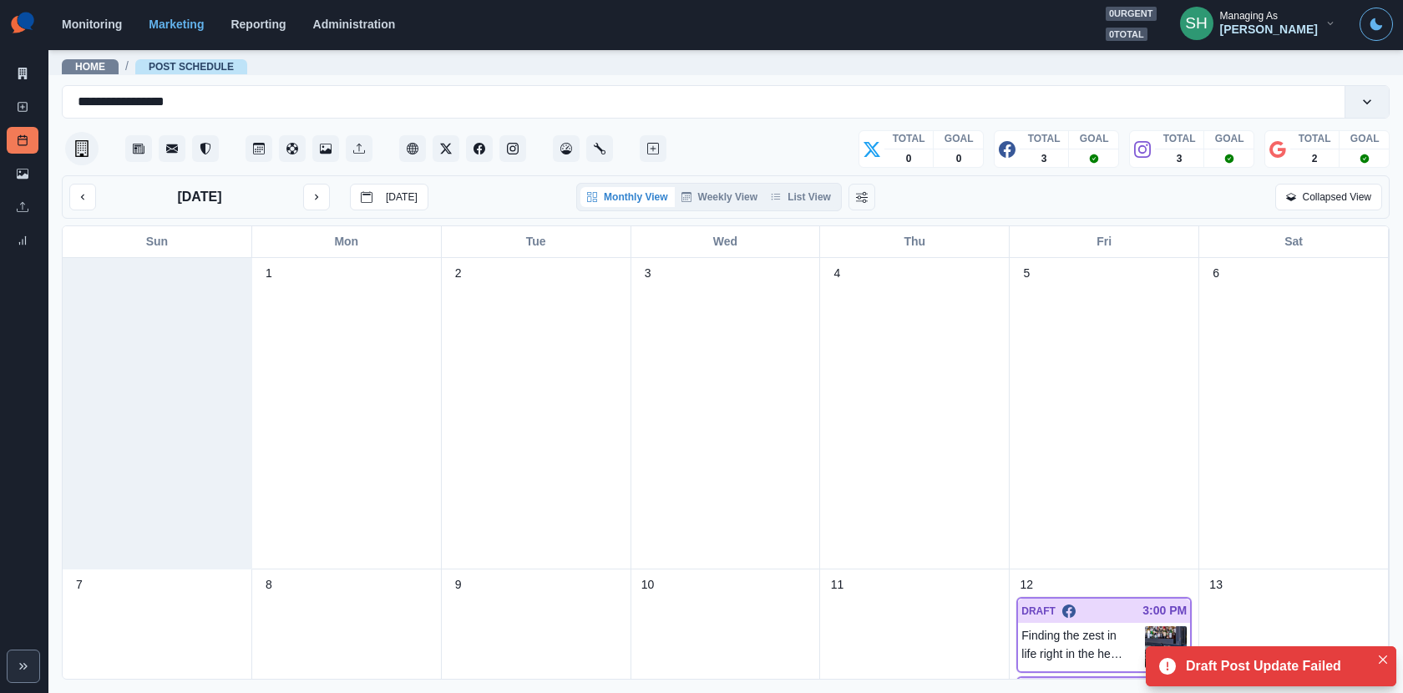
click at [810, 184] on div "Monthly View Weekly View List View" at bounding box center [709, 197] width 266 height 28
click at [811, 192] on button "List View" at bounding box center [801, 197] width 74 height 20
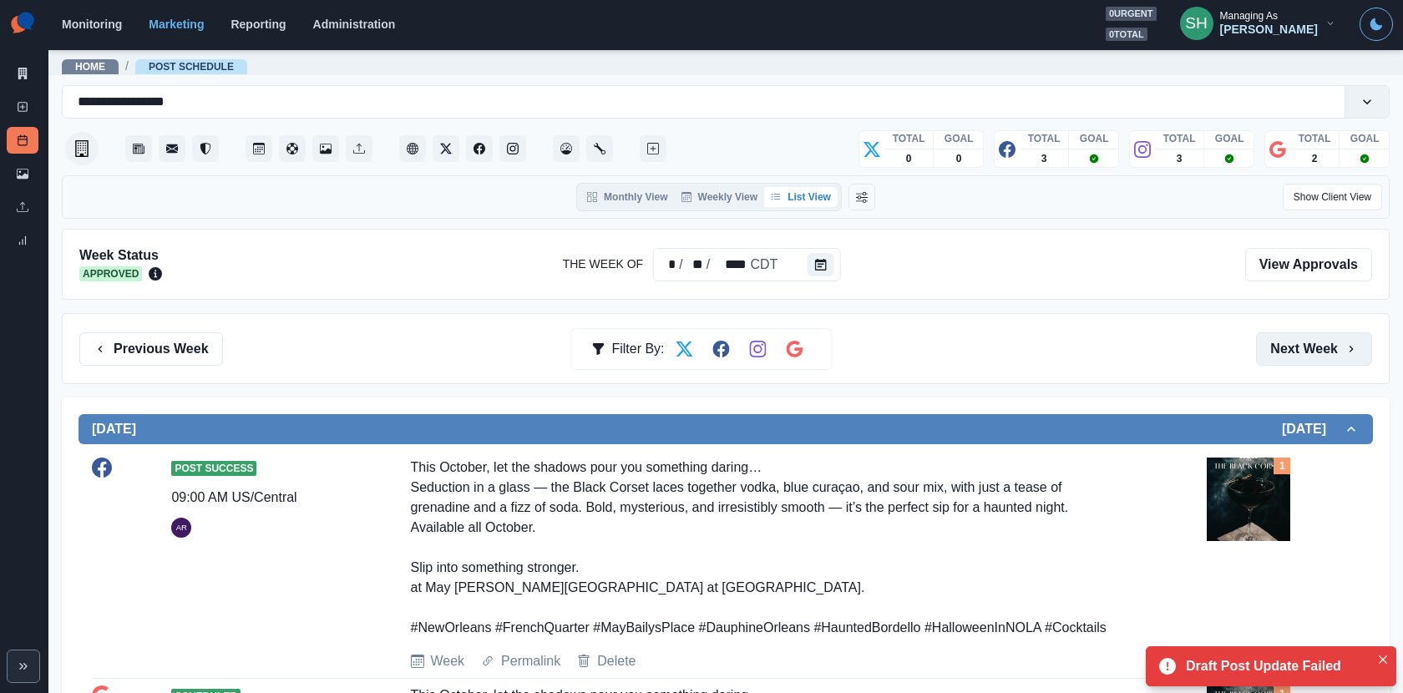
click at [1300, 353] on button "Next Week" at bounding box center [1314, 348] width 116 height 33
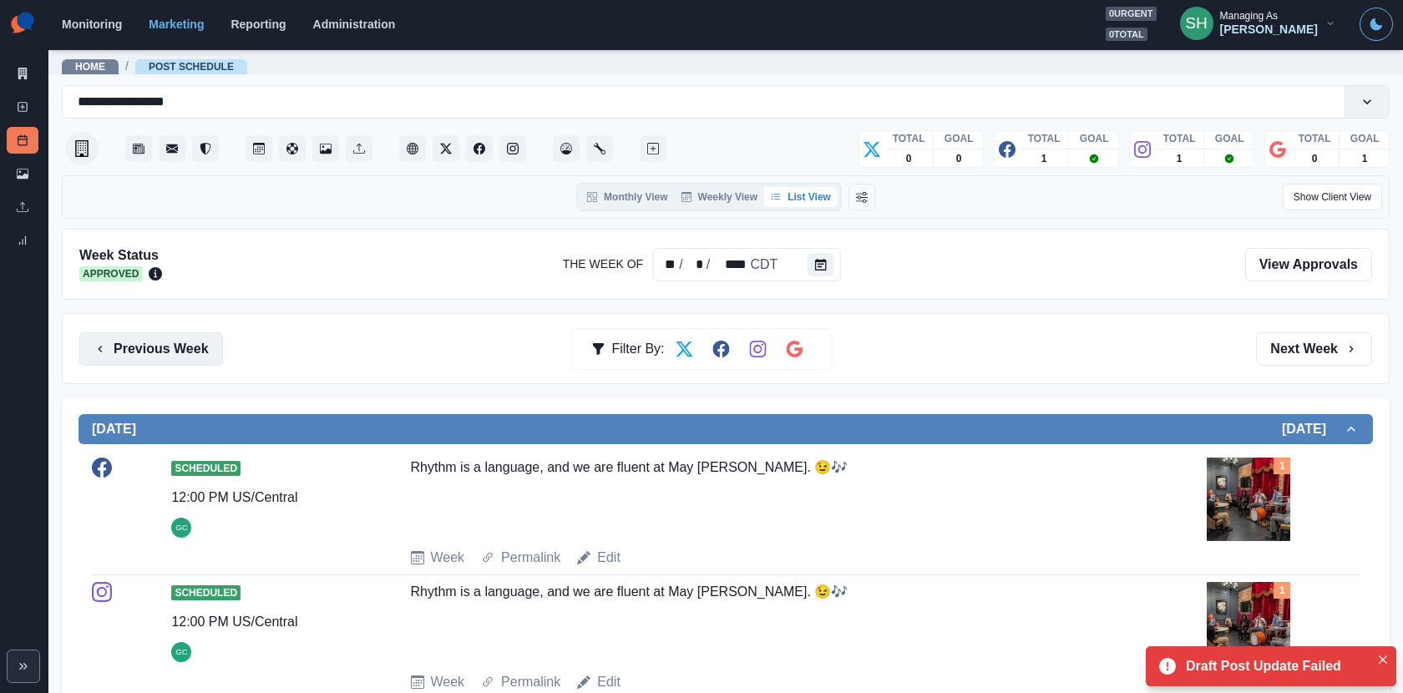
click at [199, 340] on button "Previous Week" at bounding box center [151, 348] width 144 height 33
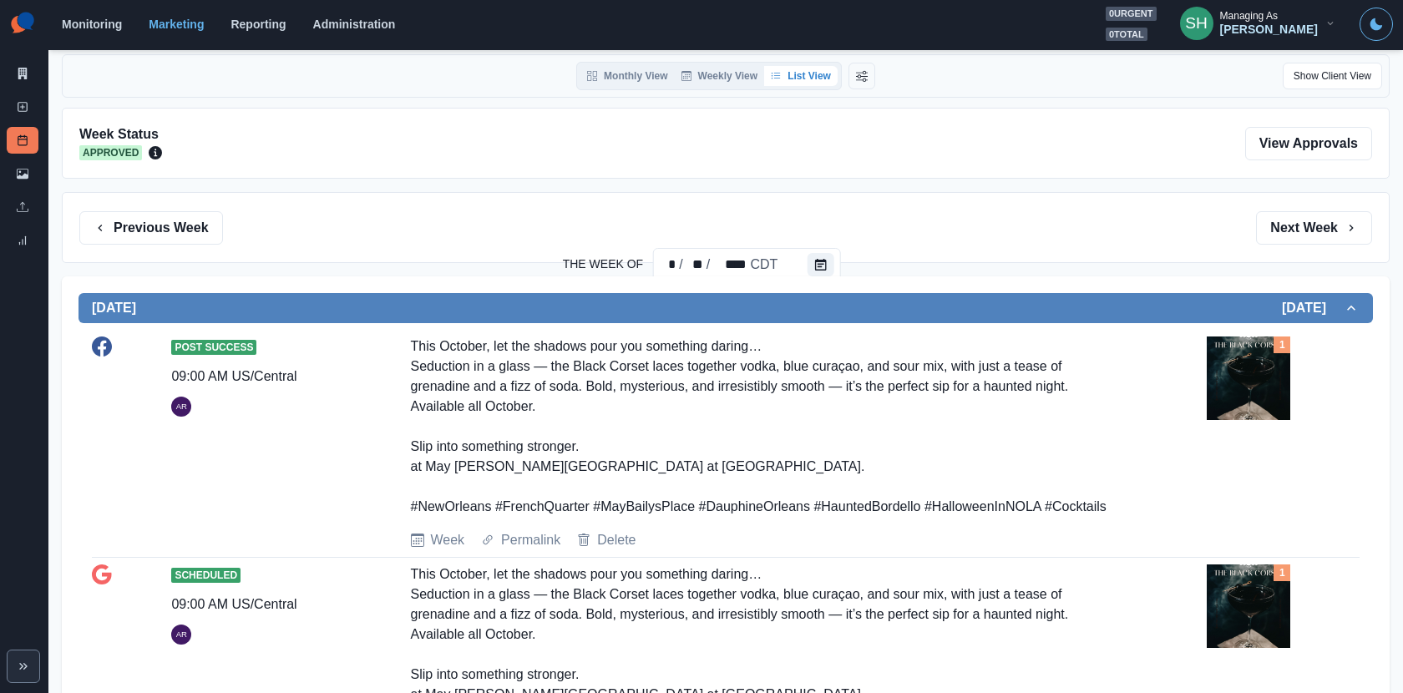
scroll to position [58, 0]
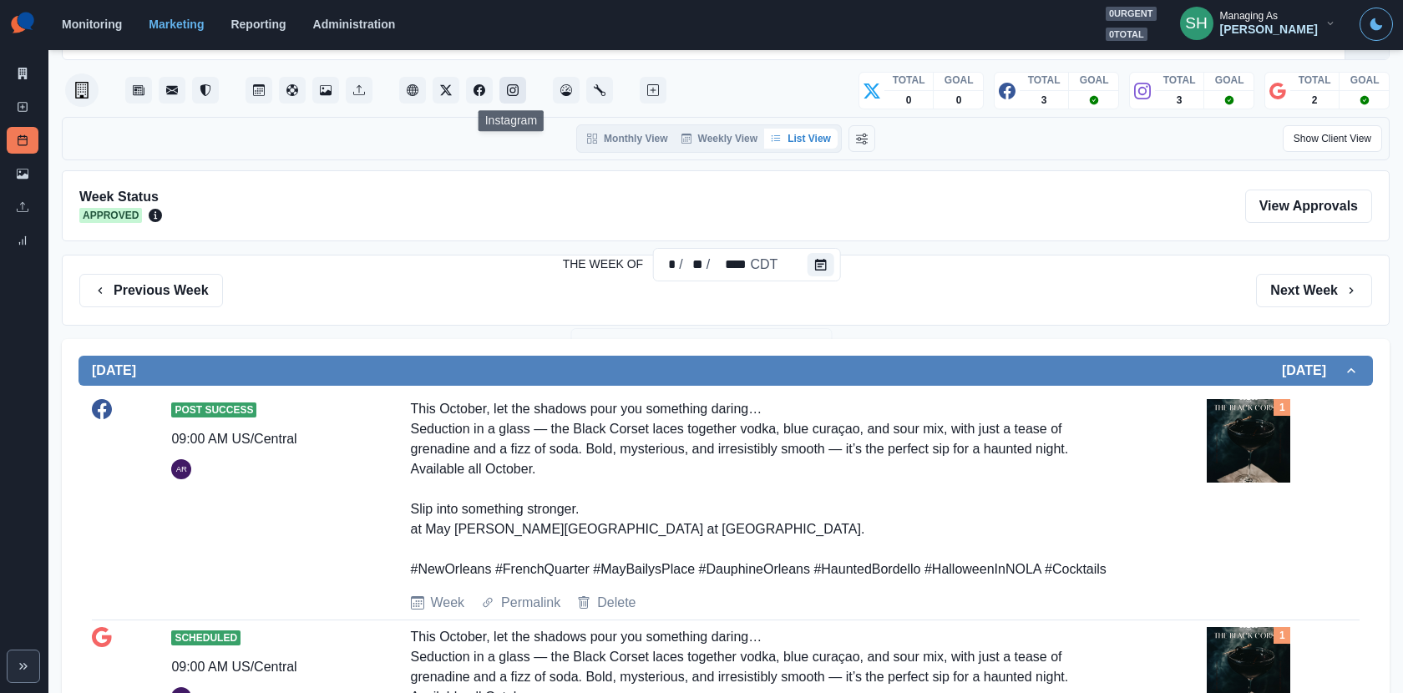
click at [517, 89] on icon "Instagram" at bounding box center [513, 90] width 12 height 12
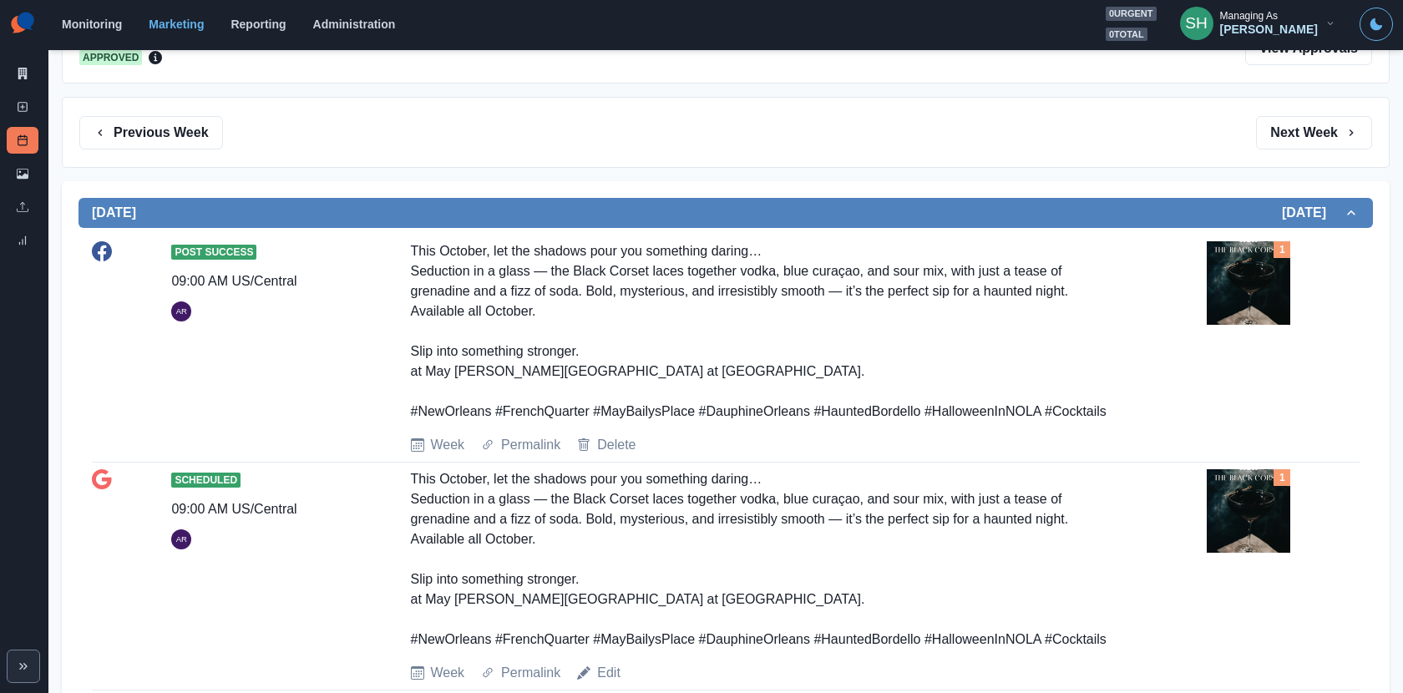
scroll to position [0, 0]
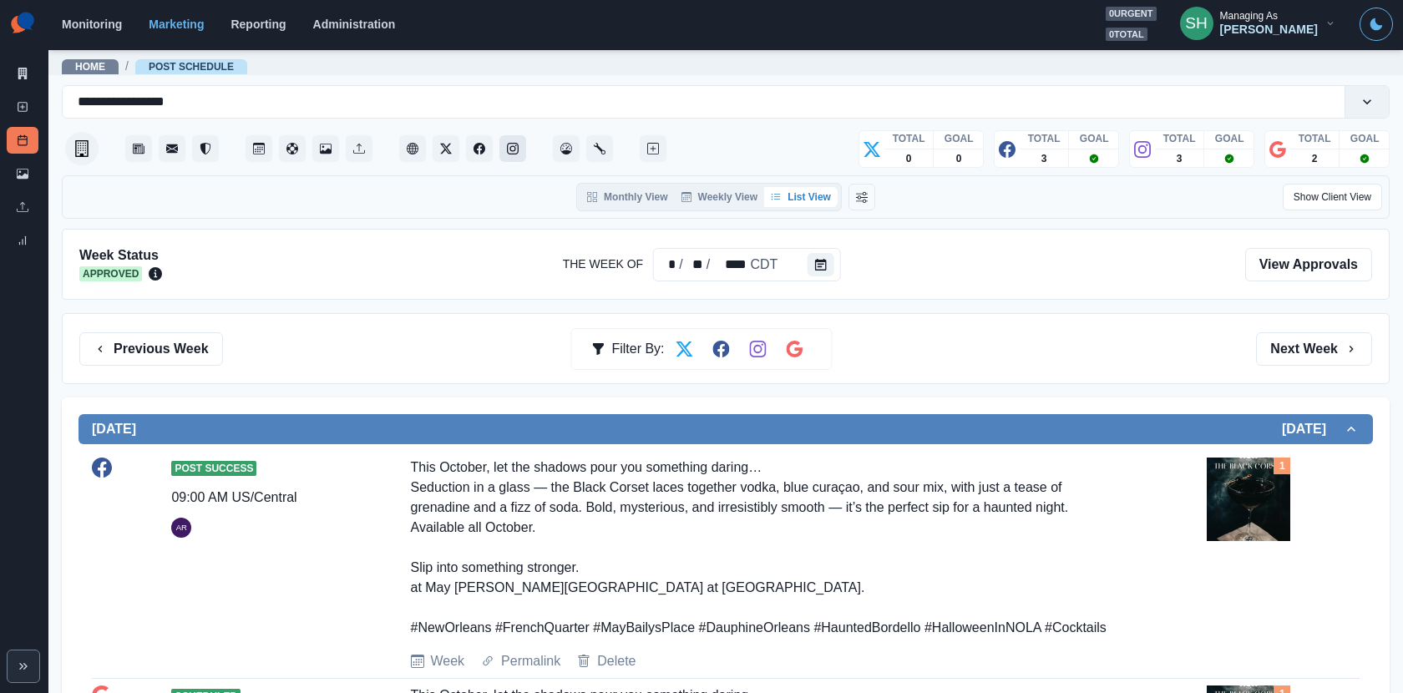
click at [510, 135] on button "Instagram" at bounding box center [513, 148] width 27 height 27
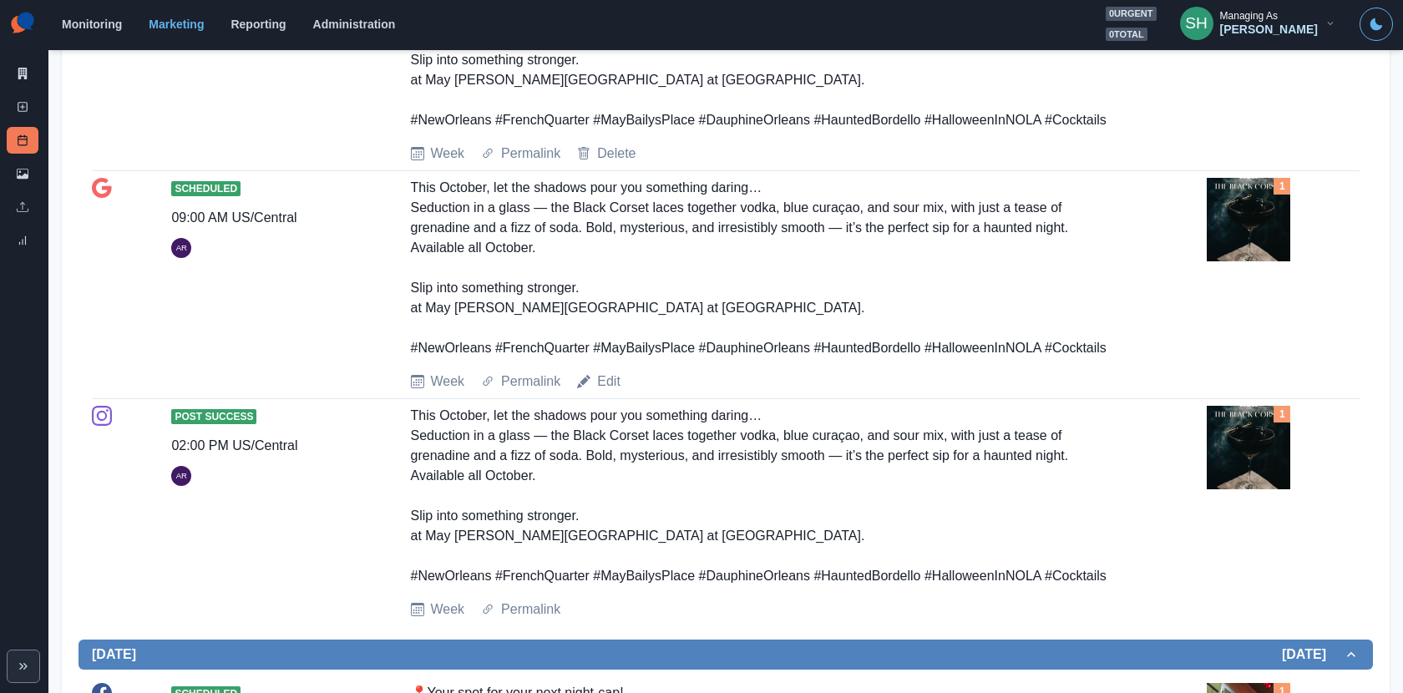
scroll to position [505, 0]
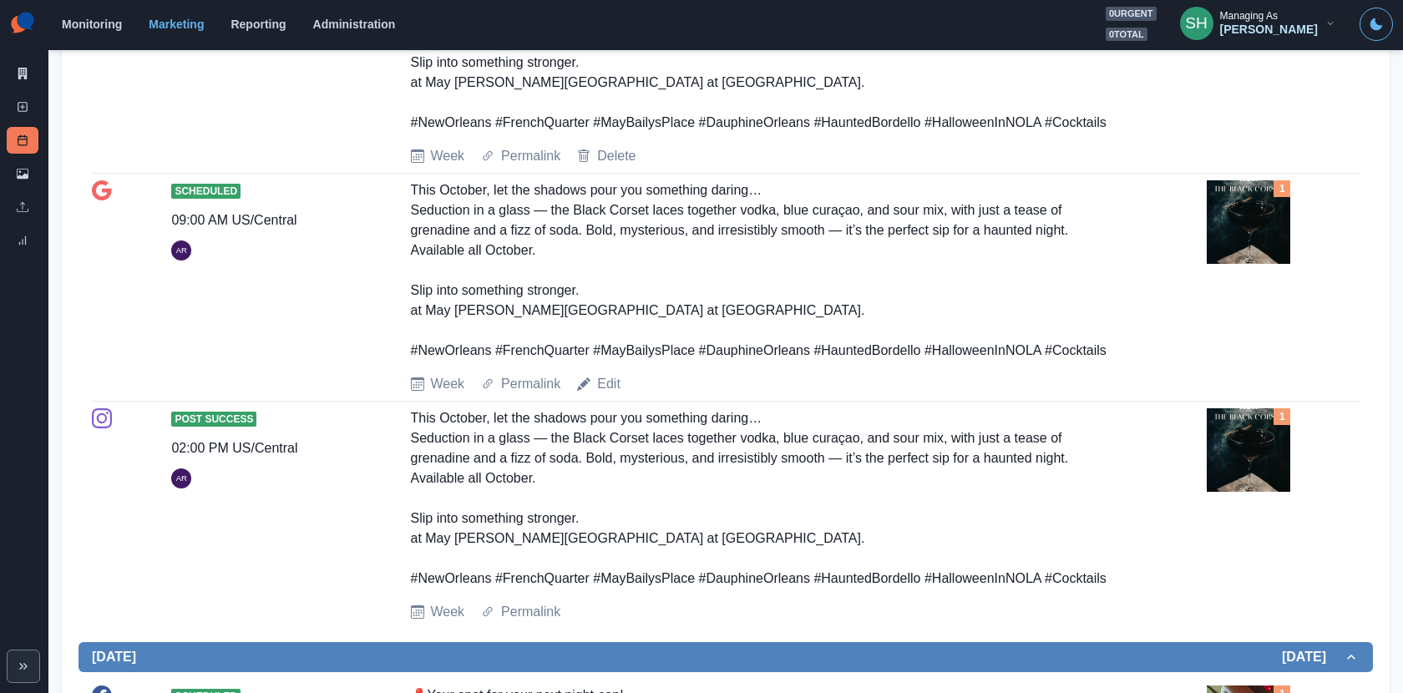
click at [612, 370] on div "Scheduled 09:00 AM US/[GEOGRAPHIC_DATA] This October, let the shadows pour you …" at bounding box center [726, 287] width 1268 height 214
click at [611, 379] on link "Edit" at bounding box center [608, 384] width 23 height 20
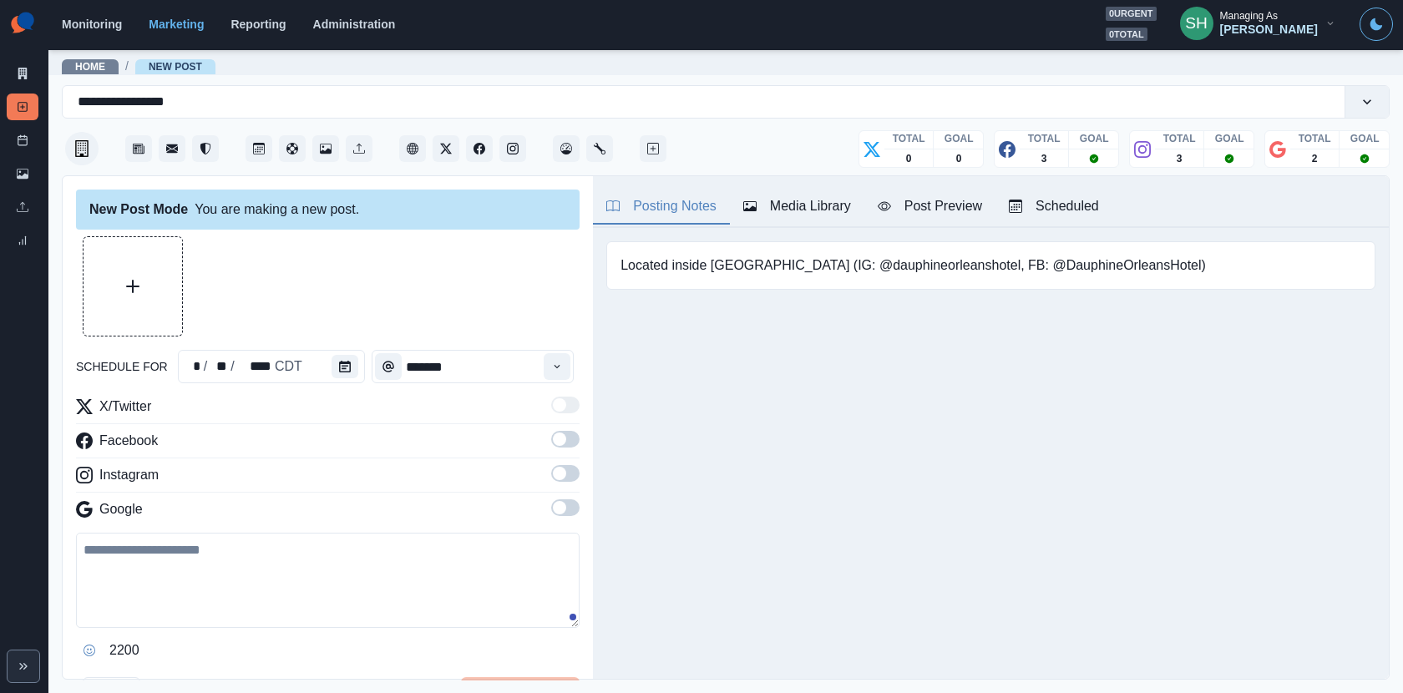
type input "*******"
type textarea "**********"
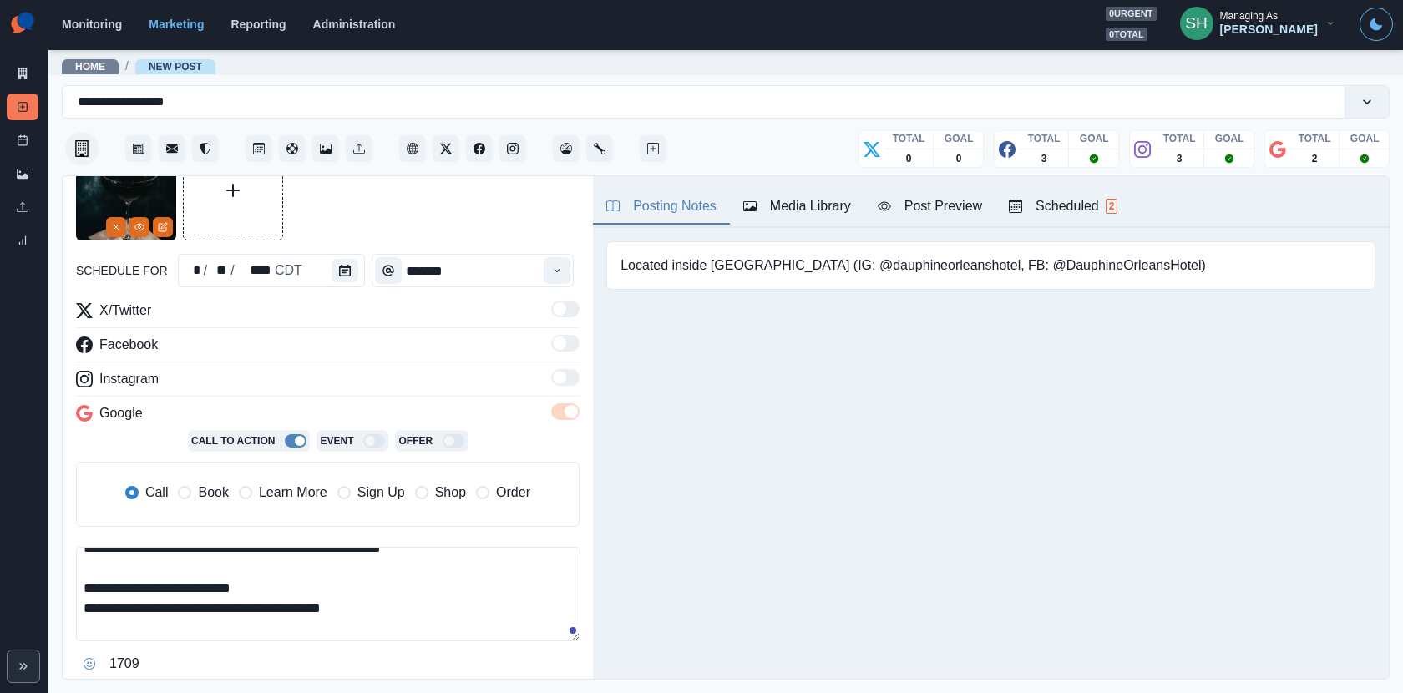
scroll to position [103, 0]
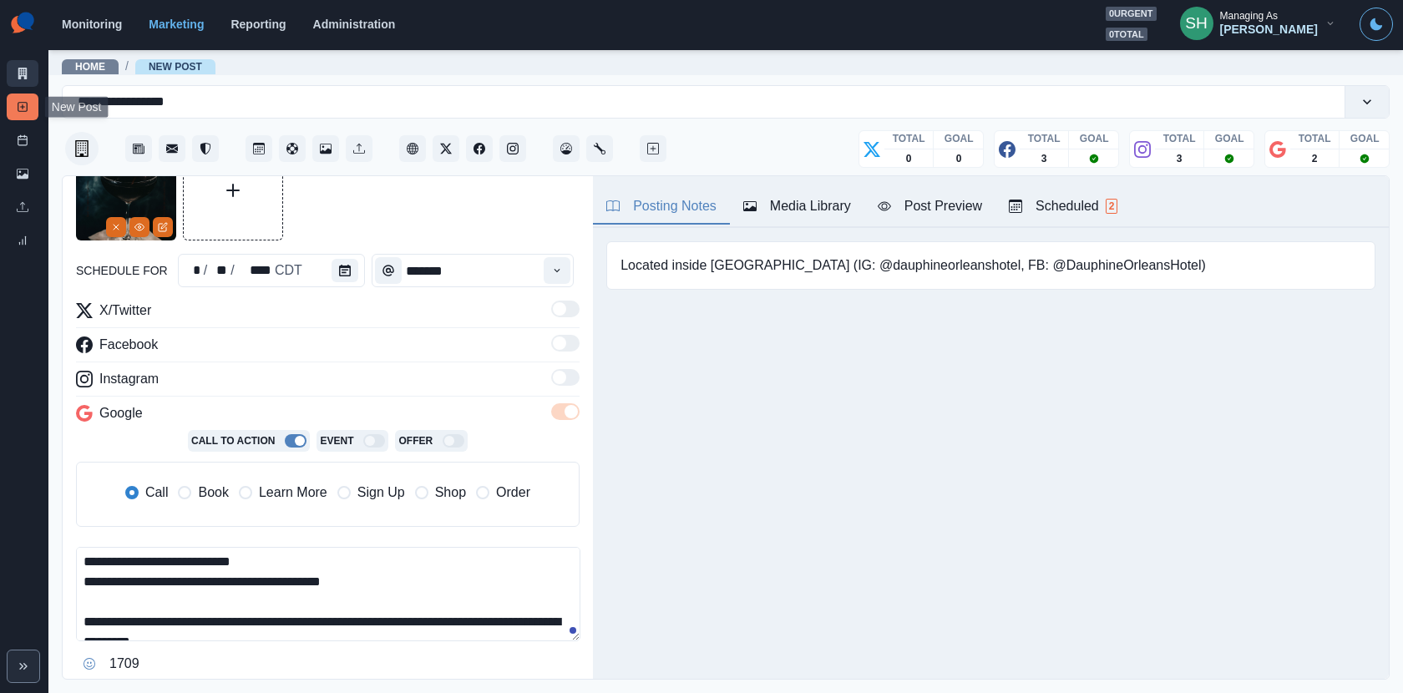
click at [17, 74] on icon at bounding box center [23, 74] width 12 height 12
